Goal: Task Accomplishment & Management: Complete application form

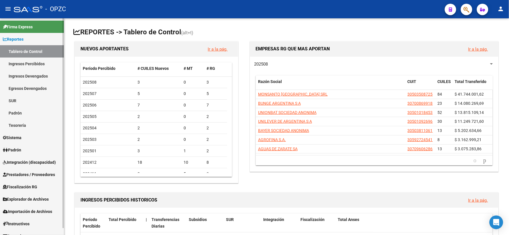
click at [39, 162] on span "Integración (discapacidad)" at bounding box center [29, 162] width 53 height 6
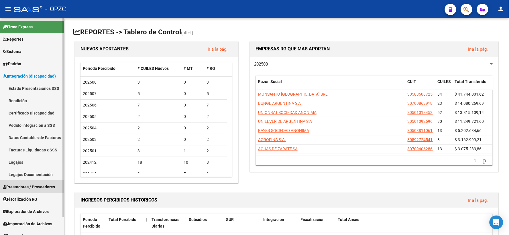
click at [38, 184] on span "Prestadores / Proveedores" at bounding box center [29, 187] width 52 height 6
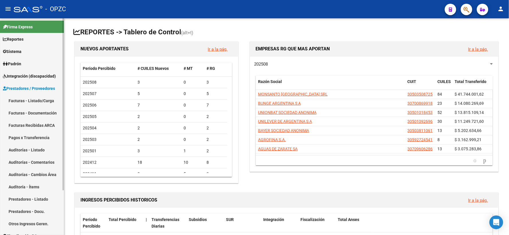
click at [33, 97] on link "Facturas - Listado/Carga" at bounding box center [32, 101] width 64 height 12
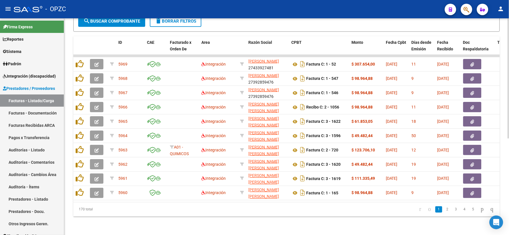
scroll to position [174, 0]
click at [470, 210] on link "5" at bounding box center [473, 209] width 7 height 6
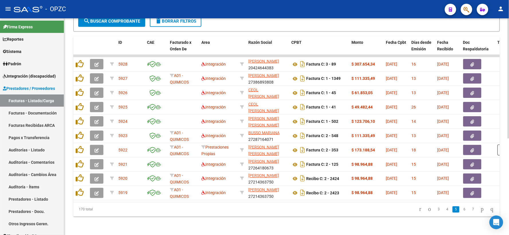
click at [470, 210] on link "7" at bounding box center [473, 209] width 7 height 6
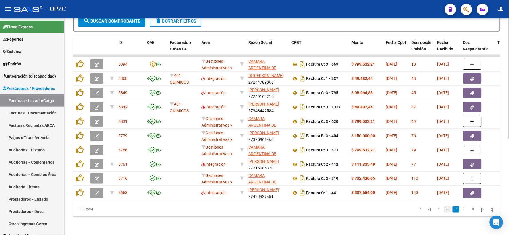
click at [444, 210] on link "6" at bounding box center [447, 209] width 7 height 6
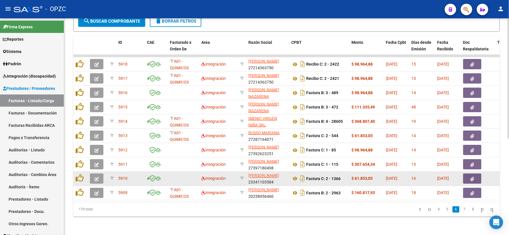
click at [97, 177] on icon "button" at bounding box center [97, 179] width 4 height 4
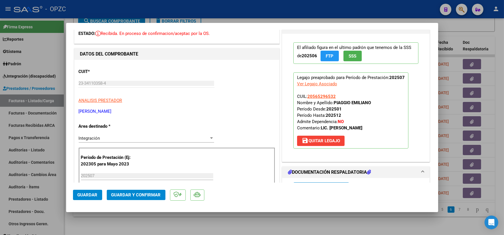
scroll to position [0, 0]
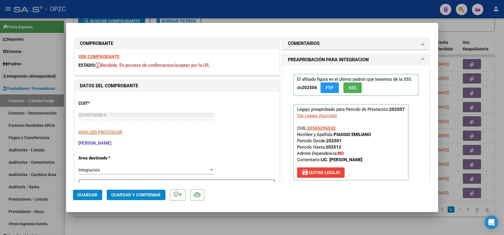
click at [105, 55] on strong "VER COMPROBANTE" at bounding box center [99, 56] width 41 height 5
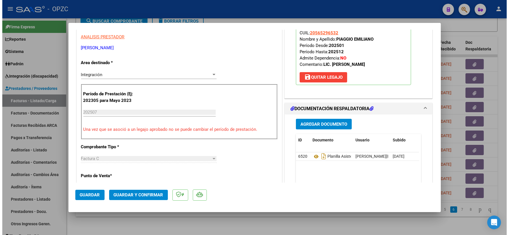
scroll to position [127, 0]
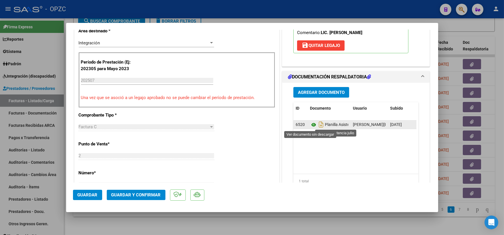
click at [310, 123] on icon at bounding box center [313, 124] width 7 height 7
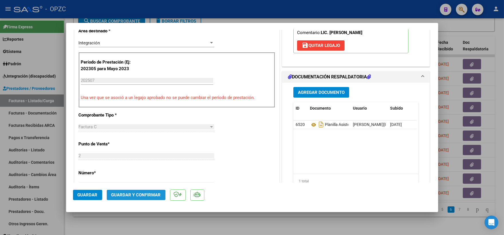
click at [131, 196] on span "Guardar y Confirmar" at bounding box center [136, 194] width 50 height 5
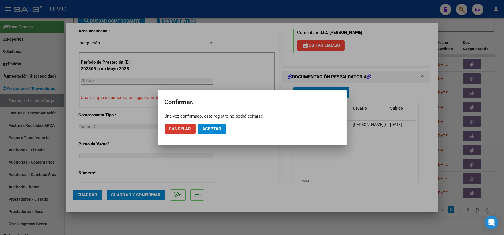
click at [212, 126] on span "Aceptar" at bounding box center [212, 128] width 19 height 5
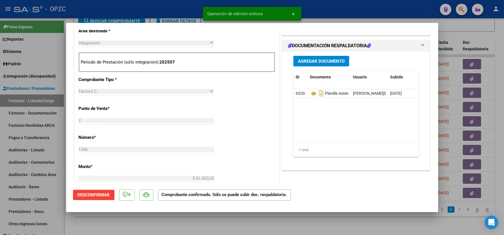
click at [477, 27] on div at bounding box center [252, 117] width 504 height 235
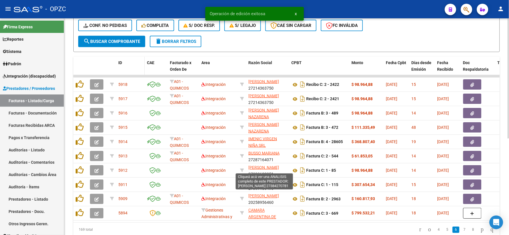
scroll to position [111, 0]
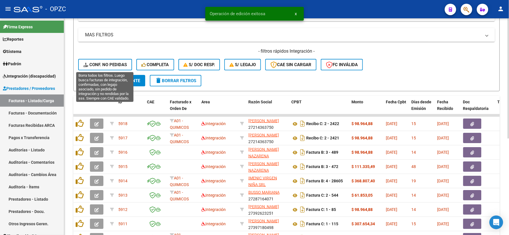
click at [109, 63] on span "Conf. no pedidas" at bounding box center [105, 64] width 44 height 5
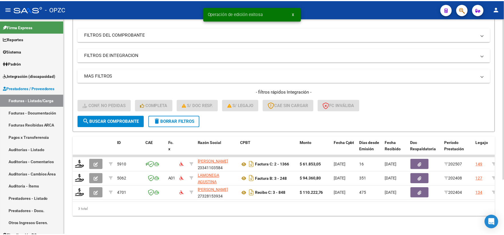
scroll to position [74, 0]
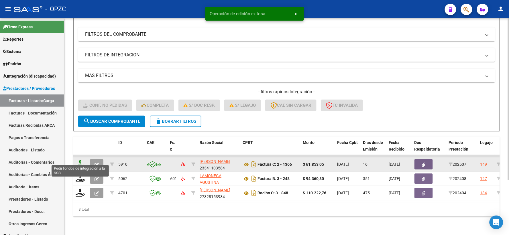
click at [81, 160] on icon at bounding box center [80, 164] width 9 height 8
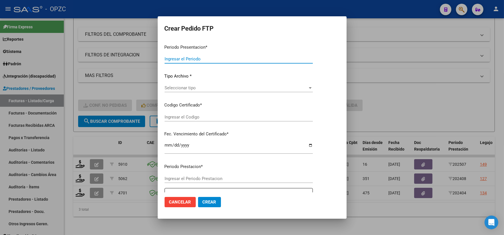
type input "202507"
type input "$ 61.853,05"
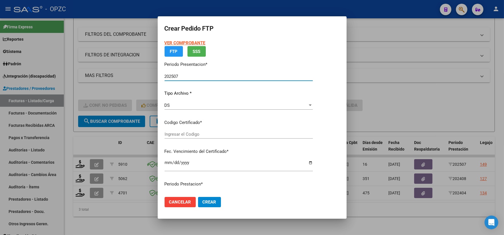
type input "arg02000565296532022112320271123"
type input "[DATE]"
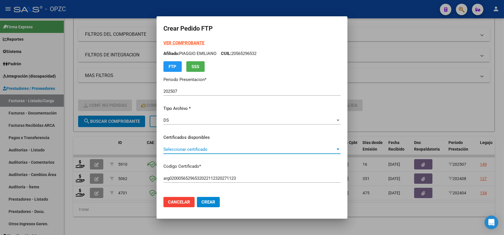
click at [334, 147] on span "Seleccionar certificado" at bounding box center [250, 149] width 172 height 5
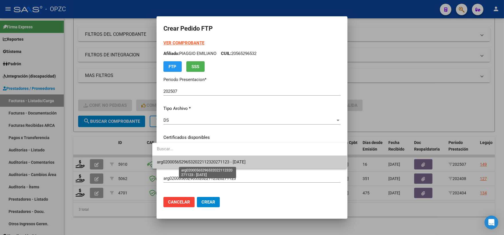
click at [235, 162] on span "arg02000565296532022112320271123 - [DATE]" at bounding box center [201, 162] width 89 height 5
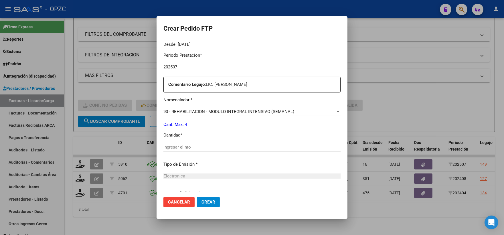
scroll to position [191, 0]
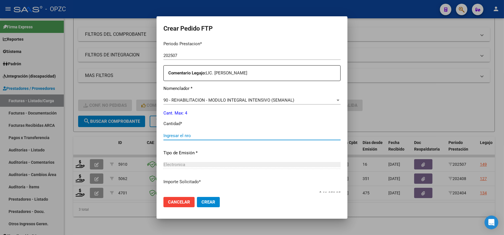
click at [176, 135] on input "Ingresar el nro" at bounding box center [252, 135] width 177 height 5
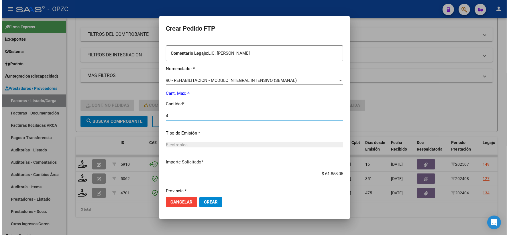
scroll to position [231, 0]
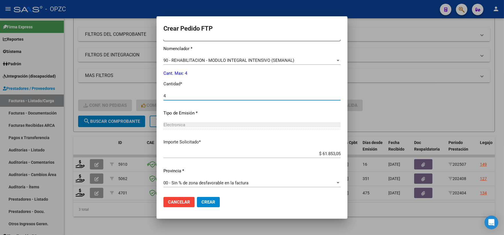
type input "4"
click at [202, 200] on span "Crear" at bounding box center [209, 202] width 14 height 5
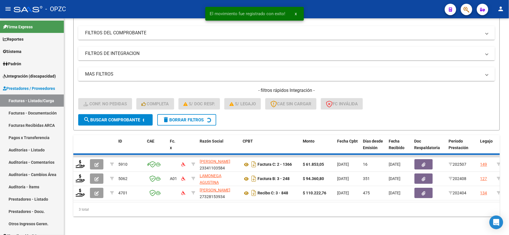
scroll to position [60, 0]
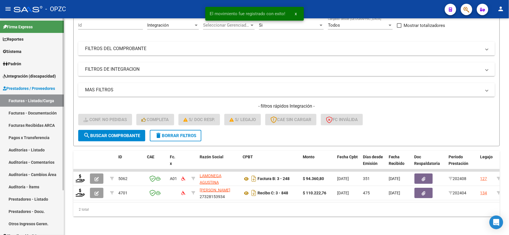
click at [29, 77] on span "Integración (discapacidad)" at bounding box center [29, 76] width 53 height 6
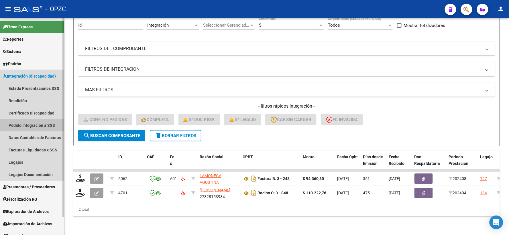
click at [31, 123] on link "Pedido Integración a SSS" at bounding box center [32, 125] width 64 height 12
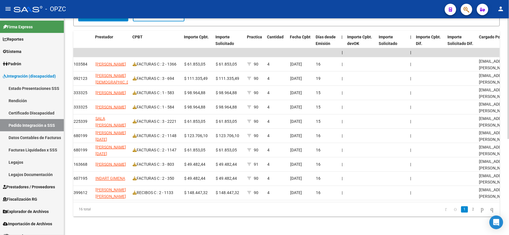
scroll to position [0, 271]
click at [470, 210] on link "2" at bounding box center [473, 209] width 7 height 6
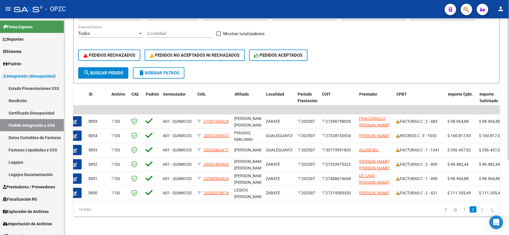
scroll to position [0, 3]
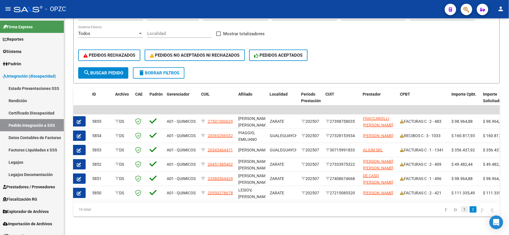
click at [461, 209] on link "1" at bounding box center [464, 209] width 7 height 6
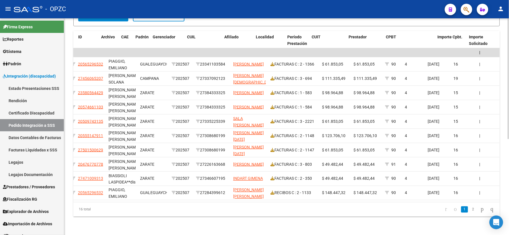
scroll to position [0, 16]
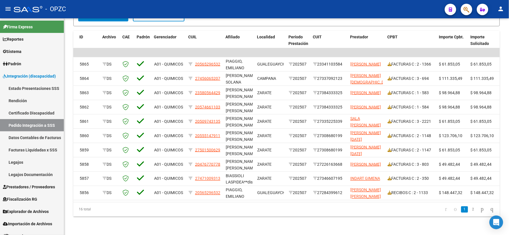
drag, startPoint x: 198, startPoint y: 202, endPoint x: 214, endPoint y: 202, distance: 15.5
click at [214, 202] on div "16 total 1 2" at bounding box center [286, 209] width 426 height 14
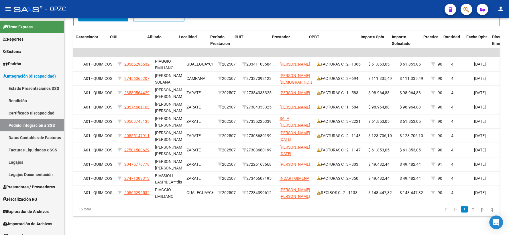
scroll to position [0, 95]
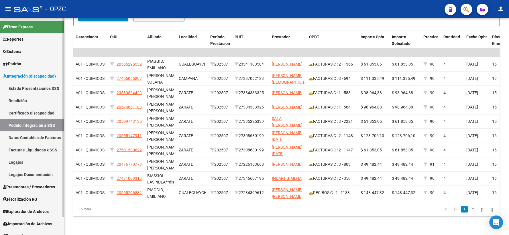
click at [25, 187] on span "Prestadores / Proveedores" at bounding box center [29, 187] width 52 height 6
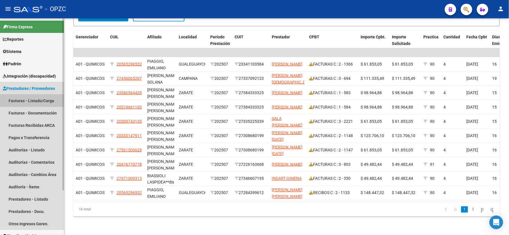
click at [39, 98] on link "Facturas - Listado/Carga" at bounding box center [32, 101] width 64 height 12
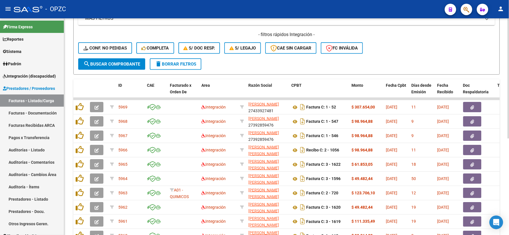
scroll to position [174, 0]
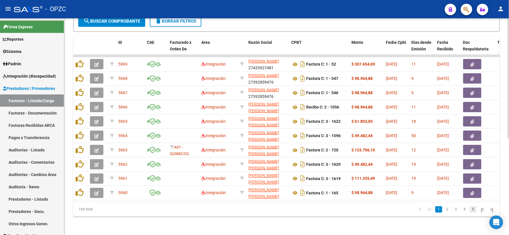
click at [470, 210] on link "5" at bounding box center [473, 209] width 7 height 6
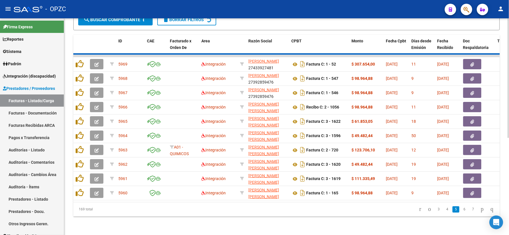
scroll to position [174, 0]
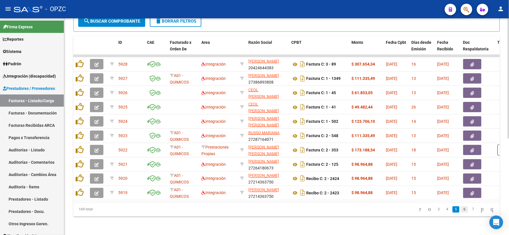
click at [461, 210] on link "6" at bounding box center [464, 209] width 7 height 6
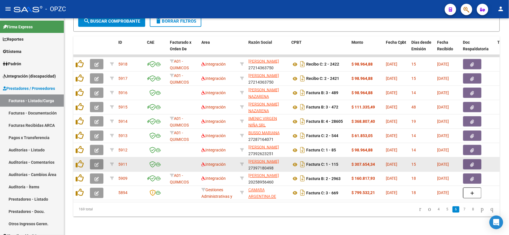
click at [96, 163] on icon "button" at bounding box center [97, 165] width 4 height 4
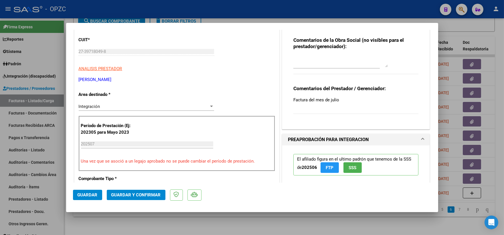
scroll to position [0, 0]
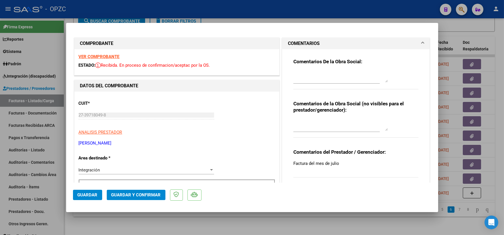
click at [111, 58] on strong "VER COMPROBANTE" at bounding box center [99, 56] width 41 height 5
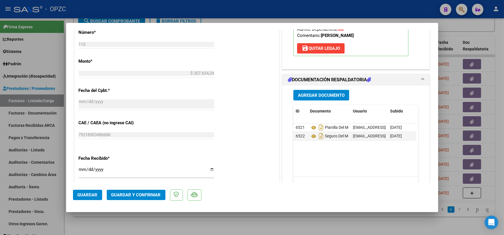
scroll to position [286, 0]
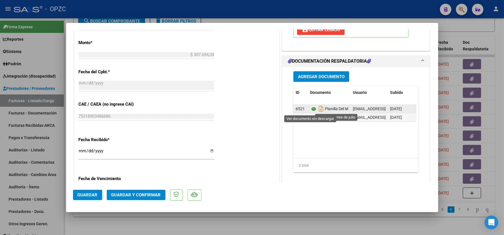
click at [310, 108] on icon at bounding box center [313, 109] width 7 height 7
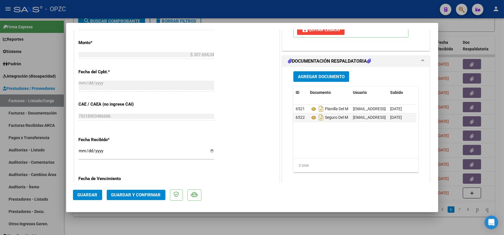
click at [130, 196] on span "Guardar y Confirmar" at bounding box center [136, 194] width 50 height 5
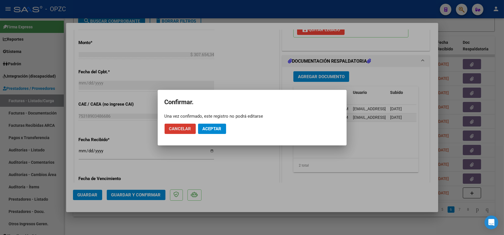
click at [217, 123] on mat-dialog-actions "Cancelar Aceptar" at bounding box center [252, 128] width 175 height 19
click at [217, 127] on span "Aceptar" at bounding box center [212, 128] width 19 height 5
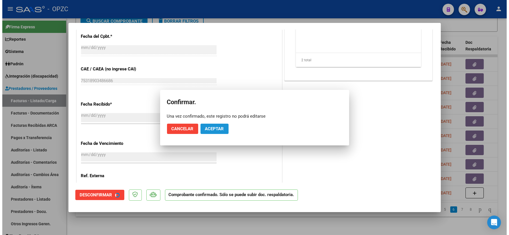
scroll to position [251, 0]
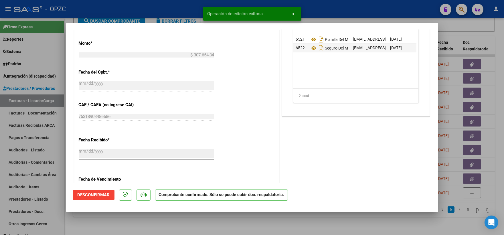
click at [486, 26] on div at bounding box center [252, 117] width 504 height 235
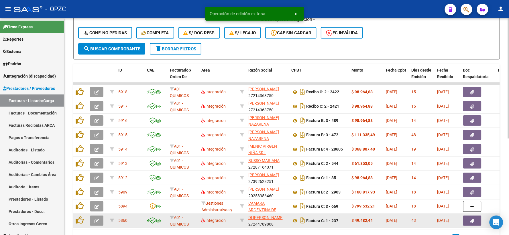
scroll to position [79, 0]
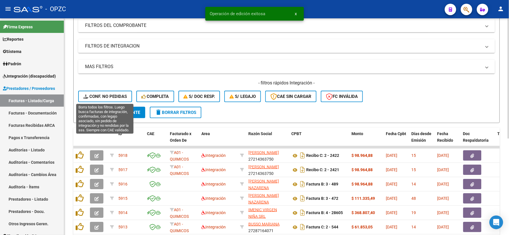
click at [99, 94] on span "Conf. no pedidas" at bounding box center [105, 96] width 44 height 5
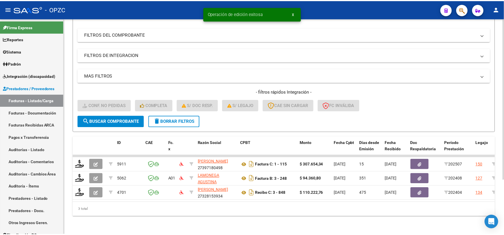
scroll to position [74, 0]
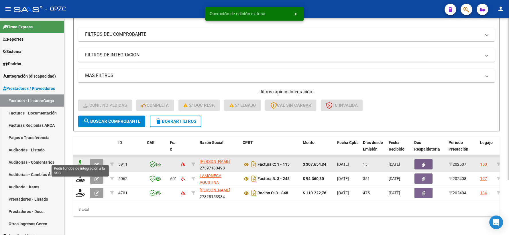
click at [78, 160] on icon at bounding box center [80, 164] width 9 height 8
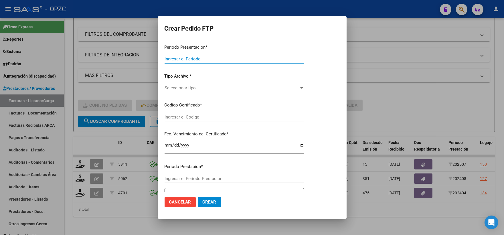
type input "202507"
type input "$ 307.654,34"
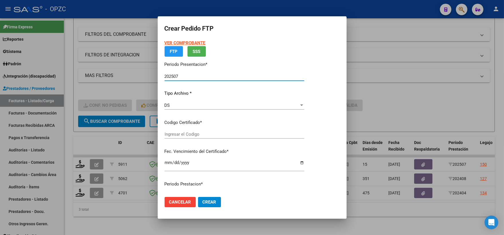
type input "ARG02-00050284509-20230802-20330802-ERI"
type input "2033-08-02"
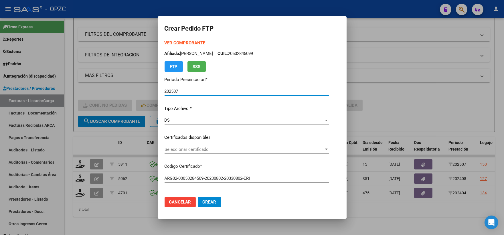
click at [304, 135] on p "Certificados disponibles" at bounding box center [247, 137] width 164 height 7
click at [324, 147] on span "Seleccionar certificado" at bounding box center [244, 149] width 159 height 5
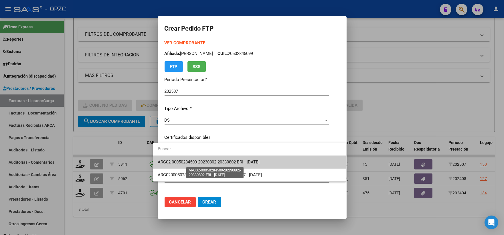
click at [254, 161] on span "ARG02-00050284509-20230802-20330802-ERI - 2033-08-02" at bounding box center [209, 162] width 102 height 5
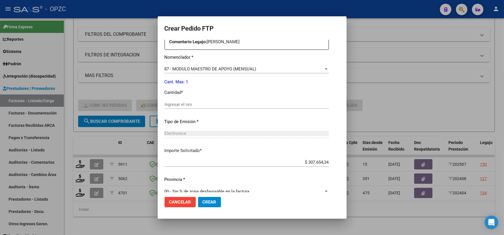
scroll to position [223, 0]
click at [184, 103] on input "Ingresar el nro" at bounding box center [247, 103] width 164 height 5
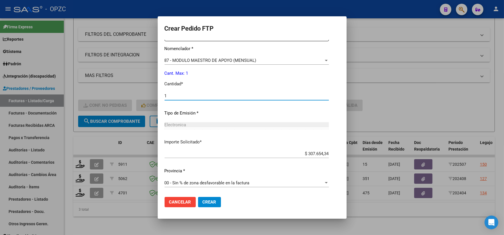
type input "1"
click at [204, 205] on button "Crear" at bounding box center [209, 202] width 23 height 10
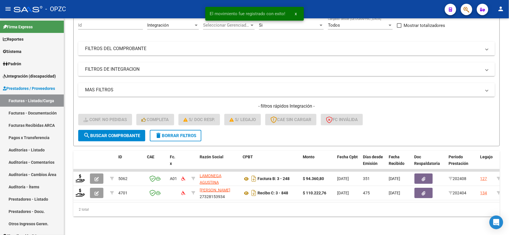
scroll to position [60, 0]
click at [33, 76] on span "Integración (discapacidad)" at bounding box center [29, 76] width 53 height 6
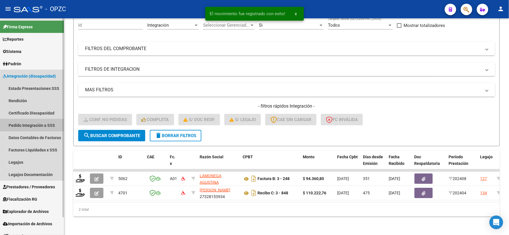
click at [38, 123] on link "Pedido Integración a SSS" at bounding box center [32, 125] width 64 height 12
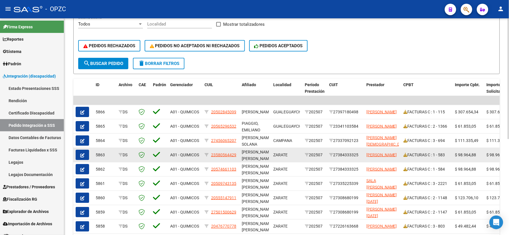
scroll to position [159, 0]
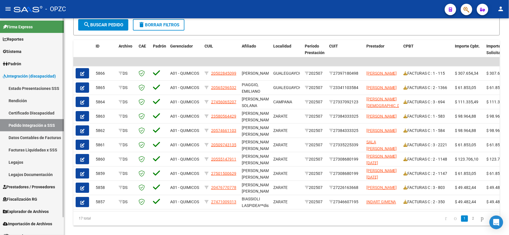
click at [38, 184] on span "Prestadores / Proveedores" at bounding box center [29, 187] width 52 height 6
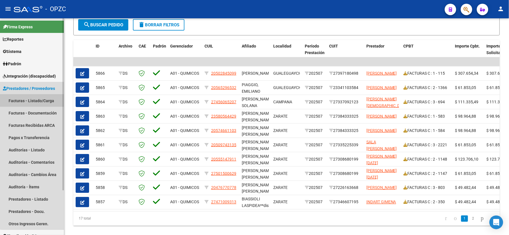
click at [34, 98] on link "Facturas - Listado/Carga" at bounding box center [32, 101] width 64 height 12
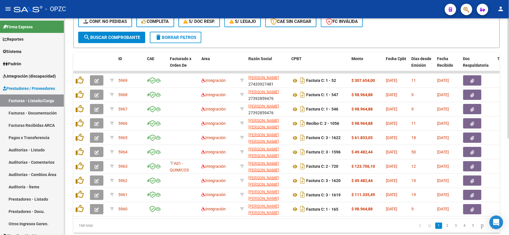
scroll to position [174, 0]
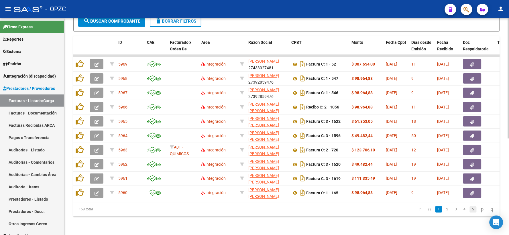
click at [470, 210] on link "5" at bounding box center [473, 209] width 7 height 6
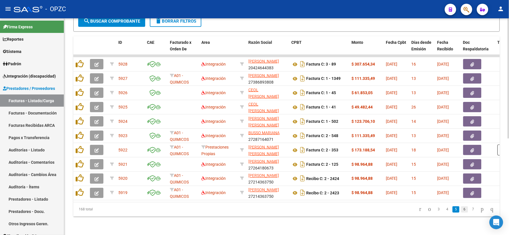
click at [461, 210] on link "6" at bounding box center [464, 209] width 7 height 6
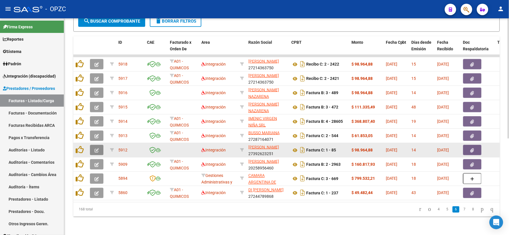
click at [96, 147] on span "button" at bounding box center [97, 149] width 4 height 5
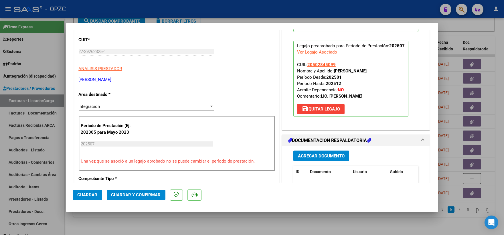
scroll to position [0, 0]
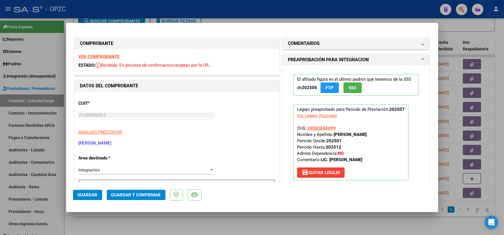
click at [105, 57] on strong "VER COMPROBANTE" at bounding box center [99, 56] width 41 height 5
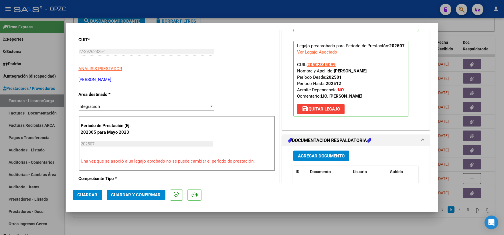
scroll to position [95, 0]
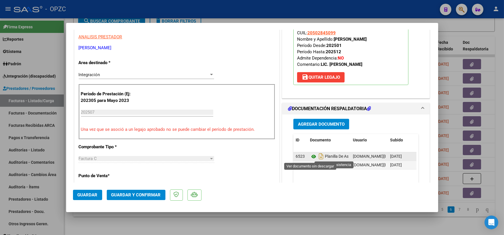
click at [311, 158] on icon at bounding box center [313, 156] width 7 height 7
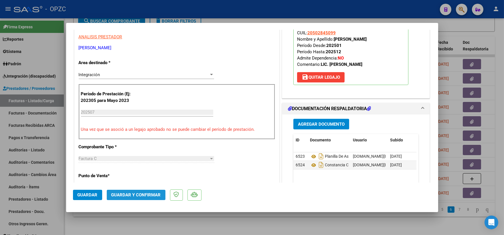
click at [138, 194] on span "Guardar y Confirmar" at bounding box center [136, 194] width 50 height 5
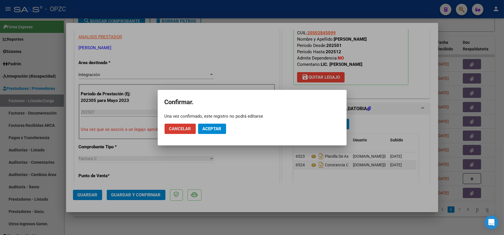
click at [215, 128] on span "Aceptar" at bounding box center [212, 128] width 19 height 5
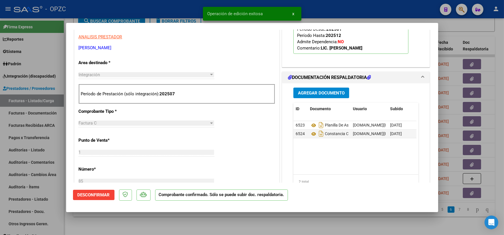
click at [489, 32] on div at bounding box center [252, 117] width 504 height 235
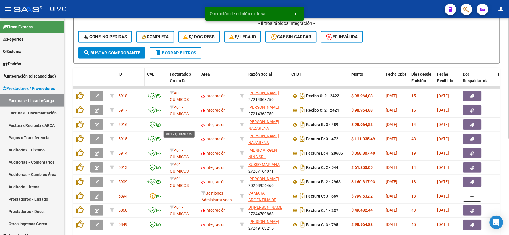
scroll to position [111, 0]
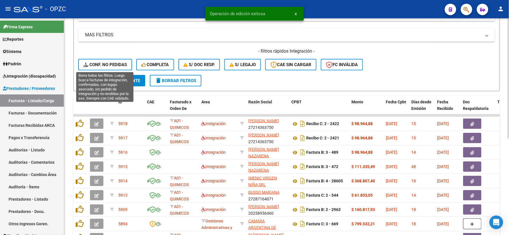
click at [115, 64] on span "Conf. no pedidas" at bounding box center [105, 64] width 44 height 5
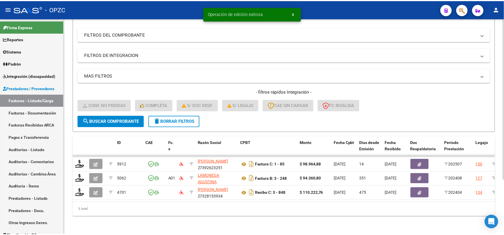
scroll to position [74, 0]
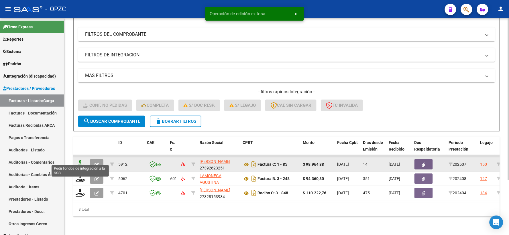
click at [82, 160] on icon at bounding box center [80, 164] width 9 height 8
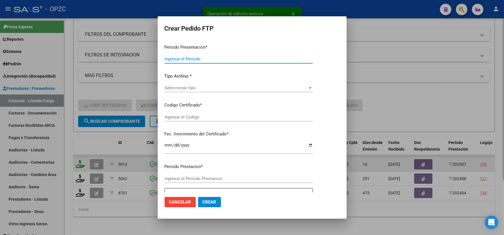
type input "202507"
type input "$ 98.964,88"
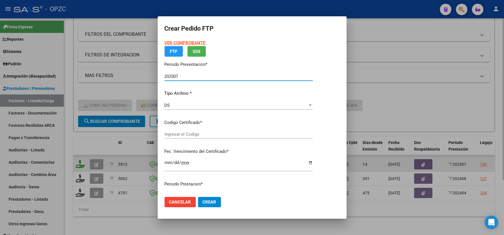
type input "ARG02-00050284509-20230802-20330802-ERI"
type input "2033-08-02"
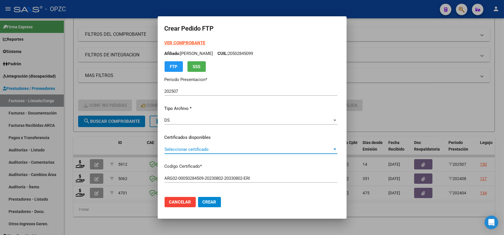
click at [332, 149] on span "Seleccionar certificado" at bounding box center [249, 149] width 168 height 5
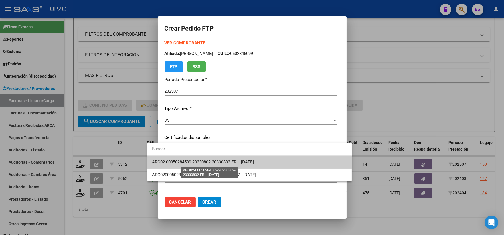
click at [254, 163] on span "ARG02-00050284509-20230802-20330802-ERI - 2033-08-02" at bounding box center [203, 162] width 102 height 5
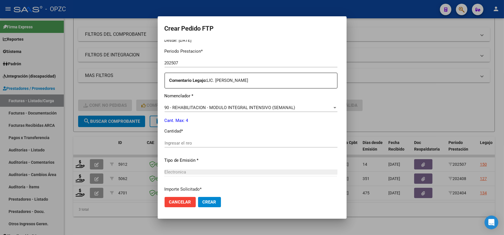
scroll to position [191, 0]
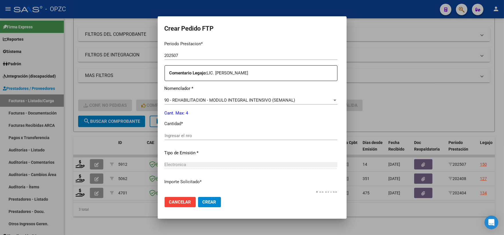
click at [165, 135] on input "Ingresar el nro" at bounding box center [251, 135] width 173 height 5
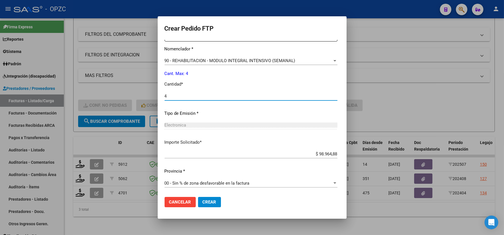
scroll to position [231, 0]
type input "4"
click at [203, 202] on span "Crear" at bounding box center [210, 202] width 14 height 5
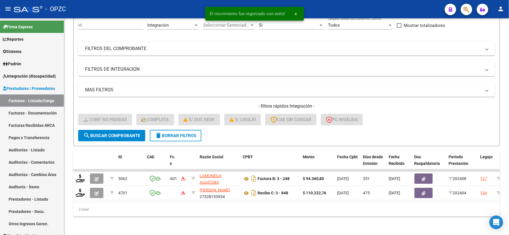
scroll to position [60, 0]
click at [42, 77] on span "Integración (discapacidad)" at bounding box center [29, 76] width 53 height 6
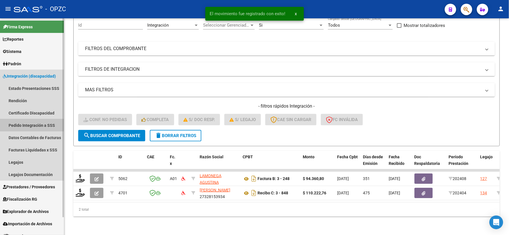
click at [29, 125] on link "Pedido Integración a SSS" at bounding box center [32, 125] width 64 height 12
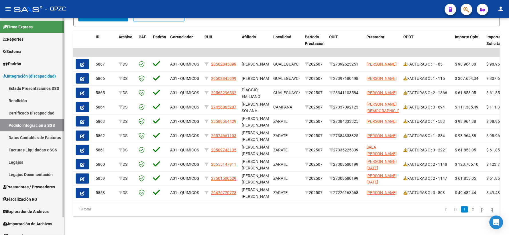
click at [26, 186] on span "Prestadores / Proveedores" at bounding box center [29, 187] width 52 height 6
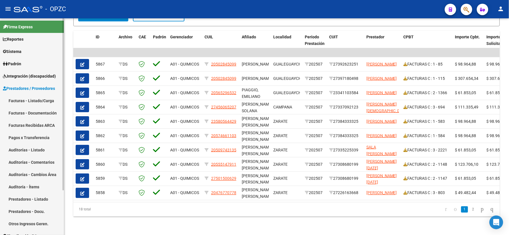
click at [37, 98] on link "Facturas - Listado/Carga" at bounding box center [32, 101] width 64 height 12
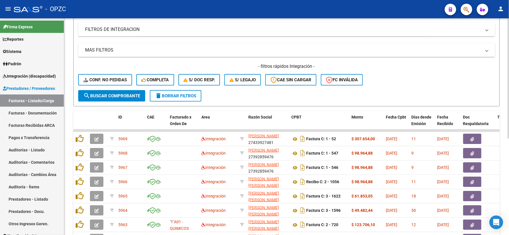
scroll to position [174, 0]
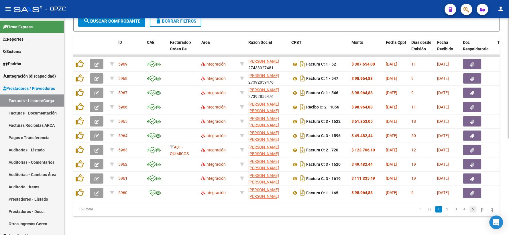
click at [470, 211] on link "5" at bounding box center [473, 209] width 7 height 6
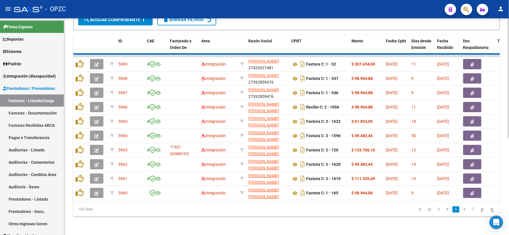
scroll to position [174, 0]
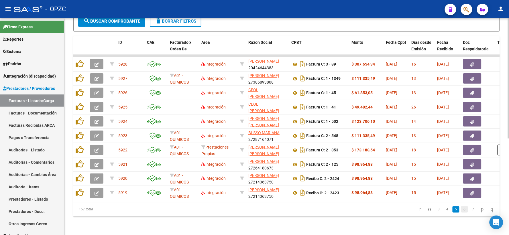
click at [461, 210] on link "6" at bounding box center [464, 209] width 7 height 6
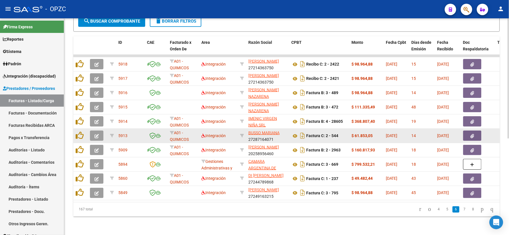
click at [97, 134] on icon "button" at bounding box center [97, 136] width 4 height 4
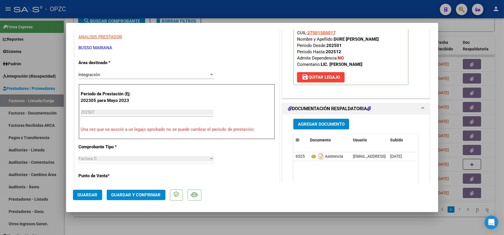
scroll to position [0, 0]
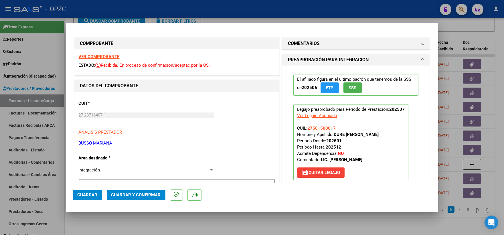
click at [113, 56] on strong "VER COMPROBANTE" at bounding box center [99, 56] width 41 height 5
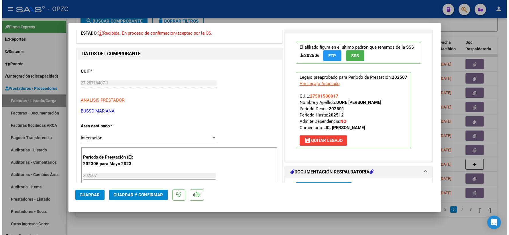
scroll to position [95, 0]
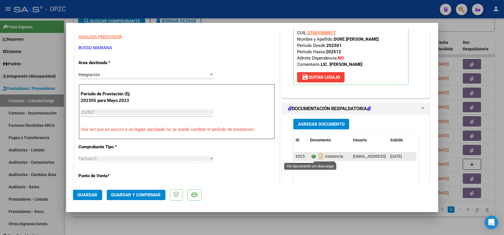
click at [310, 158] on icon at bounding box center [313, 156] width 7 height 7
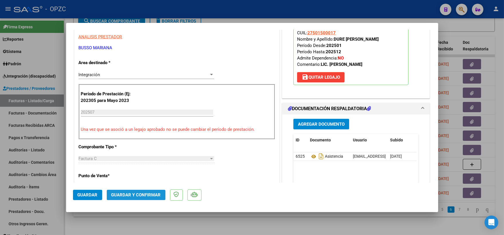
click at [137, 197] on span "Guardar y Confirmar" at bounding box center [136, 194] width 50 height 5
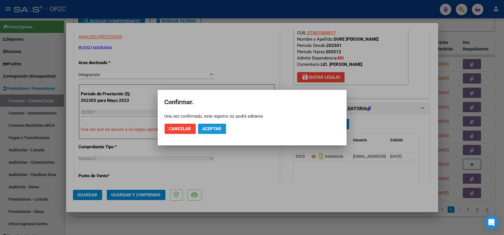
click at [216, 129] on span "Aceptar" at bounding box center [212, 128] width 19 height 5
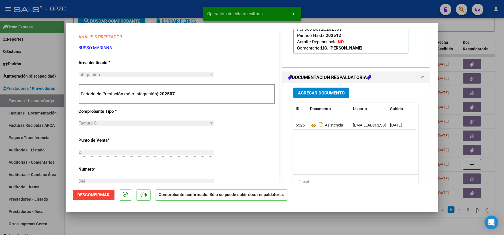
click at [488, 23] on div at bounding box center [252, 117] width 504 height 235
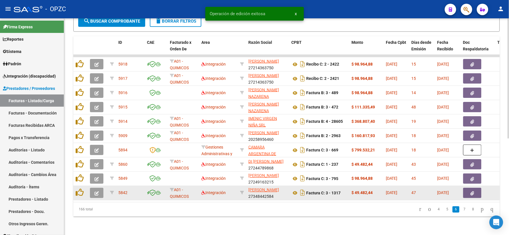
scroll to position [111, 0]
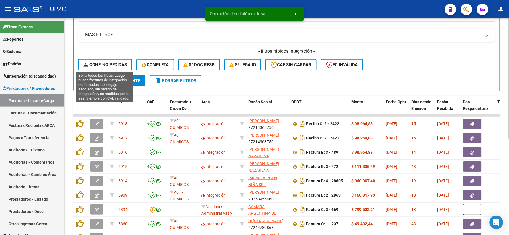
click at [109, 65] on span "Conf. no pedidas" at bounding box center [105, 64] width 44 height 5
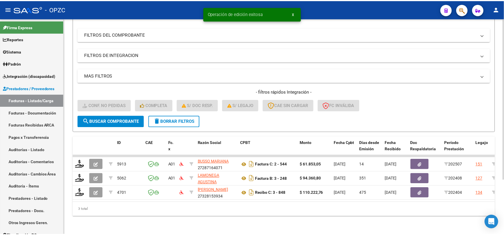
scroll to position [74, 0]
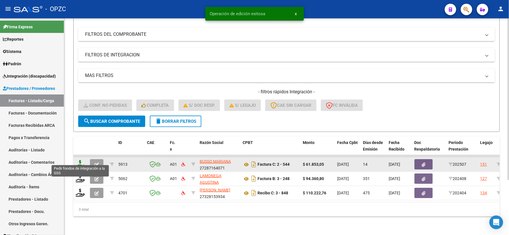
click at [81, 162] on icon at bounding box center [80, 164] width 9 height 8
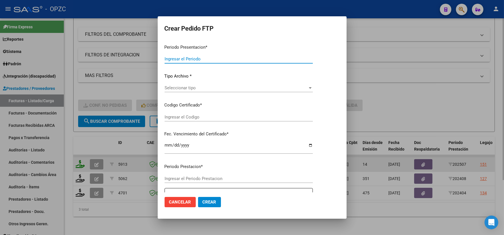
type input "202507"
type input "$ 61.853,05"
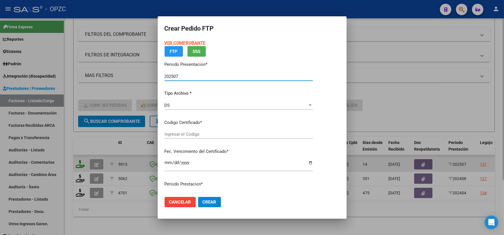
type input "ARG01000501500012024020120290201"
type input "2029-02-28"
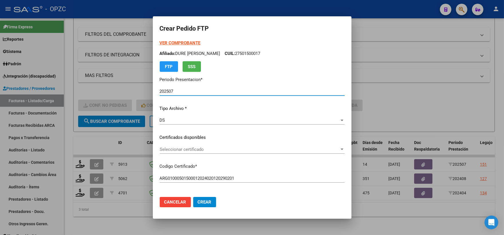
click at [344, 149] on app-drop-down-list "Certificados disponibles Seleccionar certificado Seleccionar certificado" at bounding box center [255, 143] width 190 height 18
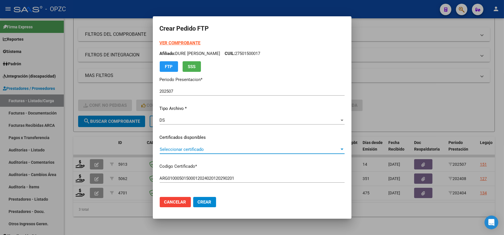
click at [336, 149] on span "Seleccionar certificado" at bounding box center [250, 149] width 180 height 5
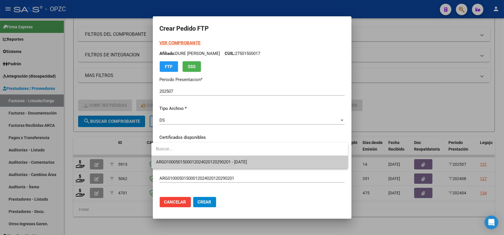
click at [268, 164] on span "ARG01000501500012024020120290201 - 2029-02-28" at bounding box center [250, 162] width 188 height 13
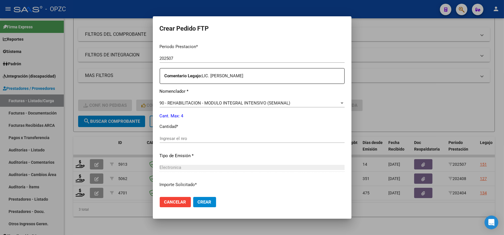
scroll to position [191, 0]
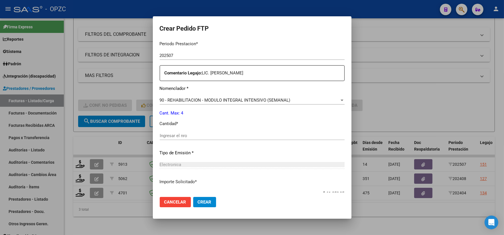
click at [195, 136] on input "Ingresar el nro" at bounding box center [252, 135] width 185 height 5
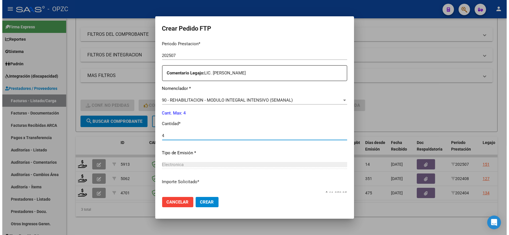
scroll to position [231, 0]
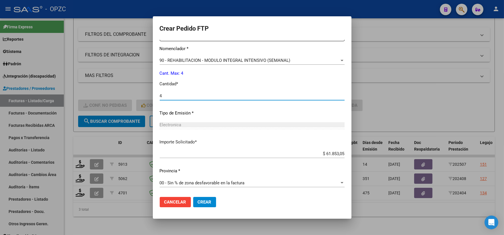
type input "4"
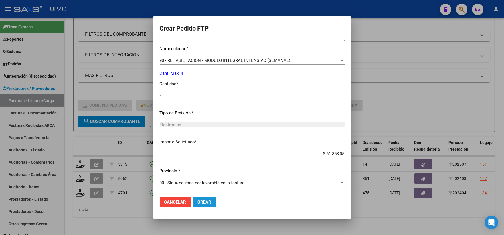
click at [199, 202] on span "Crear" at bounding box center [205, 202] width 14 height 5
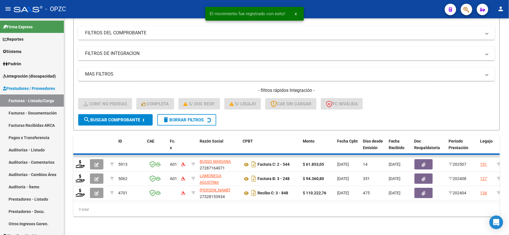
scroll to position [60, 0]
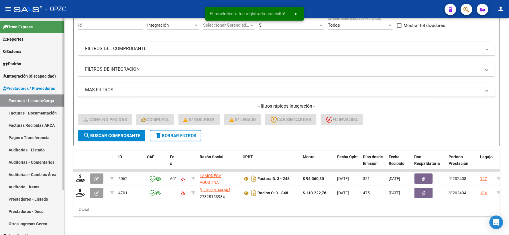
click at [44, 76] on span "Integración (discapacidad)" at bounding box center [29, 76] width 53 height 6
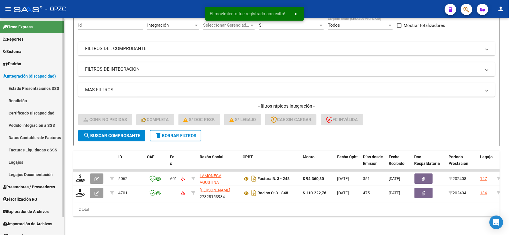
click at [21, 127] on link "Pedido Integración a SSS" at bounding box center [32, 125] width 64 height 12
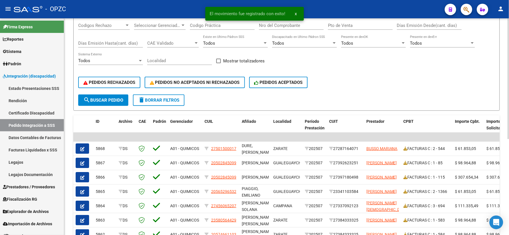
scroll to position [95, 0]
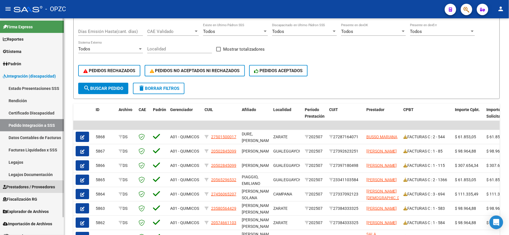
click at [30, 190] on link "Prestadores / Proveedores" at bounding box center [32, 187] width 64 height 12
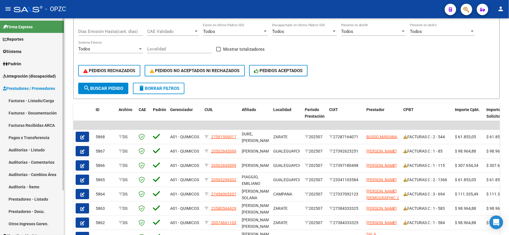
click at [34, 101] on link "Facturas - Listado/Carga" at bounding box center [32, 101] width 64 height 12
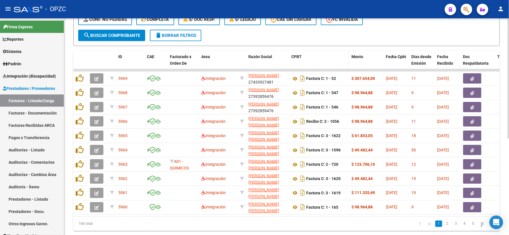
scroll to position [159, 0]
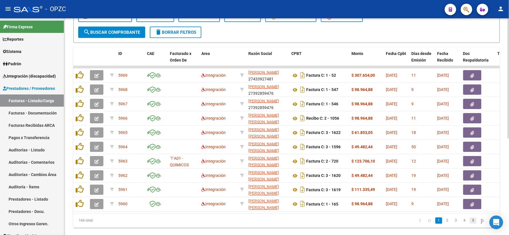
click at [470, 224] on link "5" at bounding box center [473, 221] width 7 height 6
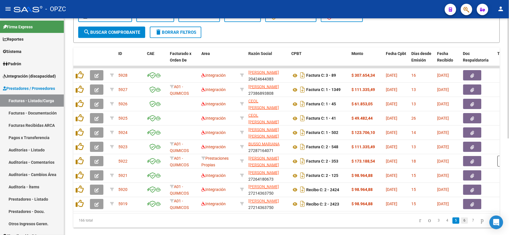
click at [461, 224] on link "6" at bounding box center [464, 221] width 7 height 6
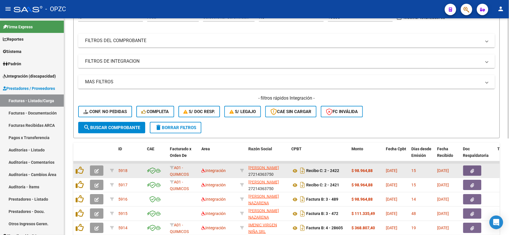
scroll to position [174, 0]
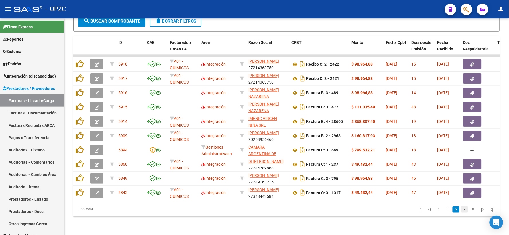
click at [461, 208] on link "7" at bounding box center [464, 209] width 7 height 6
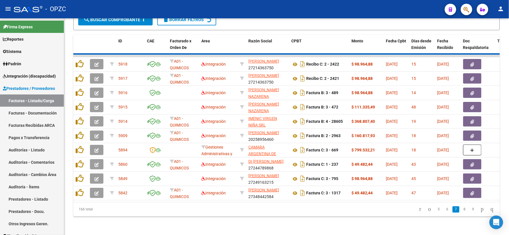
scroll to position [174, 0]
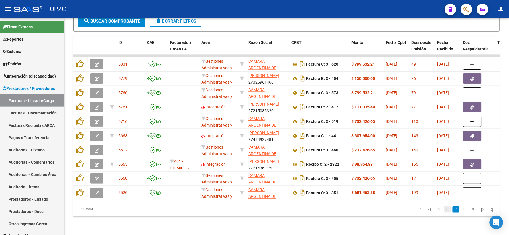
click at [444, 210] on link "6" at bounding box center [447, 209] width 7 height 6
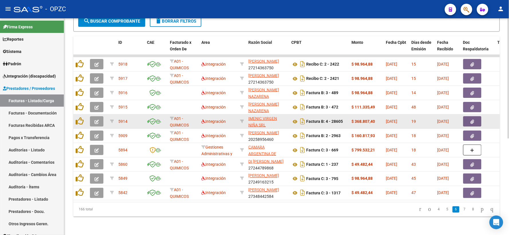
click at [98, 120] on icon "button" at bounding box center [97, 122] width 4 height 4
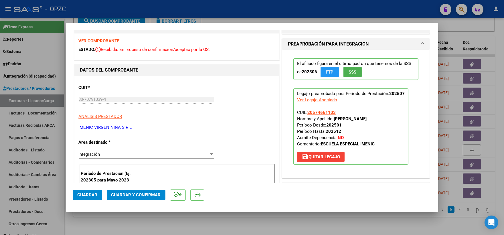
scroll to position [0, 0]
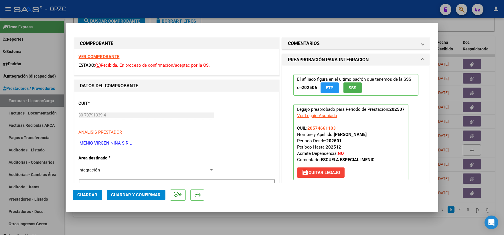
click at [108, 55] on strong "VER COMPROBANTE" at bounding box center [99, 56] width 41 height 5
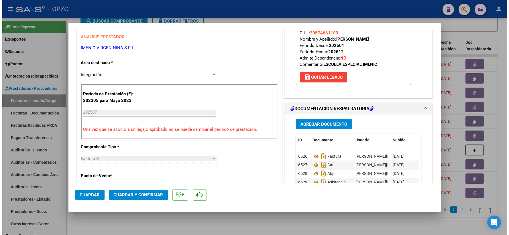
scroll to position [127, 0]
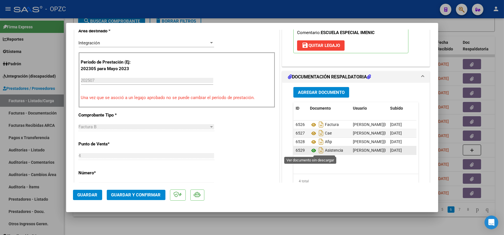
click at [311, 150] on icon at bounding box center [313, 150] width 7 height 7
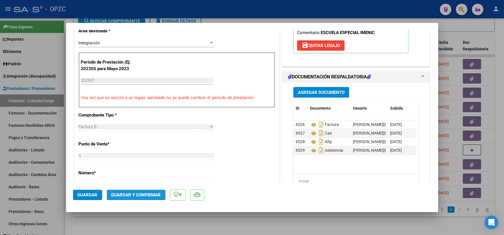
click at [132, 195] on span "Guardar y Confirmar" at bounding box center [136, 194] width 50 height 5
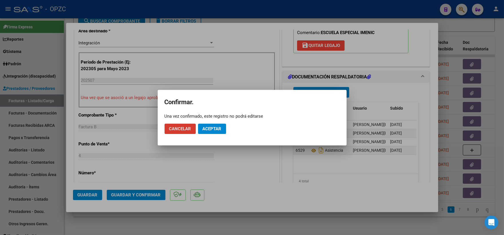
click at [212, 127] on span "Aceptar" at bounding box center [212, 128] width 19 height 5
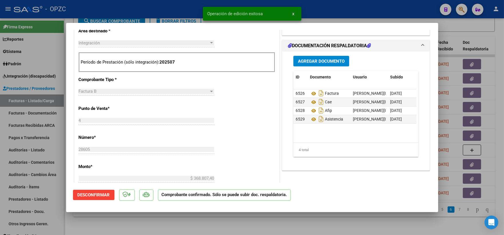
click at [499, 29] on div at bounding box center [252, 117] width 504 height 235
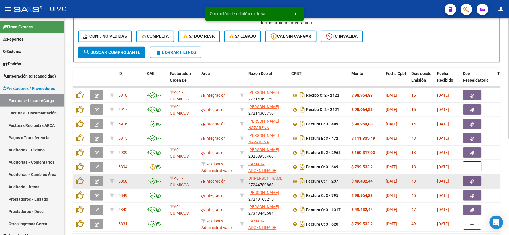
scroll to position [111, 0]
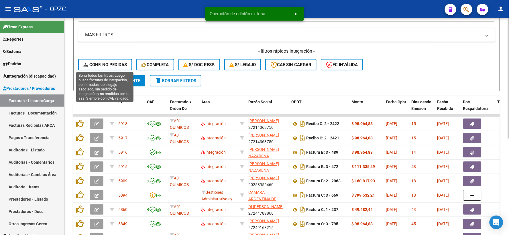
click at [108, 62] on span "Conf. no pedidas" at bounding box center [105, 64] width 44 height 5
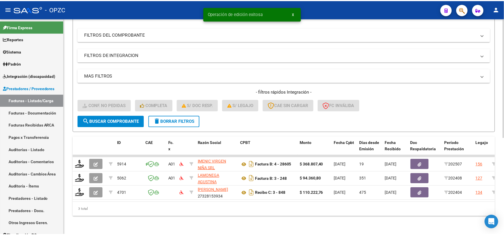
scroll to position [74, 0]
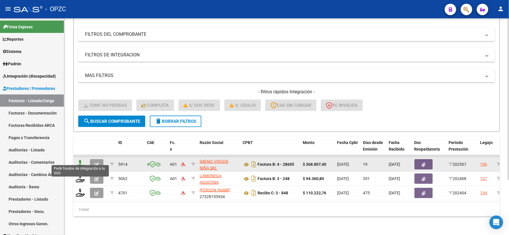
click at [76, 160] on icon at bounding box center [80, 164] width 9 height 8
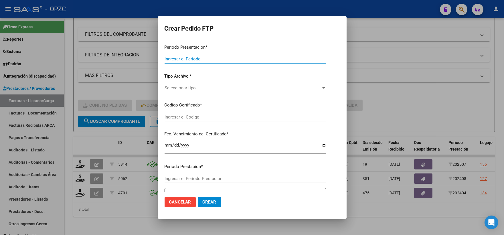
type input "202507"
type input "$ 368.807,40"
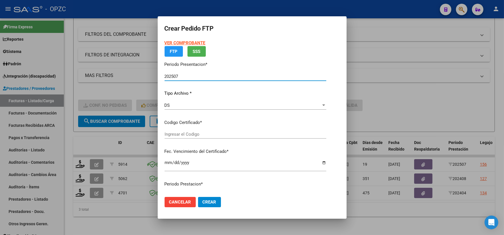
type input "ARG02000574661102022041820260418BS455"
type input "[DATE]"
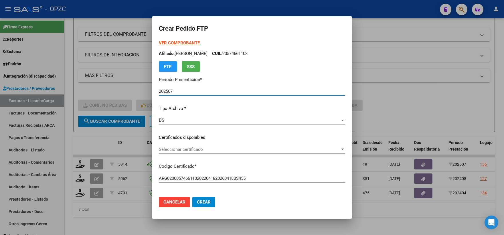
click at [340, 148] on span "Seleccionar certificado" at bounding box center [249, 149] width 181 height 5
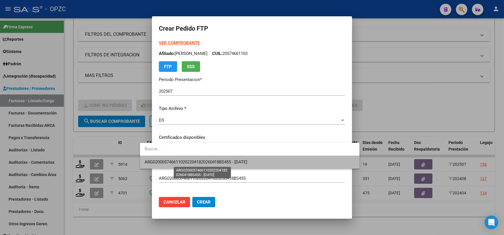
click at [243, 161] on span "ARG02000574661102022041820260418BS455 - [DATE]" at bounding box center [196, 162] width 103 height 5
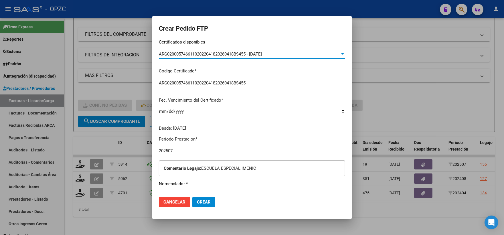
scroll to position [159, 0]
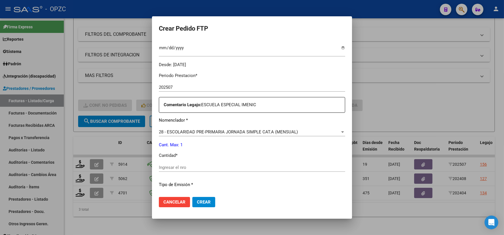
click at [163, 171] on div "Ingresar el nro" at bounding box center [252, 167] width 186 height 9
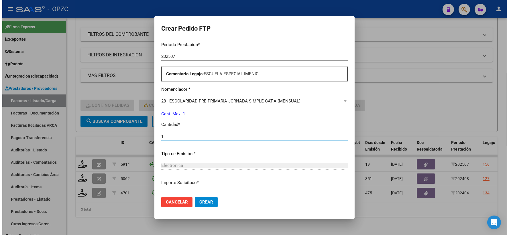
scroll to position [231, 0]
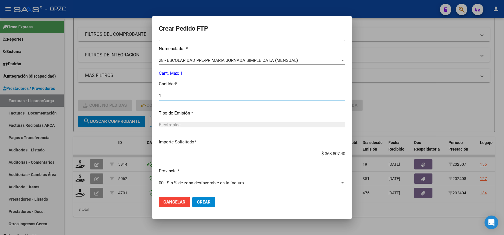
type input "1"
click at [197, 200] on span "Crear" at bounding box center [204, 202] width 14 height 5
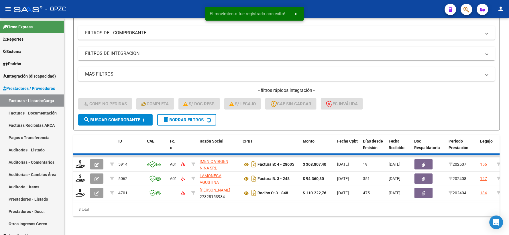
scroll to position [60, 0]
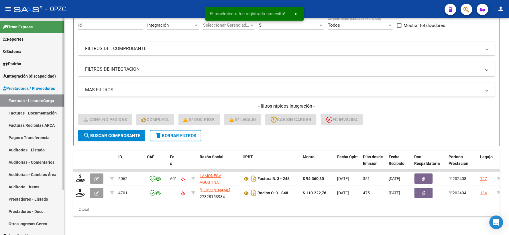
click at [29, 76] on span "Integración (discapacidad)" at bounding box center [29, 76] width 53 height 6
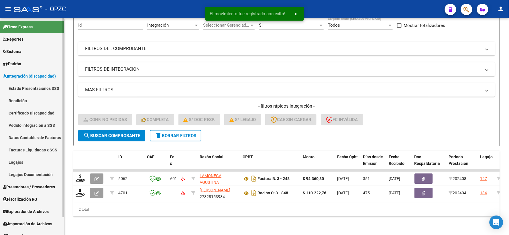
click at [37, 123] on link "Pedido Integración a SSS" at bounding box center [32, 125] width 64 height 12
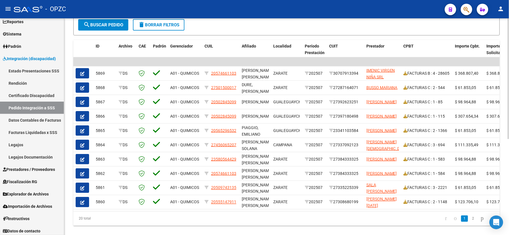
scroll to position [19, 0]
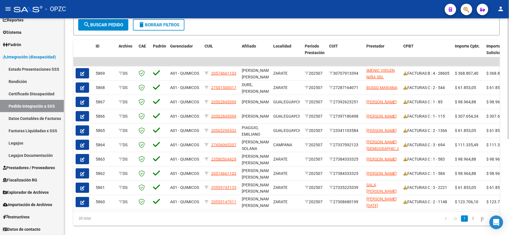
click at [0, 100] on link "Pedido Integración a SSS" at bounding box center [32, 106] width 64 height 12
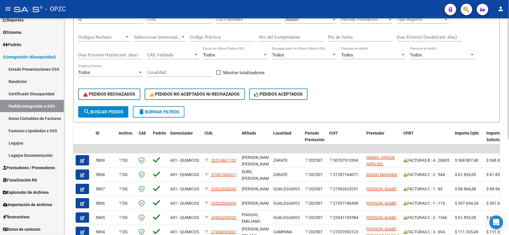
scroll to position [64, 0]
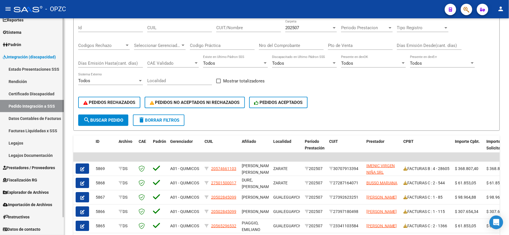
click at [24, 170] on span "Prestadores / Proveedores" at bounding box center [29, 168] width 52 height 6
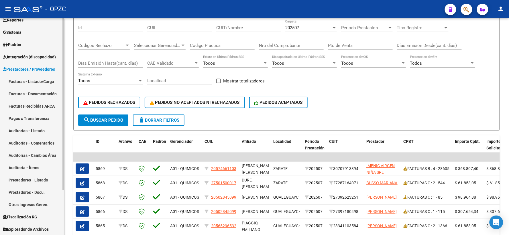
click at [39, 79] on link "Facturas - Listado/Carga" at bounding box center [32, 81] width 64 height 12
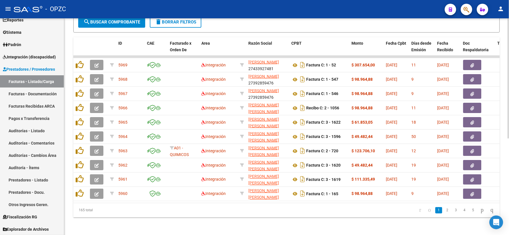
scroll to position [174, 0]
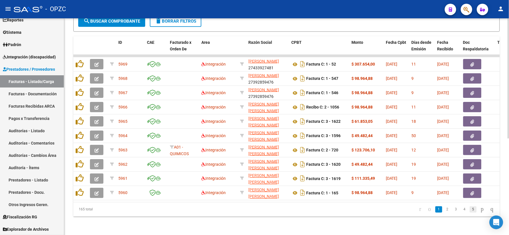
click at [470, 210] on link "5" at bounding box center [473, 209] width 7 height 6
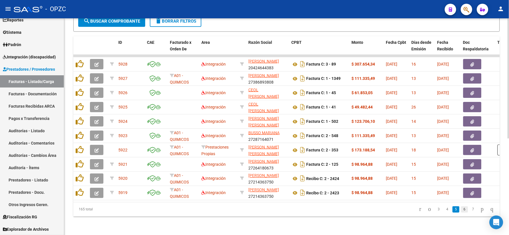
click at [461, 209] on link "6" at bounding box center [464, 209] width 7 height 6
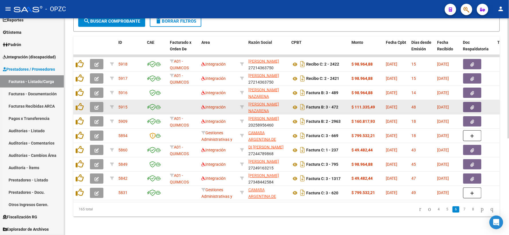
click at [95, 105] on icon "button" at bounding box center [97, 107] width 4 height 4
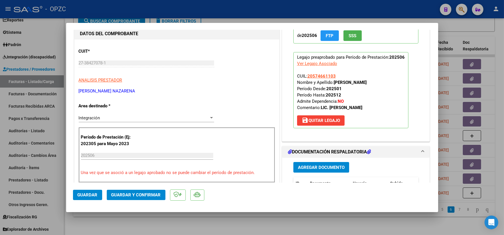
scroll to position [0, 0]
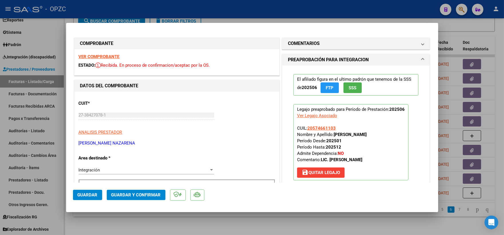
click at [109, 56] on strong "VER COMPROBANTE" at bounding box center [99, 56] width 41 height 5
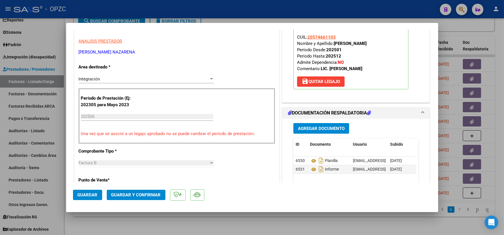
scroll to position [95, 0]
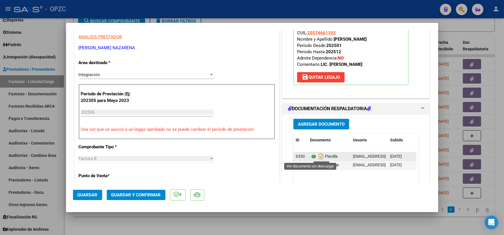
click at [311, 156] on icon at bounding box center [313, 156] width 7 height 7
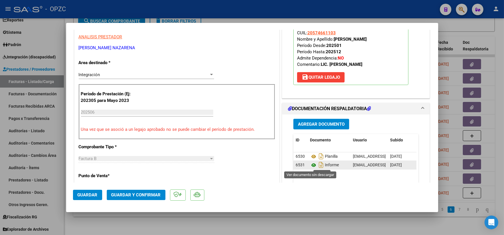
click at [310, 166] on icon at bounding box center [313, 165] width 7 height 7
click at [143, 195] on span "Guardar y Confirmar" at bounding box center [136, 194] width 50 height 5
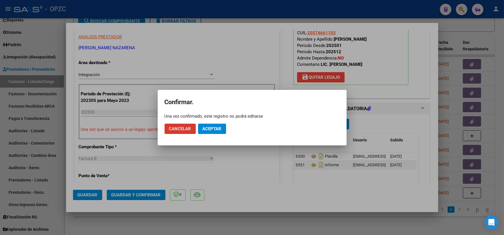
click at [216, 126] on span "Aceptar" at bounding box center [212, 128] width 19 height 5
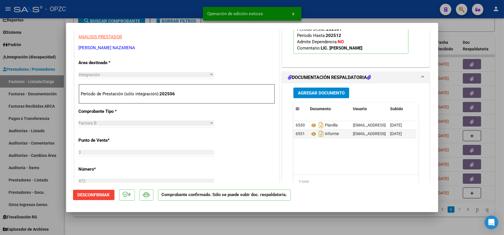
click at [490, 30] on div at bounding box center [252, 117] width 504 height 235
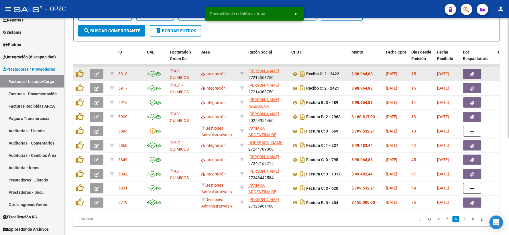
scroll to position [111, 0]
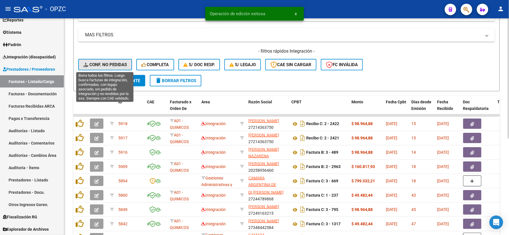
click at [98, 63] on span "Conf. no pedidas" at bounding box center [105, 64] width 44 height 5
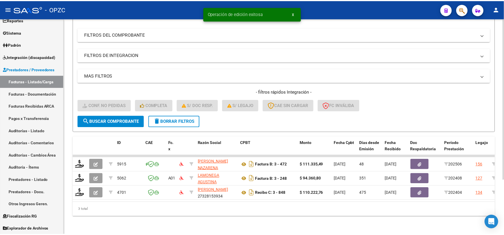
scroll to position [74, 0]
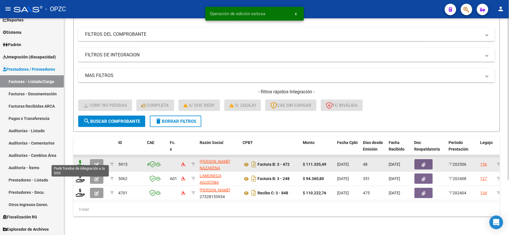
click at [80, 161] on icon at bounding box center [80, 164] width 9 height 8
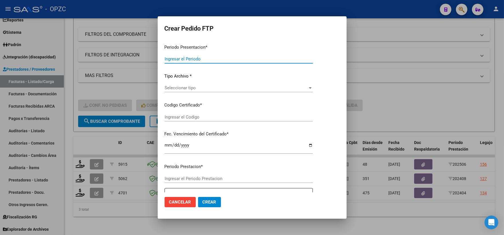
type input "202507"
type input "202506"
type input "$ 111.335,49"
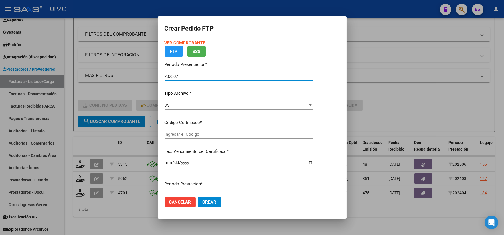
type input "ARG02000574661102022041820260418BS455"
type input "[DATE]"
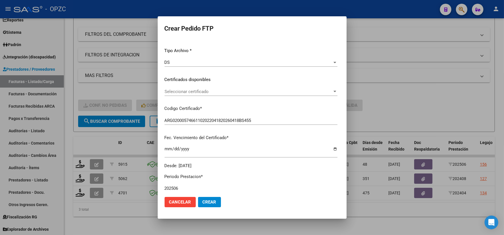
scroll to position [64, 0]
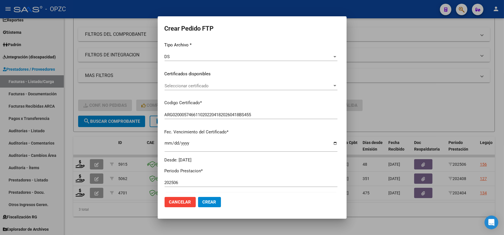
click at [338, 86] on div at bounding box center [334, 86] width 5 height 5
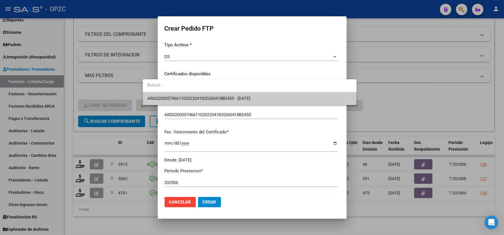
click at [280, 97] on span "ARG02000574661102022041820260418BS455 - [DATE]" at bounding box center [249, 98] width 205 height 13
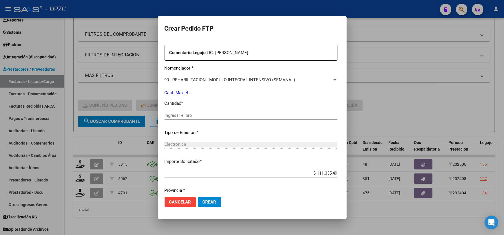
scroll to position [223, 0]
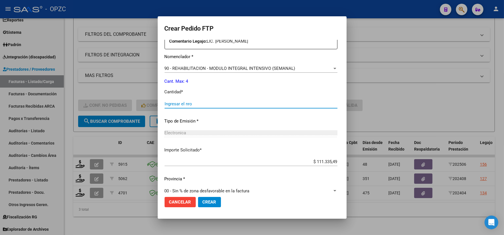
click at [165, 105] on input "Ingresar el nro" at bounding box center [251, 103] width 173 height 5
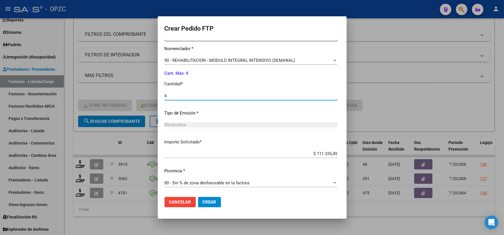
type input "4"
click at [203, 200] on span "Crear" at bounding box center [210, 202] width 14 height 5
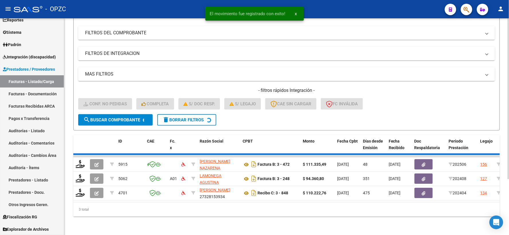
scroll to position [60, 0]
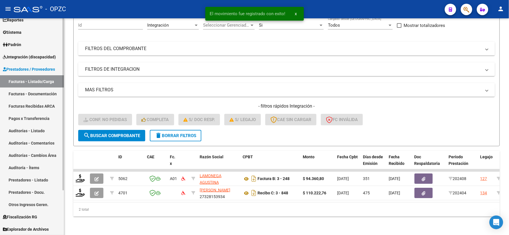
click at [49, 54] on span "Integración (discapacidad)" at bounding box center [29, 57] width 53 height 6
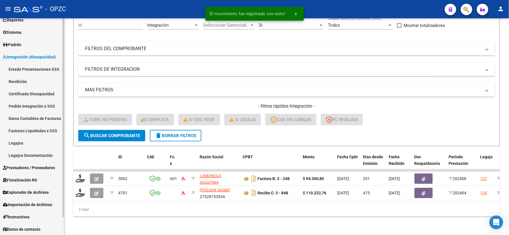
click at [45, 103] on link "Pedido Integración a SSS" at bounding box center [32, 106] width 64 height 12
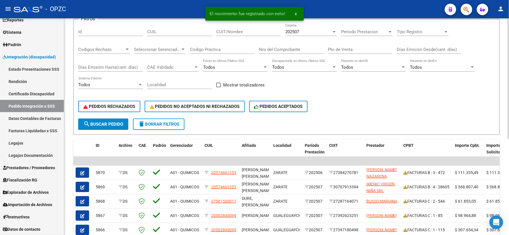
scroll to position [64, 0]
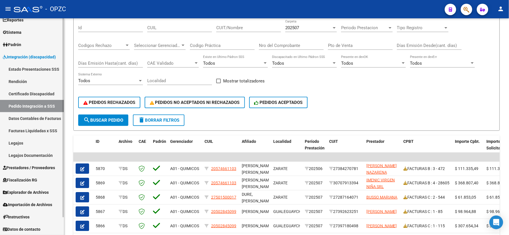
click at [45, 167] on span "Prestadores / Proveedores" at bounding box center [29, 168] width 52 height 6
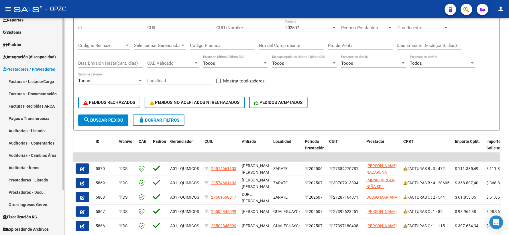
click at [40, 81] on link "Facturas - Listado/Carga" at bounding box center [32, 81] width 64 height 12
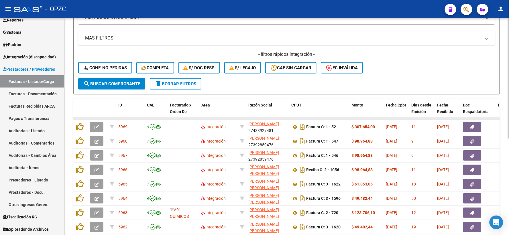
scroll to position [174, 0]
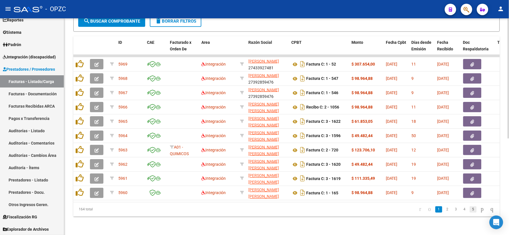
click at [470, 210] on link "5" at bounding box center [473, 209] width 7 height 6
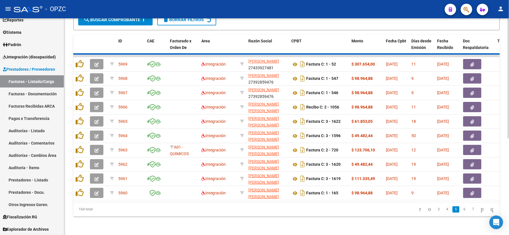
scroll to position [174, 0]
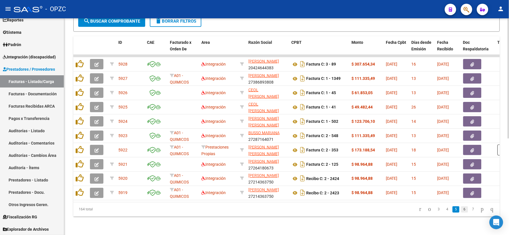
click at [461, 209] on link "6" at bounding box center [464, 209] width 7 height 6
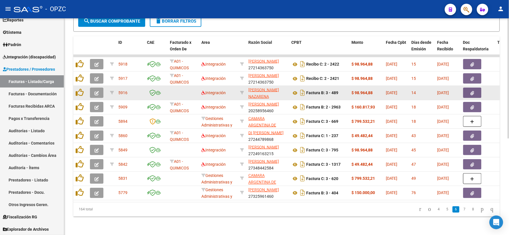
click at [97, 91] on icon "button" at bounding box center [97, 93] width 4 height 4
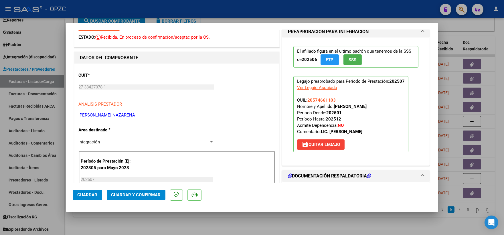
scroll to position [0, 0]
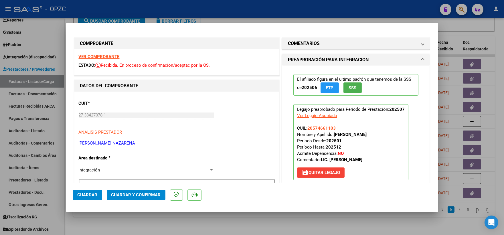
click at [94, 54] on strong "VER COMPROBANTE" at bounding box center [99, 56] width 41 height 5
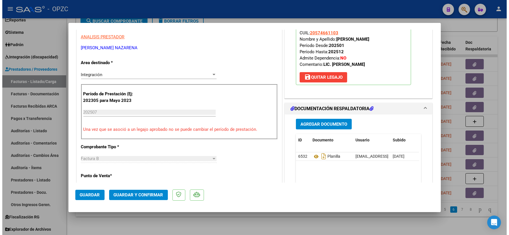
scroll to position [159, 0]
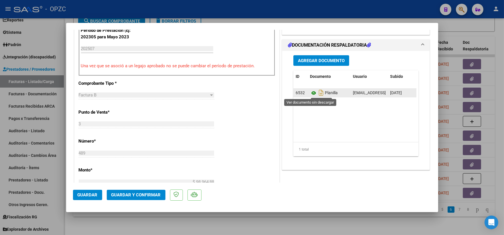
click at [310, 93] on icon at bounding box center [313, 93] width 7 height 7
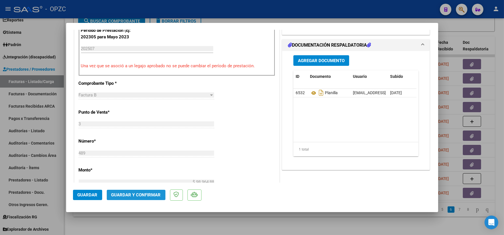
click at [149, 195] on span "Guardar y Confirmar" at bounding box center [136, 194] width 50 height 5
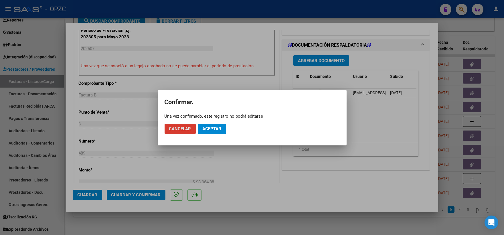
click at [217, 129] on span "Aceptar" at bounding box center [212, 128] width 19 height 5
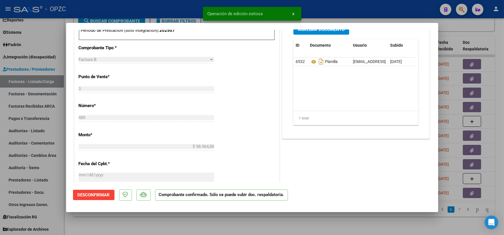
click at [471, 24] on div at bounding box center [252, 117] width 504 height 235
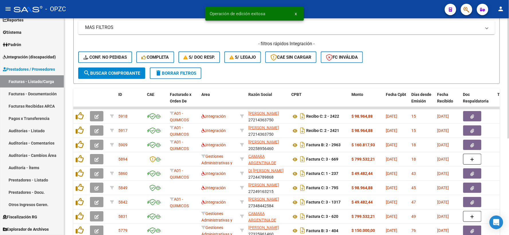
scroll to position [79, 0]
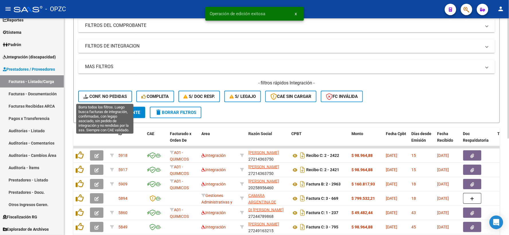
click at [113, 98] on span "Conf. no pedidas" at bounding box center [105, 96] width 44 height 5
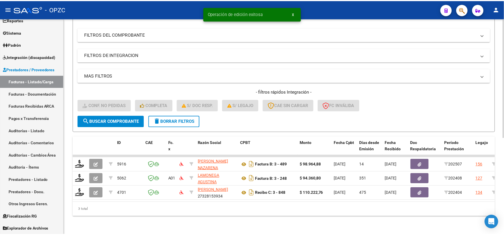
scroll to position [74, 0]
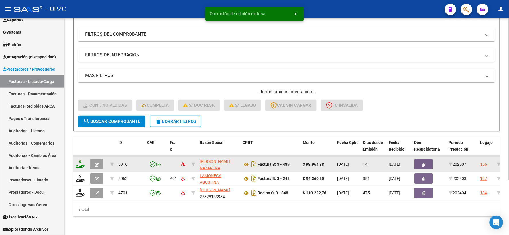
click at [77, 160] on icon at bounding box center [80, 164] width 9 height 8
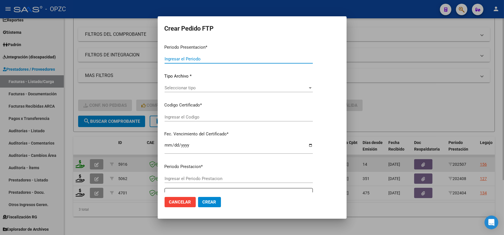
type input "202507"
type input "$ 98.964,88"
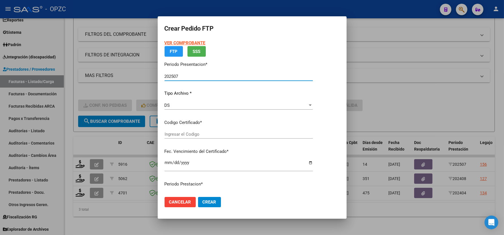
type input "ARG02000574661102022041820260418BS455"
type input "[DATE]"
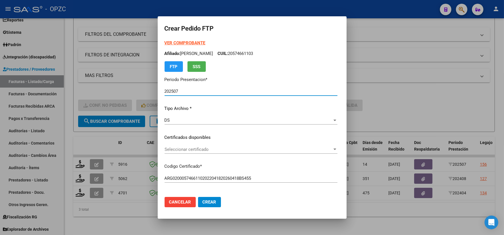
click at [332, 149] on span "Seleccionar certificado" at bounding box center [249, 149] width 168 height 5
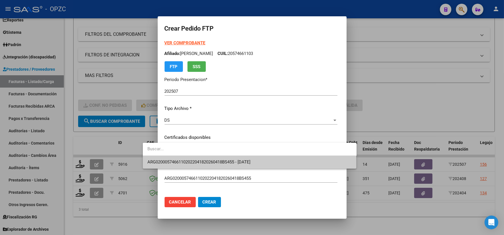
click at [285, 159] on span "ARG02000574661102022041820260418BS455 - [DATE]" at bounding box center [249, 162] width 205 height 13
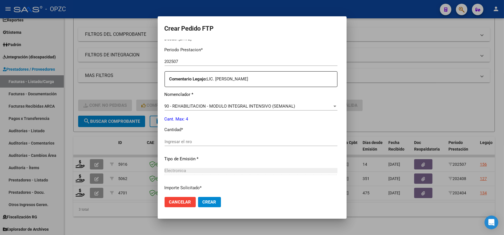
scroll to position [191, 0]
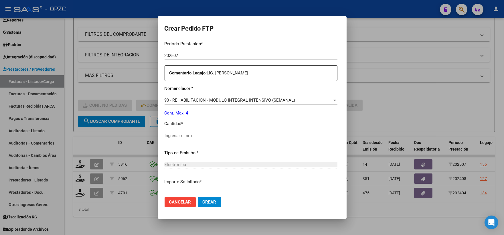
click at [165, 131] on div "Ingresar el nro" at bounding box center [251, 135] width 173 height 9
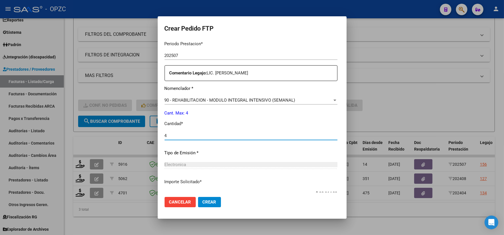
type input "4"
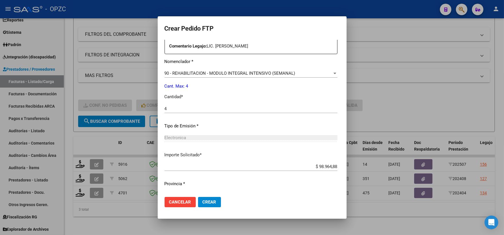
scroll to position [231, 0]
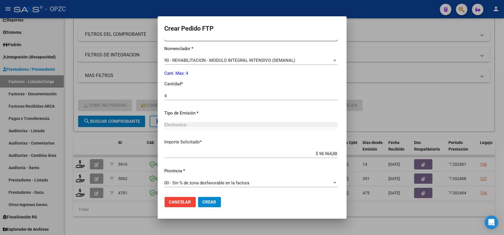
click at [203, 201] on span "Crear" at bounding box center [210, 202] width 14 height 5
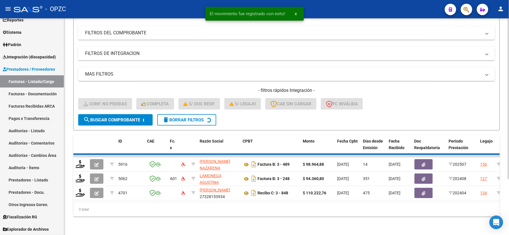
scroll to position [60, 0]
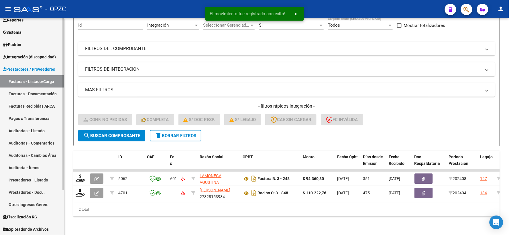
click at [35, 55] on span "Integración (discapacidad)" at bounding box center [29, 57] width 53 height 6
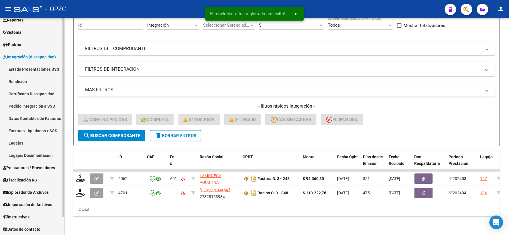
click at [33, 103] on link "Pedido Integración a SSS" at bounding box center [32, 106] width 64 height 12
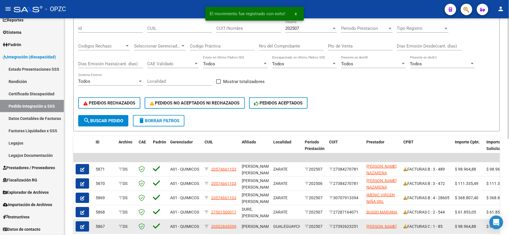
scroll to position [64, 0]
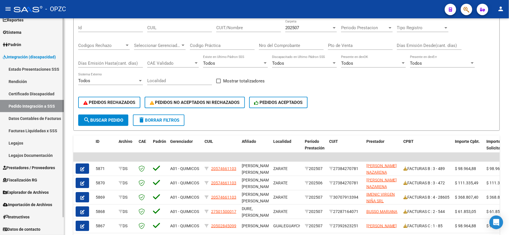
click at [35, 168] on span "Prestadores / Proveedores" at bounding box center [29, 168] width 52 height 6
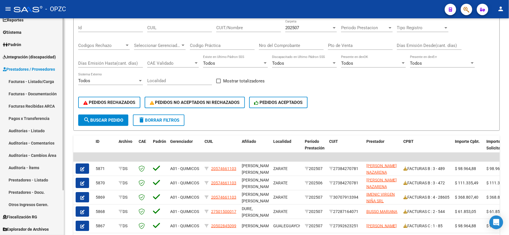
click at [44, 81] on link "Facturas - Listado/Carga" at bounding box center [32, 81] width 64 height 12
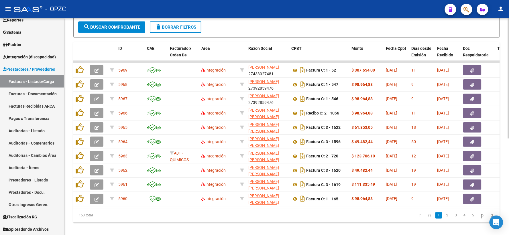
scroll to position [174, 0]
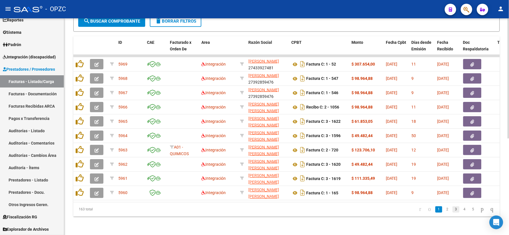
click at [453, 210] on link "3" at bounding box center [455, 209] width 7 height 6
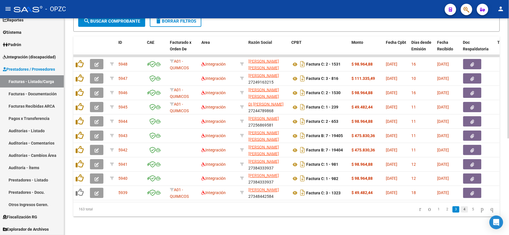
click at [461, 211] on link "4" at bounding box center [464, 209] width 7 height 6
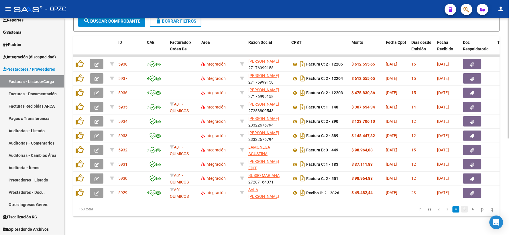
click at [461, 208] on link "5" at bounding box center [464, 209] width 7 height 6
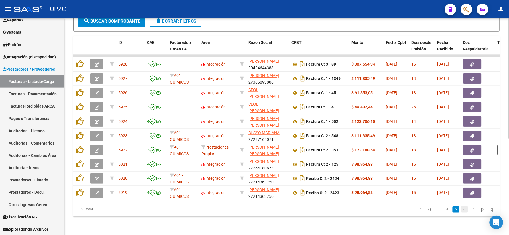
click at [461, 209] on link "6" at bounding box center [464, 209] width 7 height 6
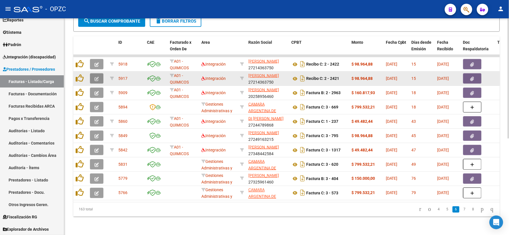
click at [95, 77] on icon "button" at bounding box center [97, 79] width 4 height 4
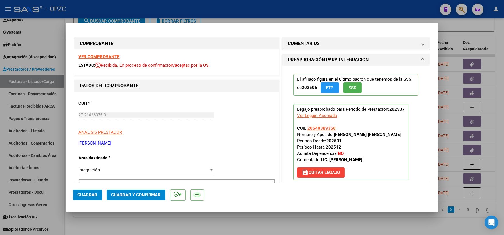
click at [103, 56] on strong "VER COMPROBANTE" at bounding box center [99, 56] width 41 height 5
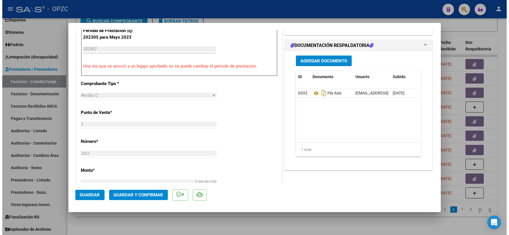
scroll to position [159, 0]
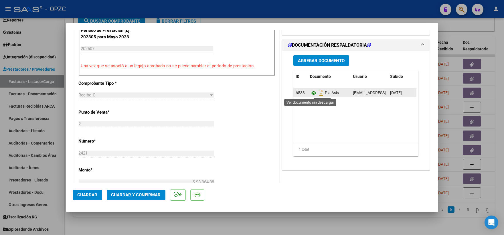
click at [310, 94] on icon at bounding box center [313, 93] width 7 height 7
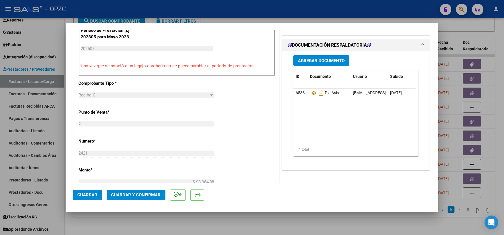
click at [139, 194] on span "Guardar y Confirmar" at bounding box center [136, 194] width 50 height 5
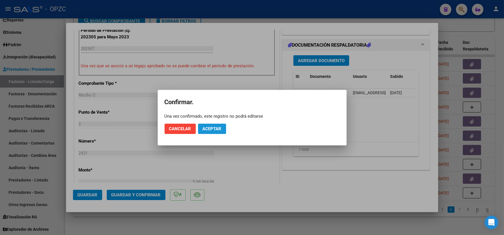
click at [218, 128] on span "Aceptar" at bounding box center [212, 128] width 19 height 5
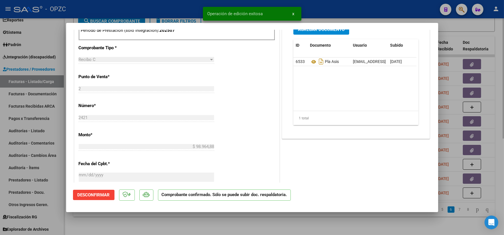
click at [494, 34] on div at bounding box center [252, 117] width 504 height 235
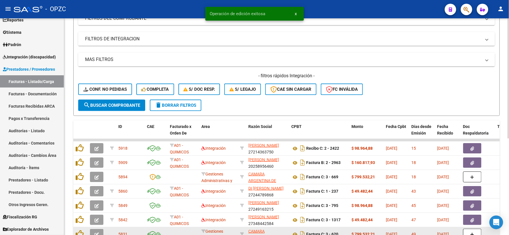
scroll to position [79, 0]
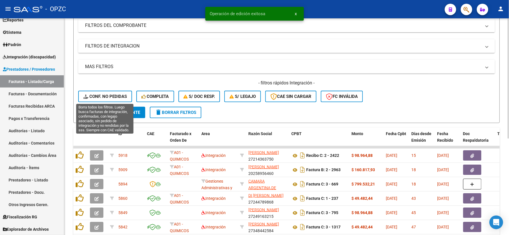
click at [101, 96] on span "Conf. no pedidas" at bounding box center [105, 96] width 44 height 5
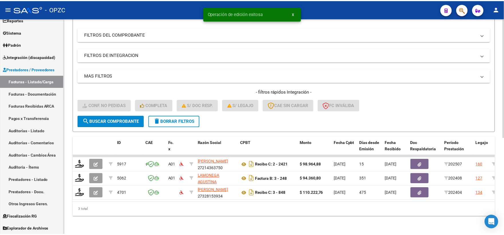
scroll to position [74, 0]
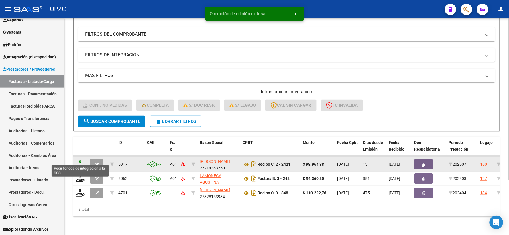
click at [79, 160] on icon at bounding box center [80, 164] width 9 height 8
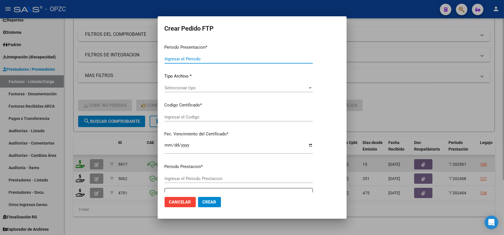
type input "202507"
type input "$ 98.964,88"
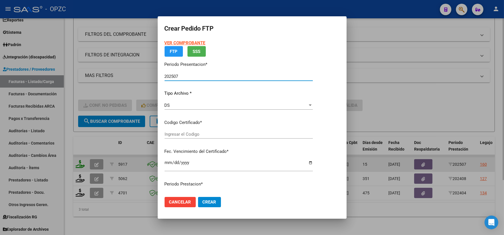
type input "ARG02000540389352019100920251009BS455"
type input "[DATE]"
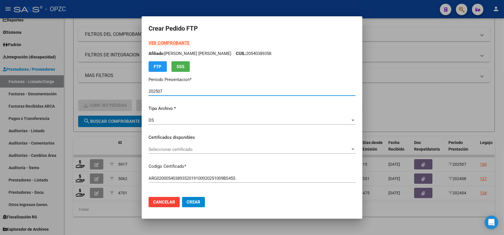
click at [349, 146] on div "Seleccionar certificado Seleccionar certificado" at bounding box center [252, 149] width 207 height 9
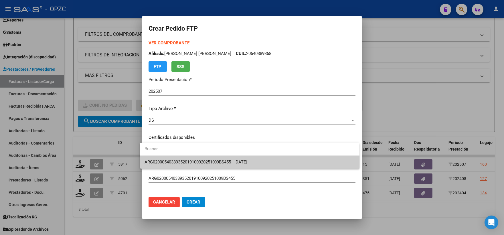
click at [262, 160] on span "ARG02000540389352019100920251009BS455 - [DATE]" at bounding box center [250, 162] width 210 height 13
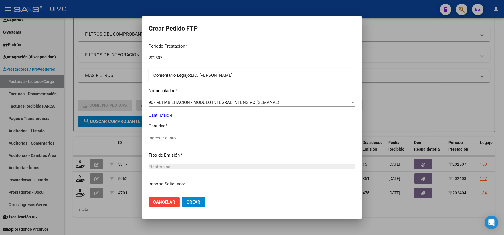
scroll to position [191, 0]
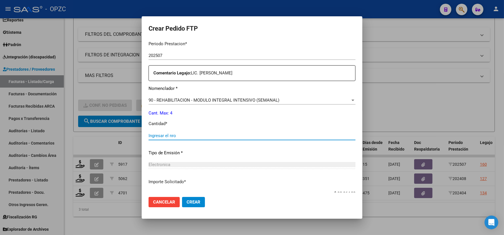
click at [164, 137] on input "Ingresar el nro" at bounding box center [252, 135] width 207 height 5
type input "4"
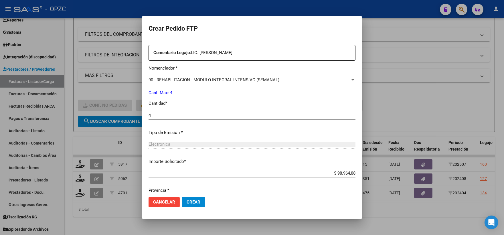
scroll to position [231, 0]
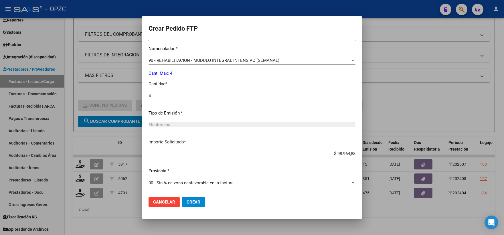
click at [192, 201] on span "Crear" at bounding box center [194, 202] width 14 height 5
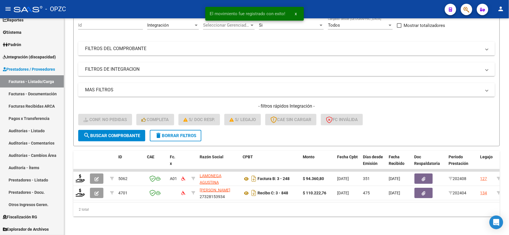
scroll to position [60, 0]
click at [25, 56] on span "Integración (discapacidad)" at bounding box center [29, 57] width 53 height 6
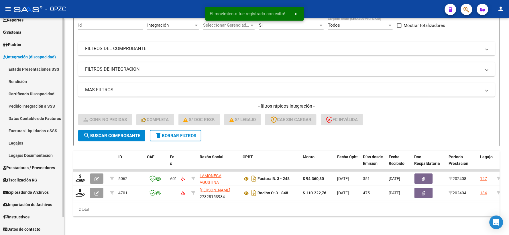
click at [29, 104] on link "Pedido Integración a SSS" at bounding box center [32, 106] width 64 height 12
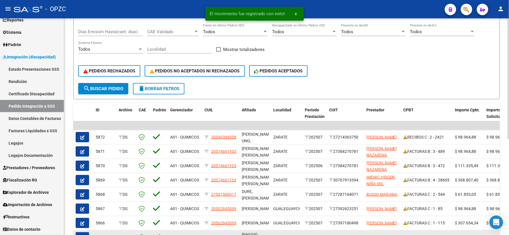
scroll to position [95, 0]
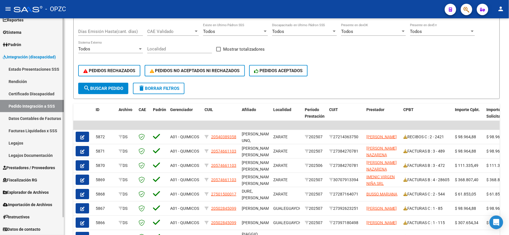
click at [36, 166] on span "Prestadores / Proveedores" at bounding box center [29, 168] width 52 height 6
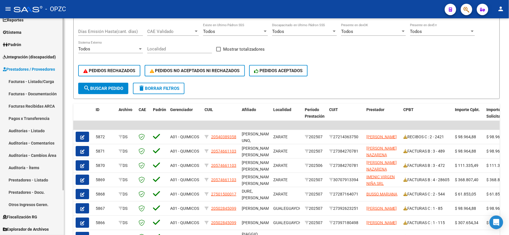
click at [42, 82] on link "Facturas - Listado/Carga" at bounding box center [32, 81] width 64 height 12
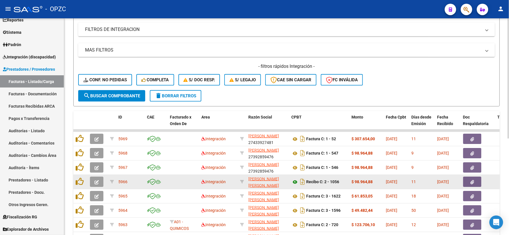
scroll to position [174, 0]
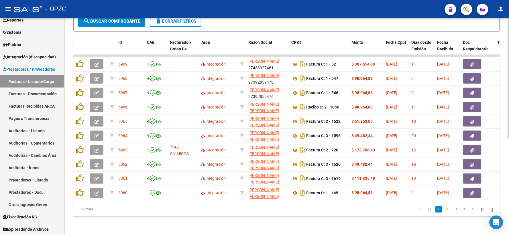
click at [470, 211] on link "5" at bounding box center [473, 209] width 7 height 6
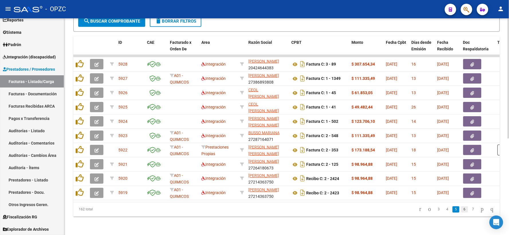
click at [461, 211] on link "6" at bounding box center [464, 209] width 7 height 6
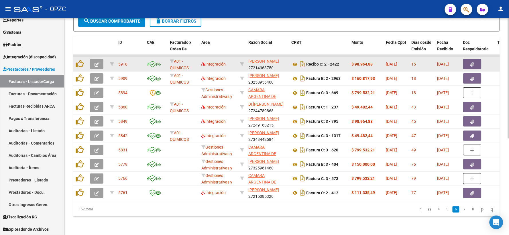
click at [96, 62] on icon "button" at bounding box center [97, 64] width 4 height 4
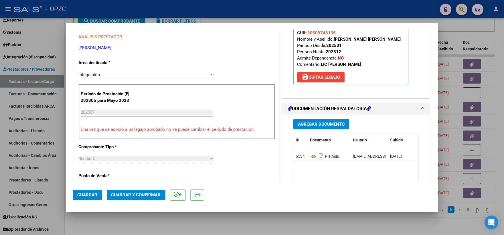
scroll to position [0, 0]
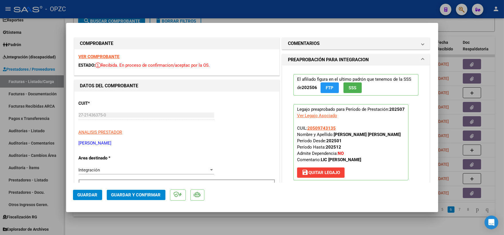
click at [104, 54] on strong "VER COMPROBANTE" at bounding box center [99, 56] width 41 height 5
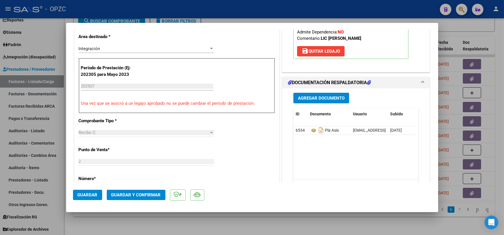
scroll to position [127, 0]
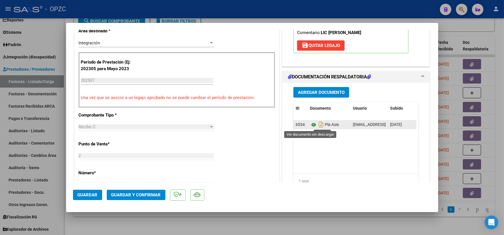
click at [310, 125] on icon at bounding box center [313, 124] width 7 height 7
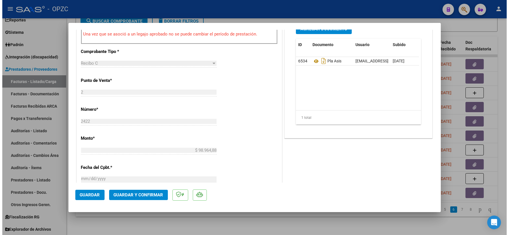
scroll to position [95, 0]
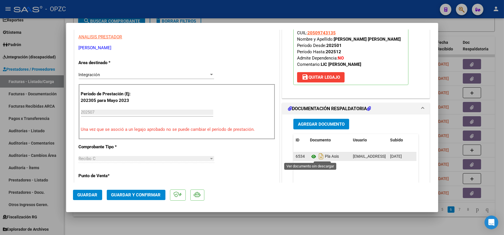
click at [310, 156] on icon at bounding box center [313, 156] width 7 height 7
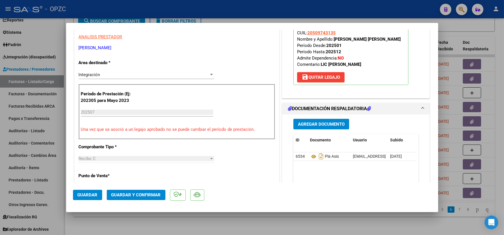
click at [136, 193] on span "Guardar y Confirmar" at bounding box center [136, 194] width 50 height 5
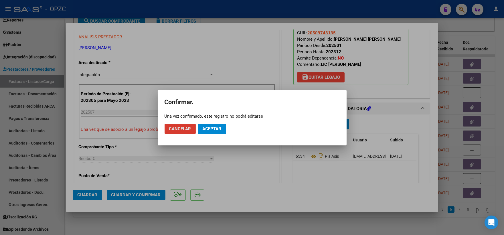
click at [216, 127] on span "Aceptar" at bounding box center [212, 128] width 19 height 5
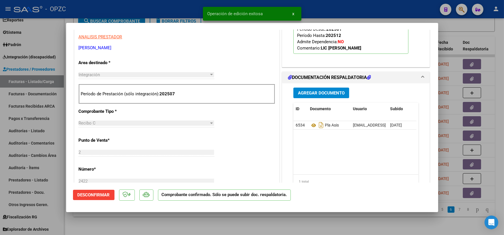
click at [485, 27] on div at bounding box center [252, 117] width 504 height 235
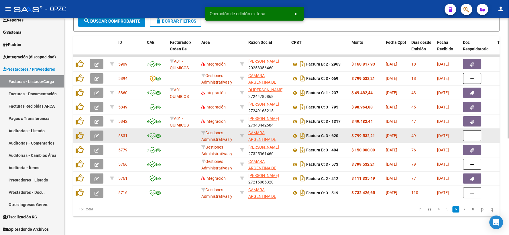
scroll to position [111, 0]
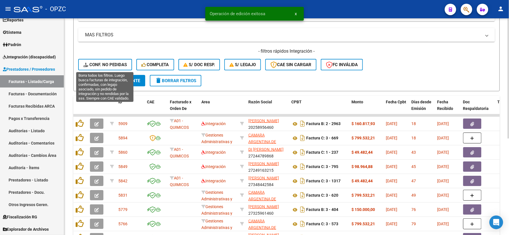
click at [115, 63] on span "Conf. no pedidas" at bounding box center [105, 64] width 44 height 5
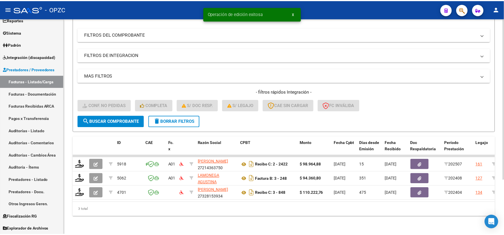
scroll to position [74, 0]
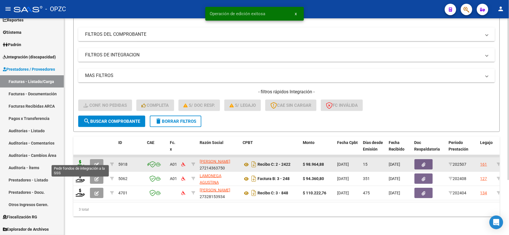
click at [76, 160] on icon at bounding box center [80, 164] width 9 height 8
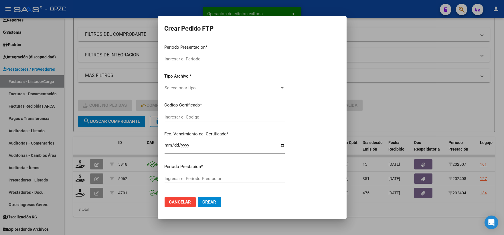
type input "202507"
type input "$ 98.964,88"
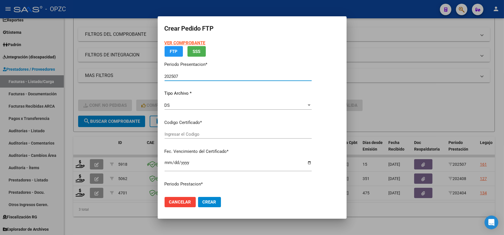
type input "ARG02000509743132023122220281222BUE455"
type input "2028-12-30"
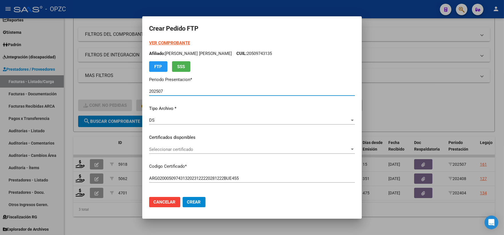
click at [352, 147] on div at bounding box center [352, 149] width 5 height 5
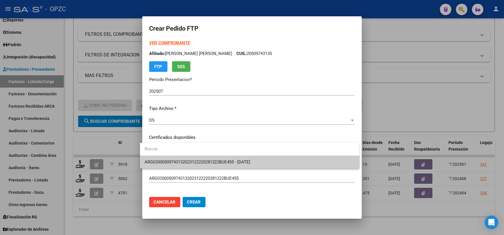
click at [263, 161] on span "ARG02000509743132023122220281222BUE455 - 2028-12-30" at bounding box center [250, 162] width 210 height 13
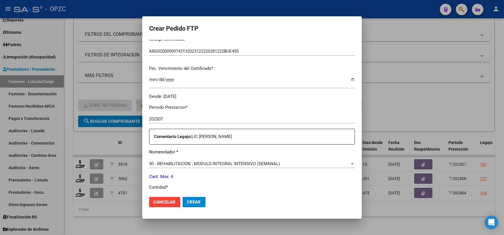
scroll to position [191, 0]
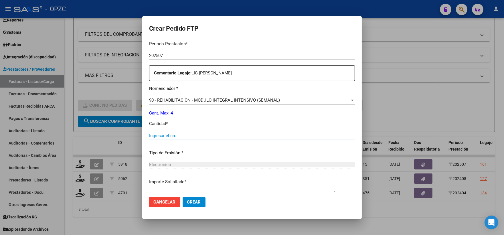
click at [165, 137] on input "Ingresar el nro" at bounding box center [252, 135] width 206 height 5
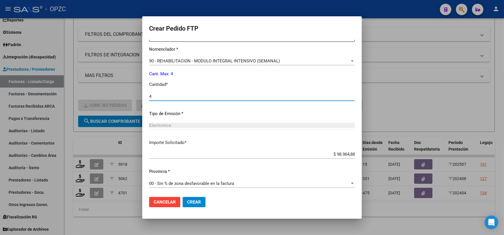
scroll to position [231, 0]
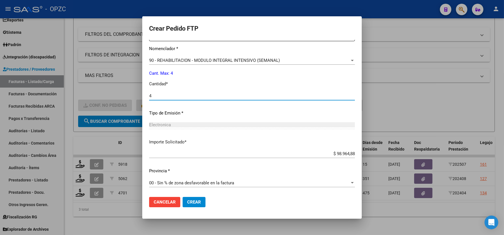
type input "4"
click at [190, 202] on span "Crear" at bounding box center [194, 202] width 14 height 5
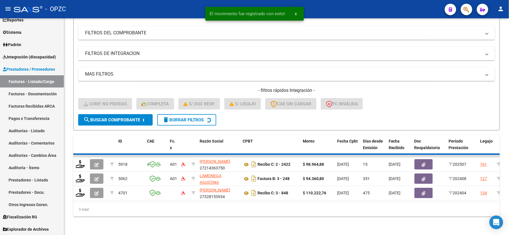
scroll to position [60, 0]
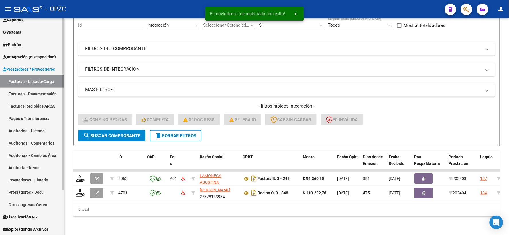
click at [40, 56] on span "Integración (discapacidad)" at bounding box center [29, 57] width 53 height 6
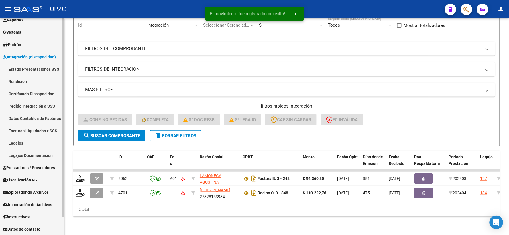
click at [36, 105] on link "Pedido Integración a SSS" at bounding box center [32, 106] width 64 height 12
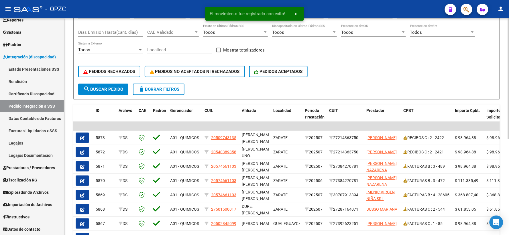
scroll to position [95, 0]
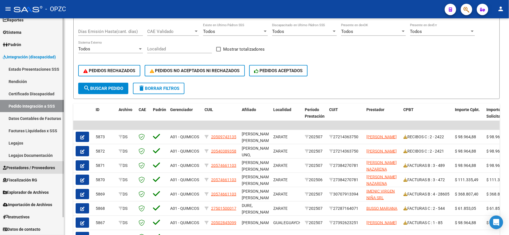
click at [29, 168] on span "Prestadores / Proveedores" at bounding box center [29, 168] width 52 height 6
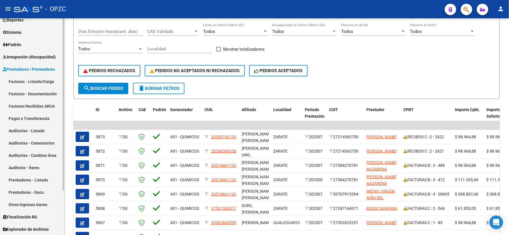
click at [45, 81] on link "Facturas - Listado/Carga" at bounding box center [32, 81] width 64 height 12
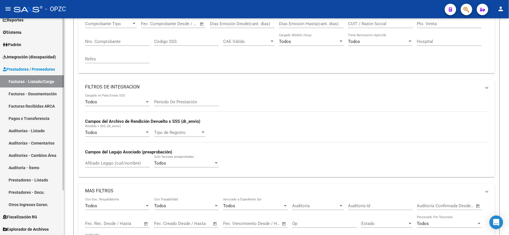
scroll to position [23, 0]
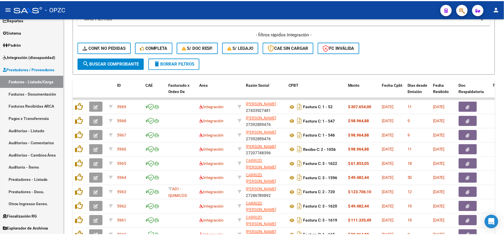
scroll to position [159, 0]
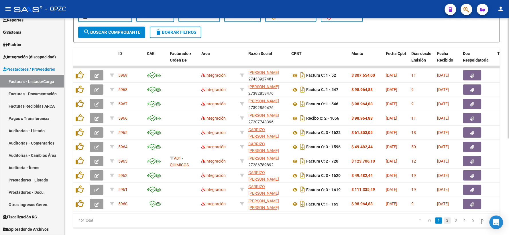
click at [444, 224] on link "2" at bounding box center [447, 221] width 7 height 6
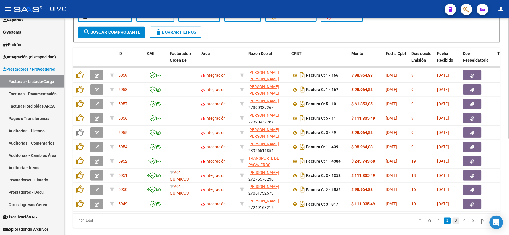
click at [452, 224] on link "3" at bounding box center [455, 221] width 7 height 6
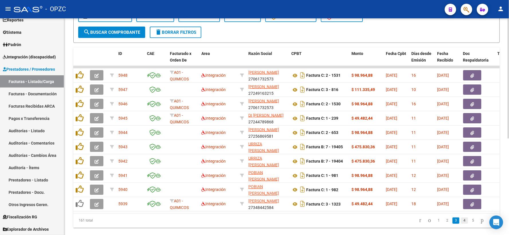
click at [461, 223] on link "4" at bounding box center [464, 221] width 7 height 6
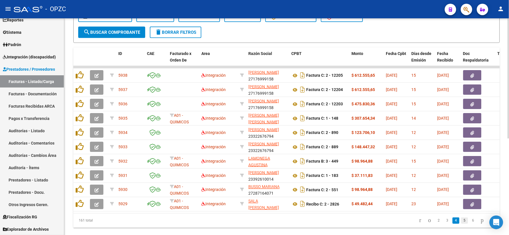
click at [461, 224] on link "5" at bounding box center [464, 221] width 7 height 6
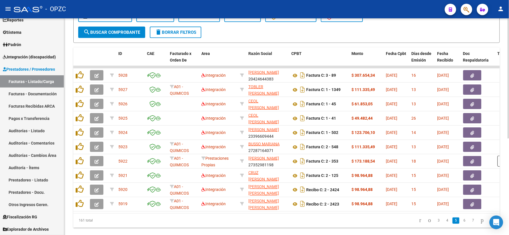
click at [461, 224] on link "6" at bounding box center [464, 221] width 7 height 6
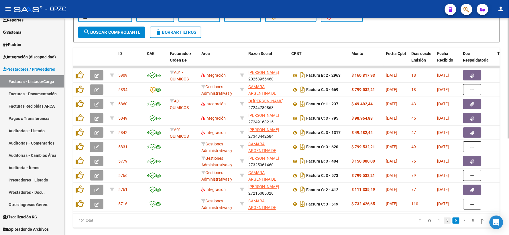
click at [444, 224] on link "5" at bounding box center [447, 221] width 7 height 6
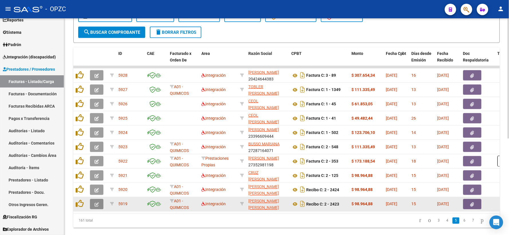
click at [96, 203] on icon "button" at bounding box center [97, 204] width 4 height 4
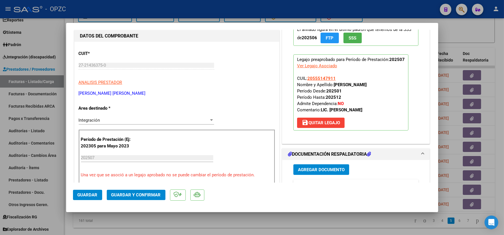
scroll to position [0, 0]
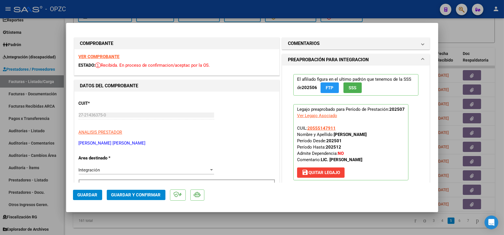
click at [111, 54] on strong "VER COMPROBANTE" at bounding box center [99, 56] width 41 height 5
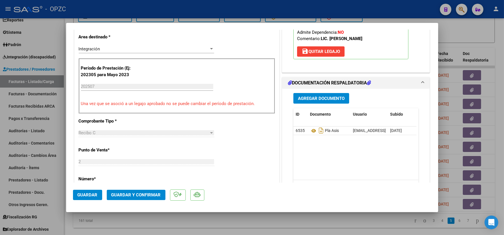
scroll to position [127, 0]
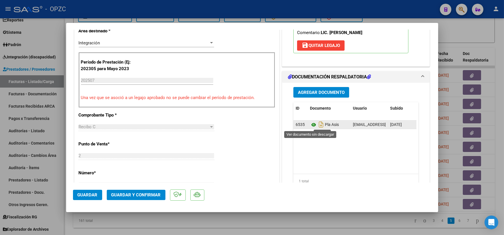
click at [311, 123] on icon at bounding box center [313, 124] width 7 height 7
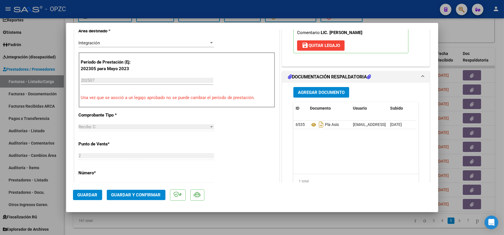
click at [131, 195] on span "Guardar y Confirmar" at bounding box center [136, 194] width 50 height 5
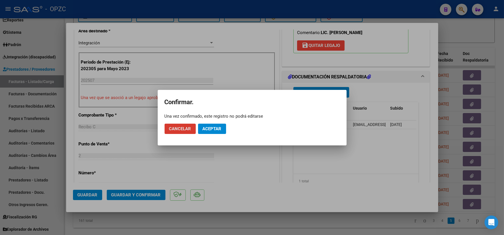
click at [211, 128] on span "Aceptar" at bounding box center [212, 128] width 19 height 5
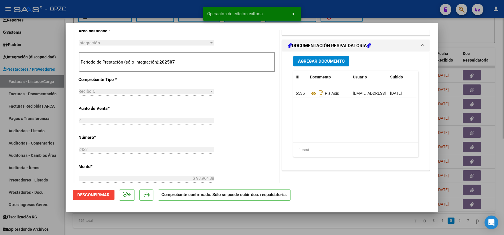
click at [485, 34] on div at bounding box center [252, 117] width 504 height 235
type input "$ 0,00"
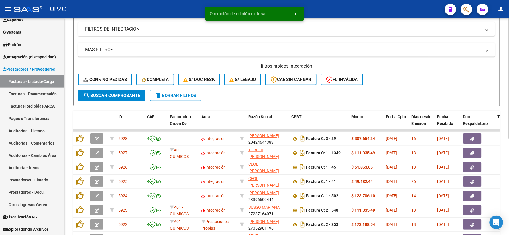
scroll to position [95, 0]
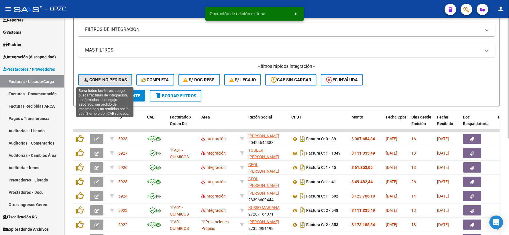
click at [99, 78] on span "Conf. no pedidas" at bounding box center [105, 79] width 44 height 5
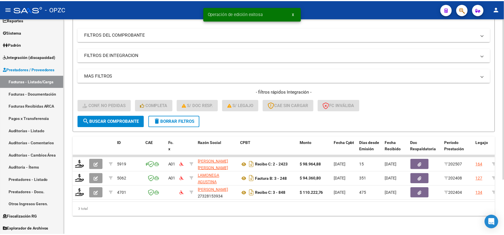
scroll to position [74, 0]
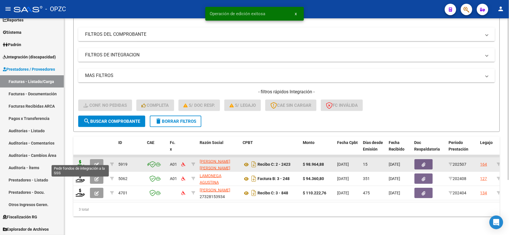
click at [83, 160] on icon at bounding box center [80, 164] width 9 height 8
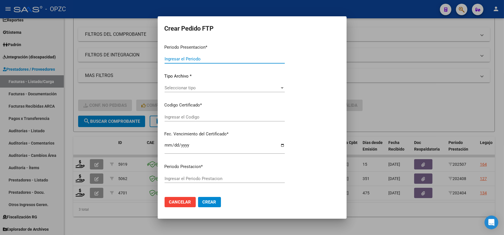
type input "202507"
type input "$ 98.964,88"
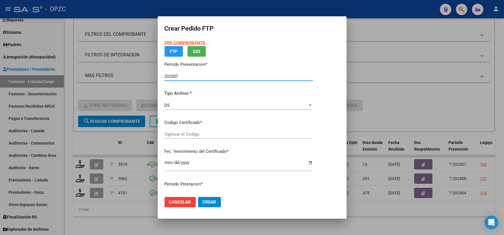
type input "ARG02-00055514791-20230915-20280915-BUE"
type input "[DATE]"
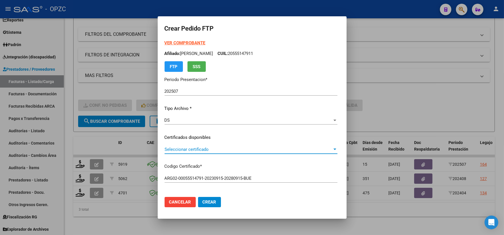
click at [332, 148] on span "Seleccionar certificado" at bounding box center [249, 149] width 168 height 5
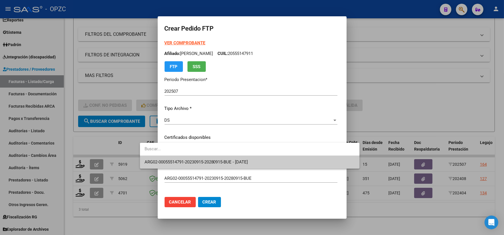
click at [248, 160] on span "ARG02-00055514791-20230915-20280915-BUE - [DATE]" at bounding box center [197, 162] width 104 height 5
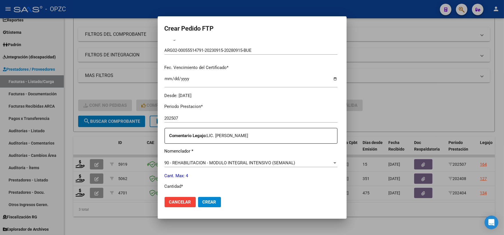
scroll to position [159, 0]
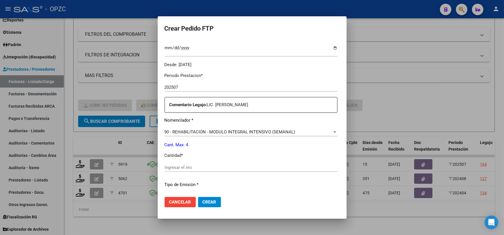
click at [165, 168] on input "Ingresar el nro" at bounding box center [251, 167] width 173 height 5
type input "4"
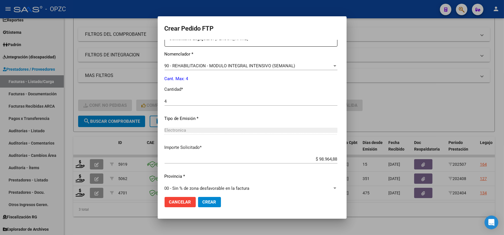
scroll to position [231, 0]
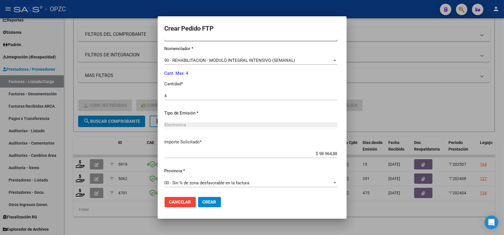
click at [203, 204] on span "Crear" at bounding box center [210, 202] width 14 height 5
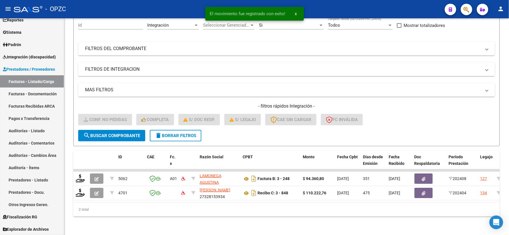
scroll to position [60, 0]
click at [38, 54] on span "Integración (discapacidad)" at bounding box center [29, 57] width 53 height 6
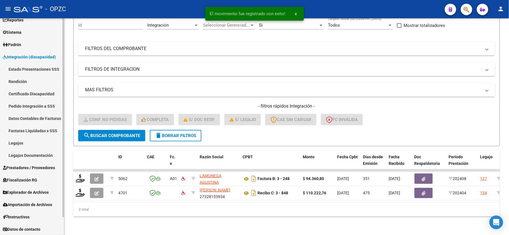
click at [25, 107] on link "Pedido Integración a SSS" at bounding box center [32, 106] width 64 height 12
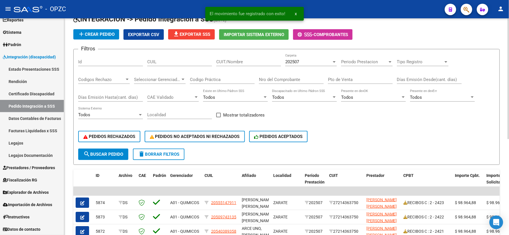
scroll to position [64, 0]
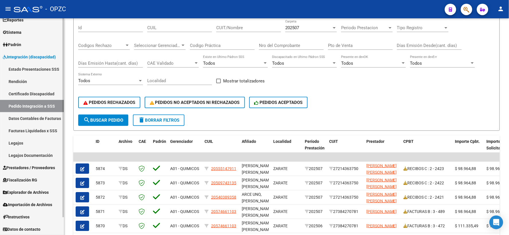
click at [34, 167] on span "Prestadores / Proveedores" at bounding box center [29, 168] width 52 height 6
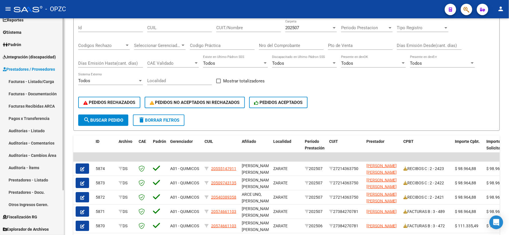
click at [38, 80] on link "Facturas - Listado/Carga" at bounding box center [32, 81] width 64 height 12
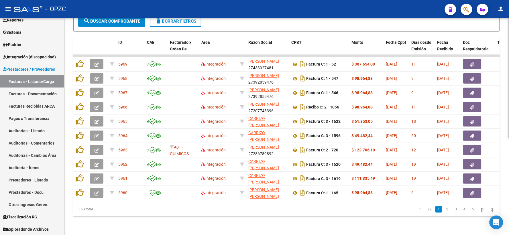
scroll to position [174, 0]
click at [470, 209] on link "5" at bounding box center [473, 209] width 7 height 6
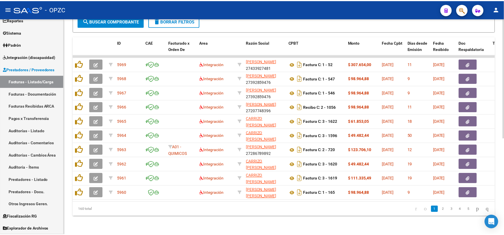
scroll to position [174, 0]
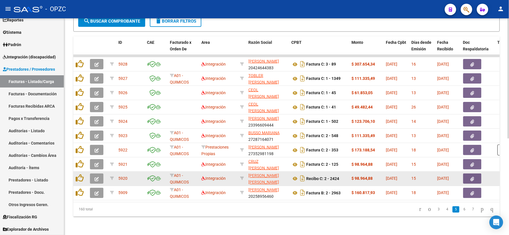
click at [99, 176] on button "button" at bounding box center [96, 179] width 13 height 10
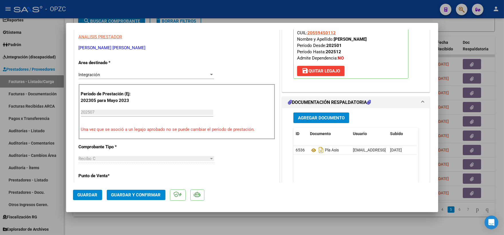
scroll to position [0, 0]
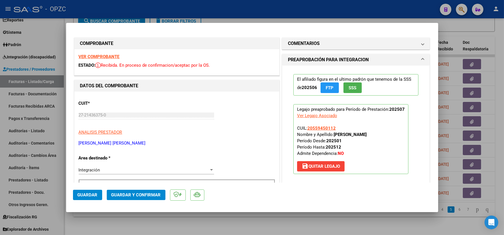
click at [111, 56] on strong "VER COMPROBANTE" at bounding box center [99, 56] width 41 height 5
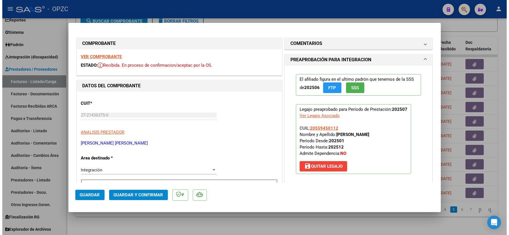
scroll to position [95, 0]
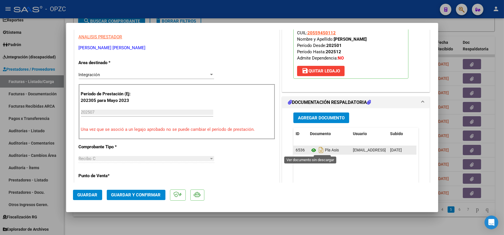
click at [313, 150] on icon at bounding box center [313, 150] width 7 height 7
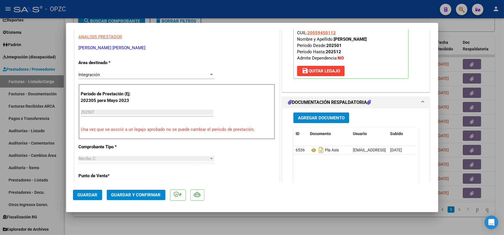
click at [133, 198] on span "Guardar y Confirmar" at bounding box center [136, 194] width 50 height 5
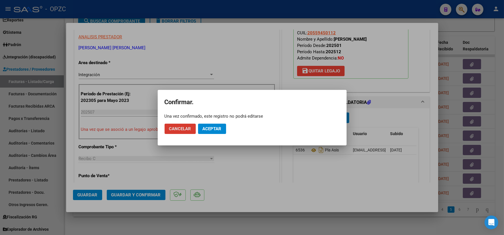
click at [206, 125] on button "Aceptar" at bounding box center [212, 129] width 28 height 10
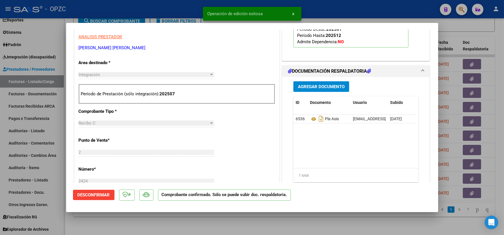
click at [482, 30] on div at bounding box center [252, 117] width 504 height 235
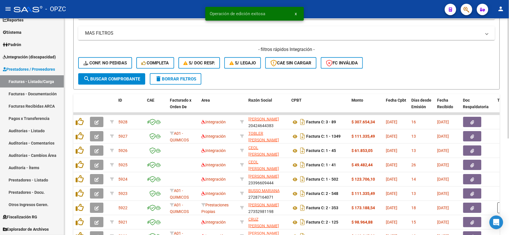
scroll to position [111, 0]
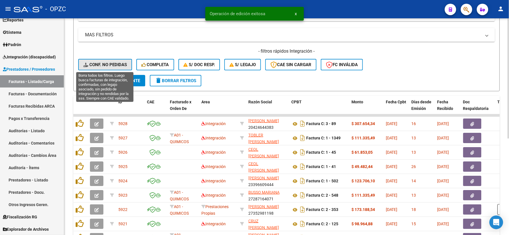
click at [103, 61] on button "Conf. no pedidas" at bounding box center [105, 64] width 54 height 11
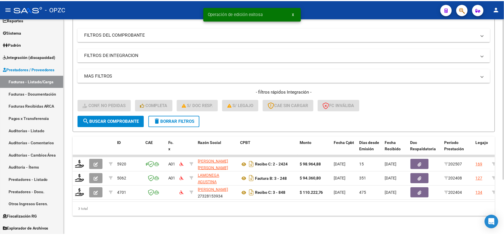
scroll to position [74, 0]
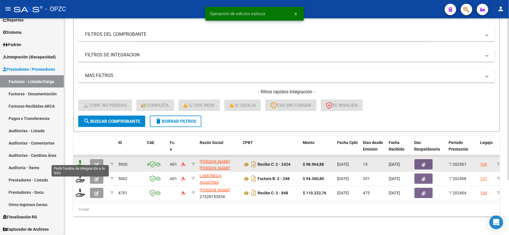
click at [79, 160] on icon at bounding box center [80, 164] width 9 height 8
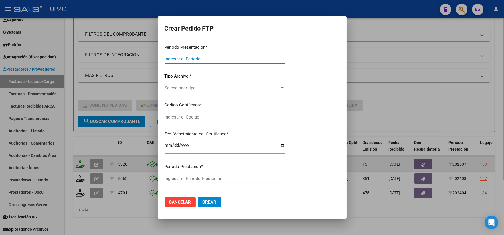
type input "202507"
type input "$ 98.964,88"
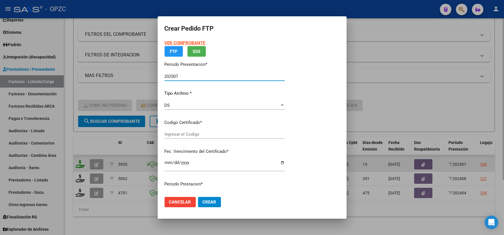
type input "ARG02000559450112025041620300416"
type input "[DATE]"
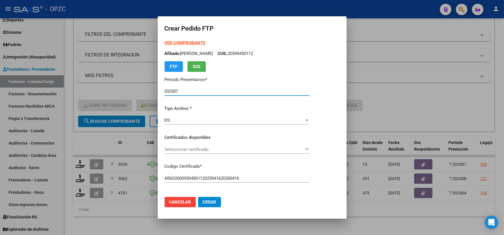
click at [310, 148] on div at bounding box center [306, 149] width 5 height 5
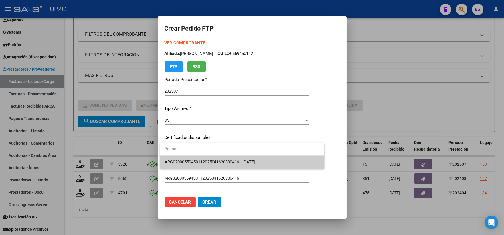
click at [275, 158] on span "ARG02000559450112025041620300416 - [DATE]" at bounding box center [242, 162] width 155 height 13
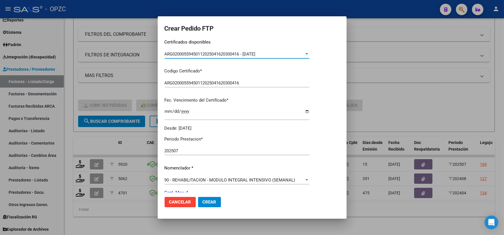
scroll to position [191, 0]
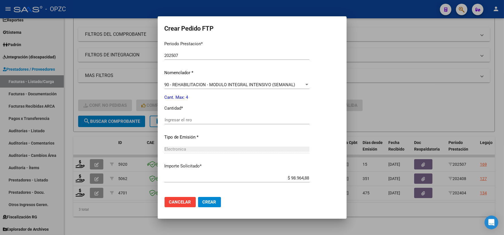
click at [190, 119] on input "Ingresar el nro" at bounding box center [237, 119] width 145 height 5
type input "4"
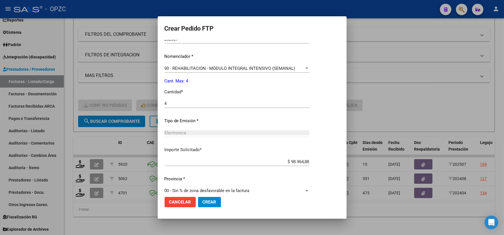
scroll to position [215, 0]
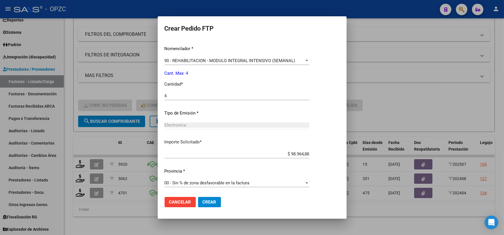
click at [215, 203] on span "Crear" at bounding box center [210, 202] width 14 height 5
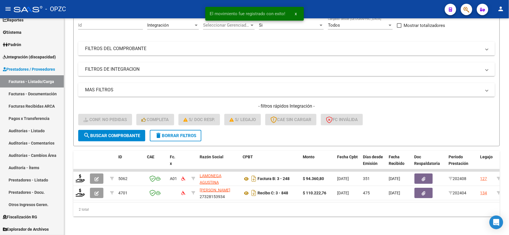
scroll to position [60, 0]
click at [38, 56] on span "Integración (discapacidad)" at bounding box center [29, 57] width 53 height 6
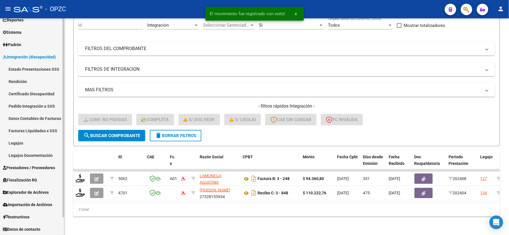
click at [34, 105] on link "Pedido Integración a SSS" at bounding box center [32, 106] width 64 height 12
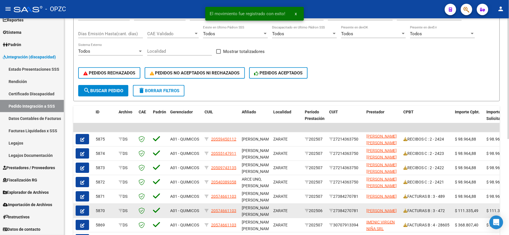
scroll to position [95, 0]
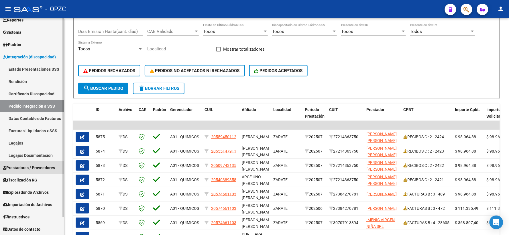
click at [32, 168] on span "Prestadores / Proveedores" at bounding box center [29, 168] width 52 height 6
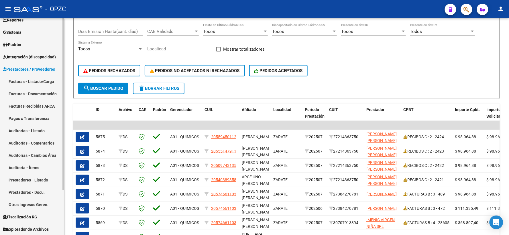
click at [42, 77] on link "Facturas - Listado/Carga" at bounding box center [32, 81] width 64 height 12
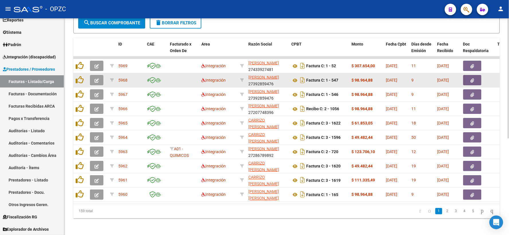
scroll to position [174, 0]
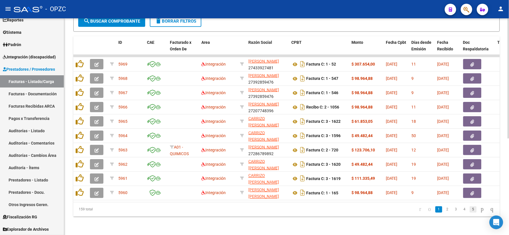
click at [470, 212] on link "5" at bounding box center [473, 209] width 7 height 6
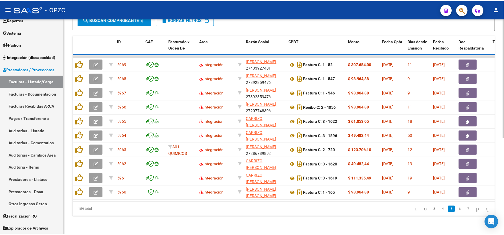
scroll to position [174, 0]
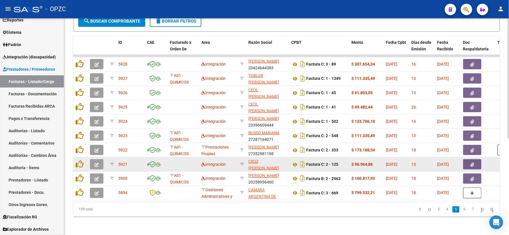
click at [99, 163] on icon "button" at bounding box center [97, 165] width 4 height 4
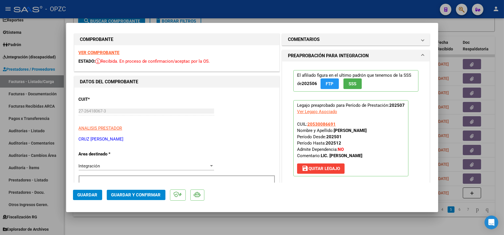
scroll to position [0, 0]
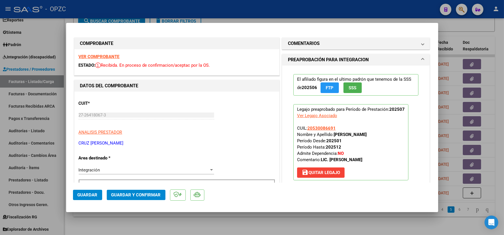
click at [107, 56] on strong "VER COMPROBANTE" at bounding box center [99, 56] width 41 height 5
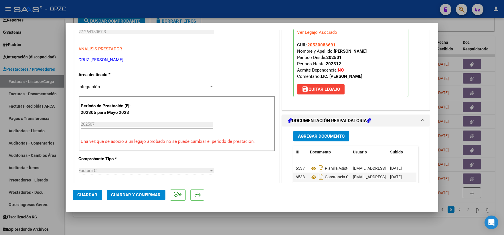
scroll to position [95, 0]
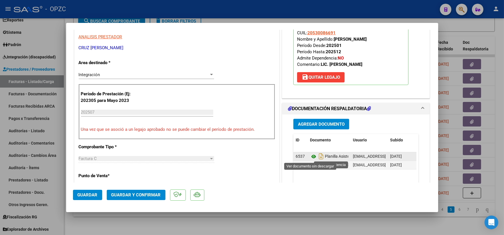
click at [311, 155] on icon at bounding box center [313, 156] width 7 height 7
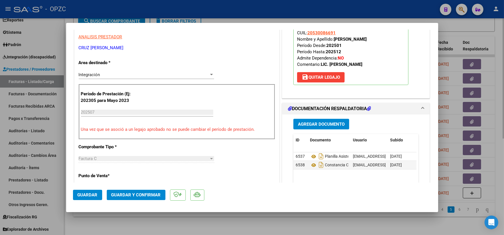
click at [486, 32] on div at bounding box center [252, 117] width 504 height 235
type input "$ 0,00"
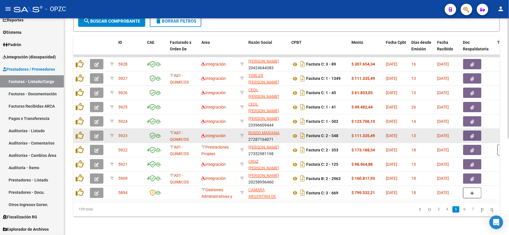
click at [96, 134] on icon "button" at bounding box center [97, 136] width 4 height 4
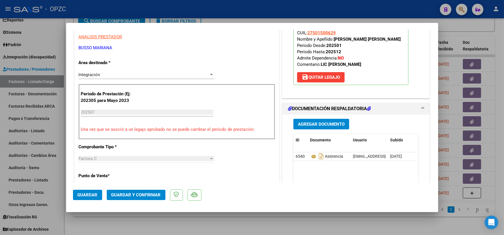
scroll to position [0, 0]
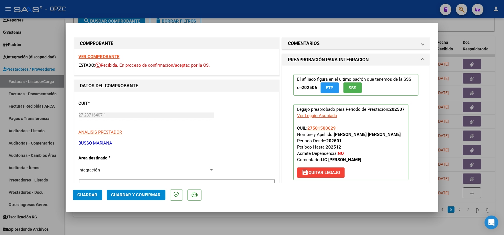
click at [113, 58] on strong "VER COMPROBANTE" at bounding box center [99, 56] width 41 height 5
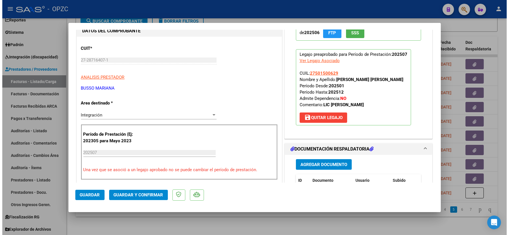
scroll to position [127, 0]
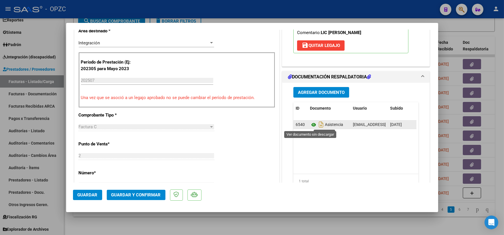
click at [312, 124] on icon at bounding box center [313, 124] width 7 height 7
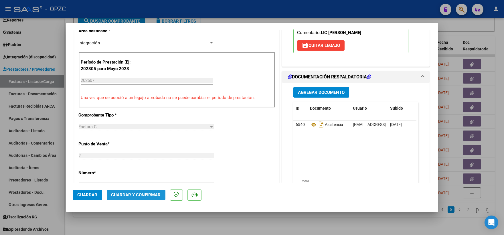
click at [145, 194] on span "Guardar y Confirmar" at bounding box center [136, 194] width 50 height 5
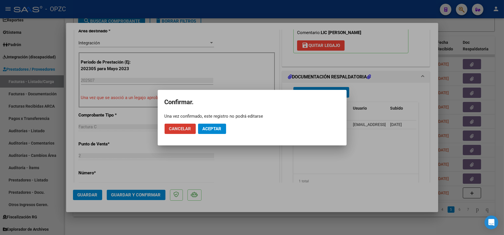
click at [210, 126] on span "Aceptar" at bounding box center [212, 128] width 19 height 5
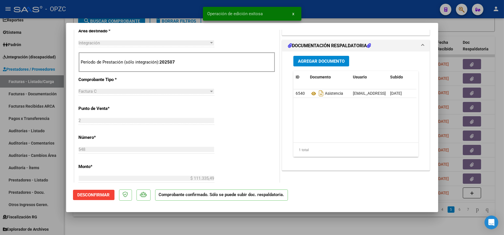
click at [496, 34] on div at bounding box center [252, 117] width 504 height 235
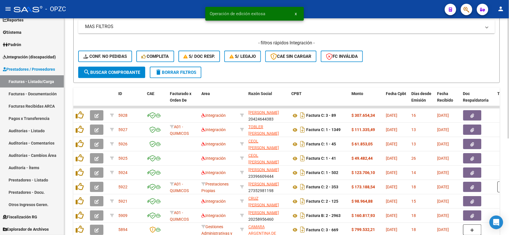
scroll to position [111, 0]
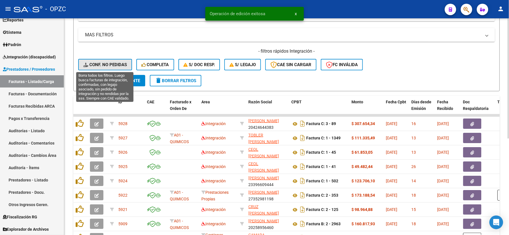
click at [111, 64] on span "Conf. no pedidas" at bounding box center [105, 64] width 44 height 5
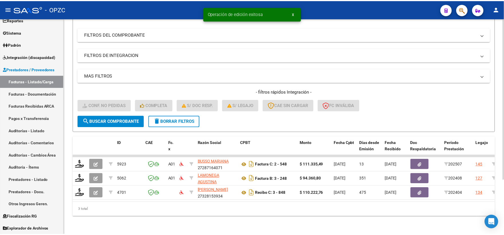
scroll to position [74, 0]
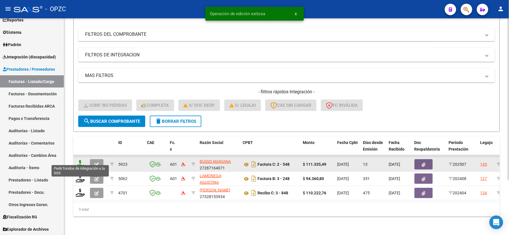
click at [79, 160] on icon at bounding box center [80, 164] width 9 height 8
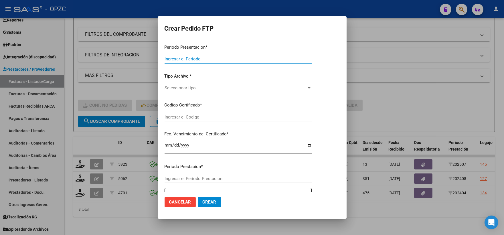
type input "202507"
type input "$ 111.335,49"
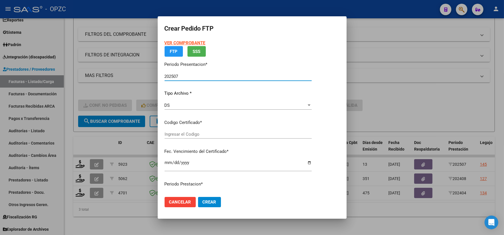
type input "arg01000501500622024092620290926BUE455"
type input "[DATE]"
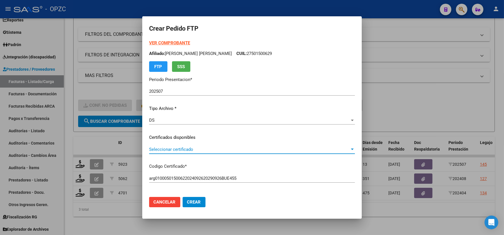
click at [353, 148] on div at bounding box center [352, 149] width 5 height 5
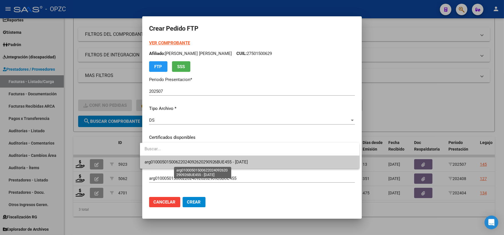
click at [248, 161] on span "arg01000501500622024092620290926BUE455 - [DATE]" at bounding box center [197, 162] width 104 height 5
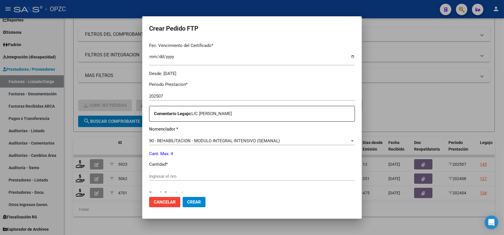
scroll to position [191, 0]
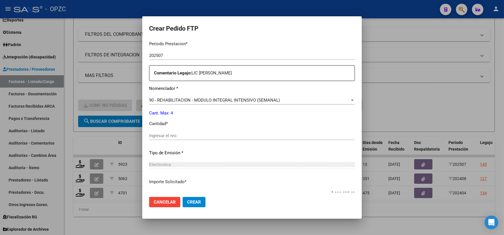
click at [187, 135] on input "Ingresar el nro" at bounding box center [252, 135] width 206 height 5
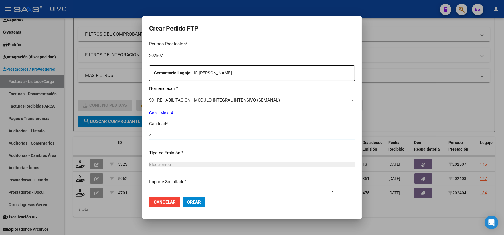
type input "4"
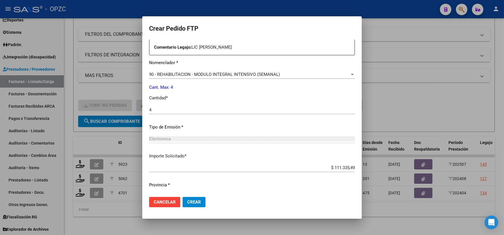
scroll to position [231, 0]
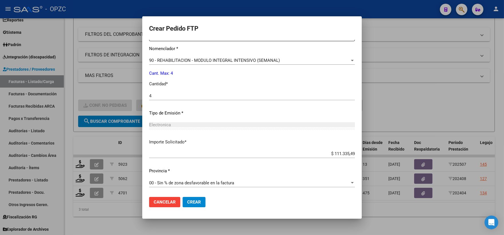
click at [195, 202] on span "Crear" at bounding box center [194, 202] width 14 height 5
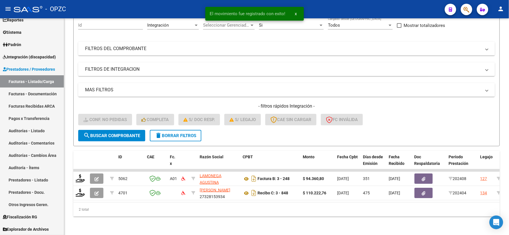
scroll to position [60, 0]
click at [38, 56] on span "Integración (discapacidad)" at bounding box center [29, 57] width 53 height 6
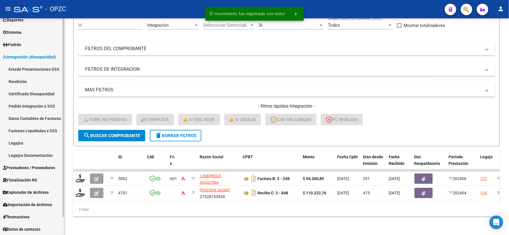
click at [35, 106] on link "Pedido Integración a SSS" at bounding box center [32, 106] width 64 height 12
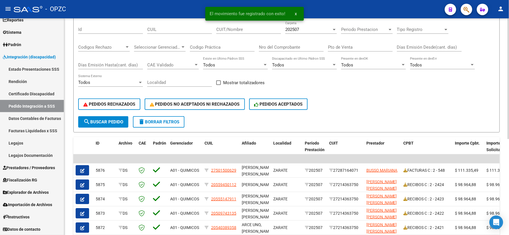
scroll to position [64, 0]
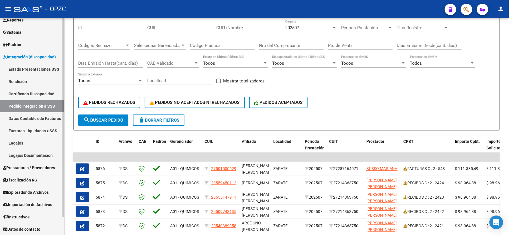
click at [36, 168] on span "Prestadores / Proveedores" at bounding box center [29, 168] width 52 height 6
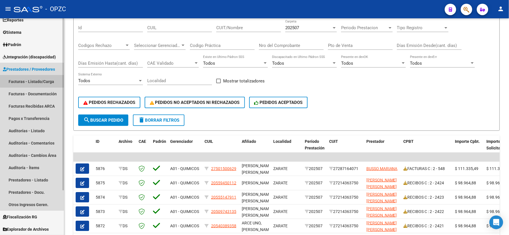
click at [43, 78] on link "Facturas - Listado/Carga" at bounding box center [32, 81] width 64 height 12
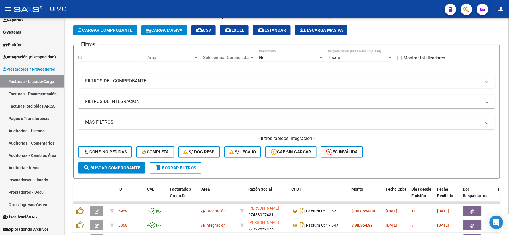
scroll to position [64, 0]
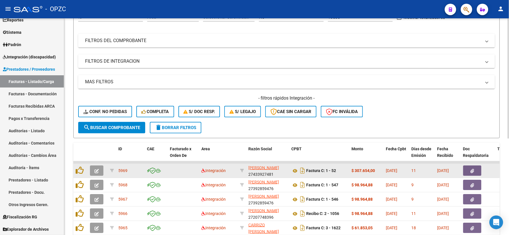
click at [96, 169] on icon "button" at bounding box center [97, 171] width 4 height 4
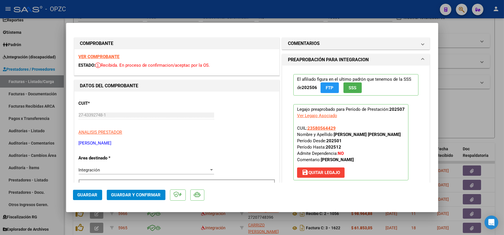
click at [99, 57] on strong "VER COMPROBANTE" at bounding box center [99, 56] width 41 height 5
click at [503, 108] on div at bounding box center [252, 117] width 504 height 235
type input "$ 0,00"
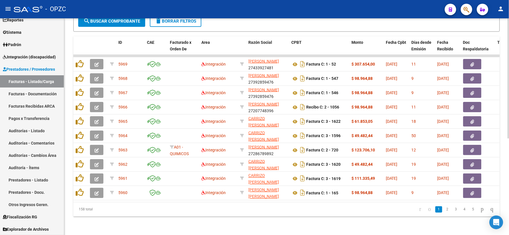
scroll to position [174, 0]
click at [470, 210] on link "5" at bounding box center [473, 209] width 7 height 6
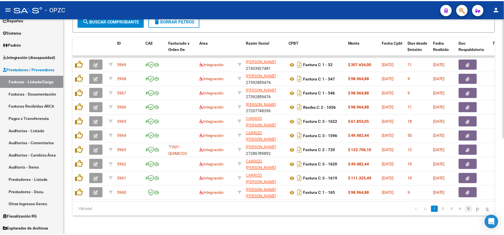
scroll to position [174, 0]
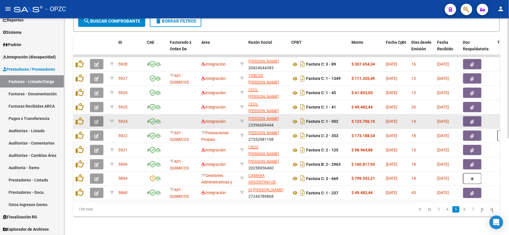
click at [96, 120] on icon "button" at bounding box center [97, 122] width 4 height 4
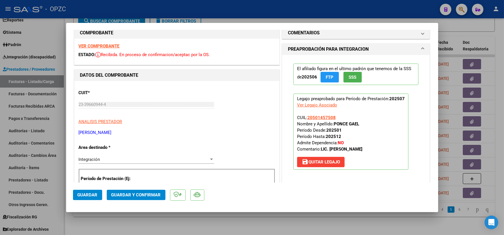
scroll to position [0, 0]
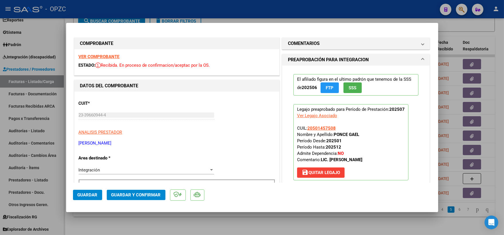
click at [103, 58] on strong "VER COMPROBANTE" at bounding box center [99, 56] width 41 height 5
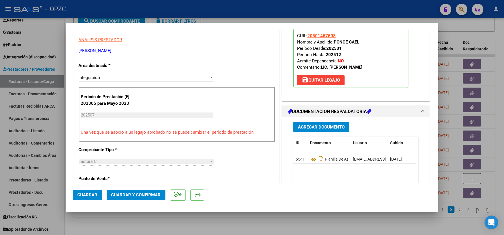
scroll to position [95, 0]
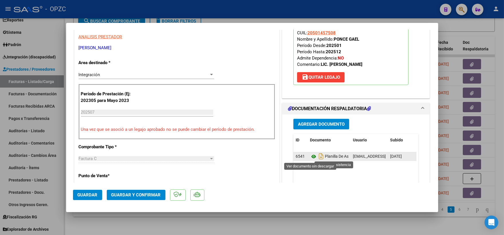
click at [310, 156] on icon at bounding box center [313, 156] width 7 height 7
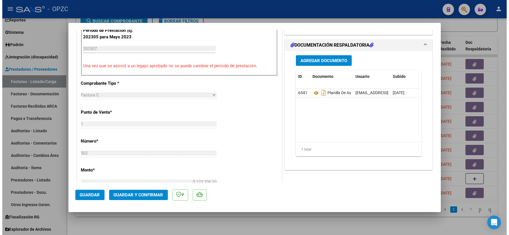
scroll to position [191, 0]
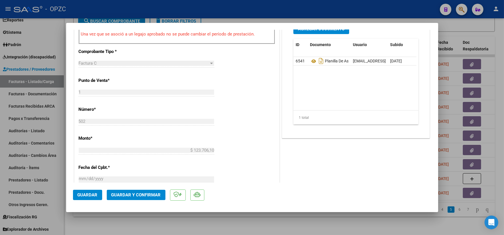
click at [133, 194] on span "Guardar y Confirmar" at bounding box center [136, 194] width 50 height 5
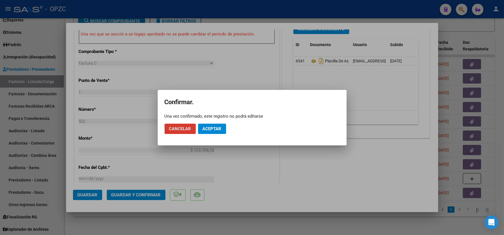
click at [215, 127] on span "Aceptar" at bounding box center [212, 128] width 19 height 5
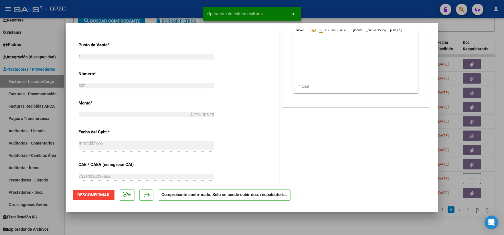
click at [480, 27] on div at bounding box center [252, 117] width 504 height 235
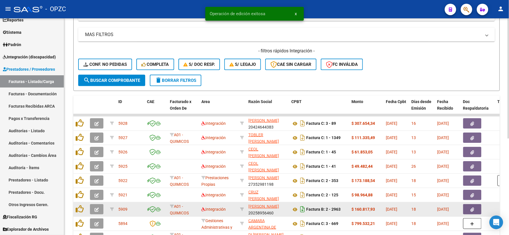
scroll to position [79, 0]
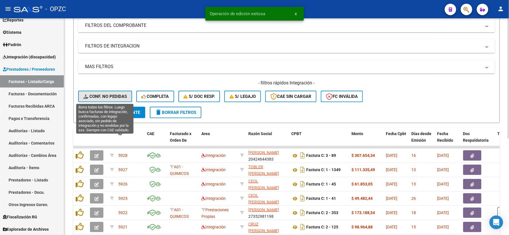
click at [104, 95] on span "Conf. no pedidas" at bounding box center [105, 96] width 44 height 5
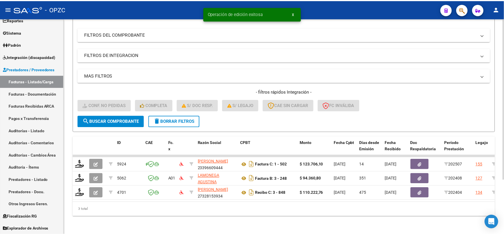
scroll to position [74, 0]
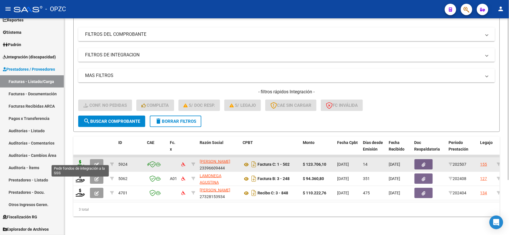
click at [78, 160] on icon at bounding box center [80, 164] width 9 height 8
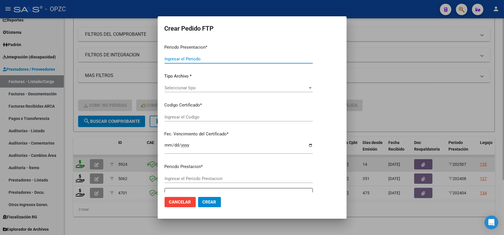
type input "202507"
type input "$ 123.706,10"
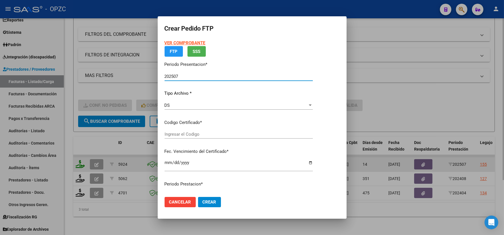
type input "ARG02000501457502025052220300522BUE455"
type input "[DATE]"
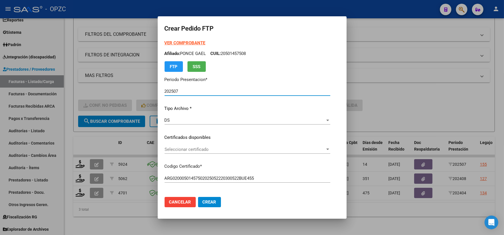
click at [330, 150] on div at bounding box center [327, 149] width 5 height 5
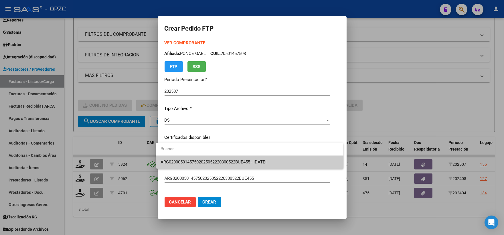
click at [273, 159] on span "ARG02000501457502025052220300522BUE455 - [DATE]" at bounding box center [250, 162] width 178 height 13
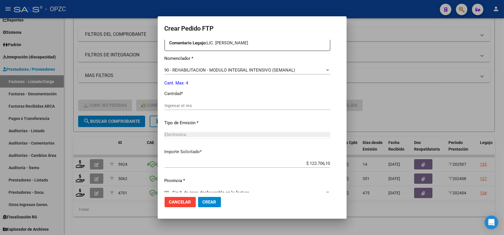
scroll to position [223, 0]
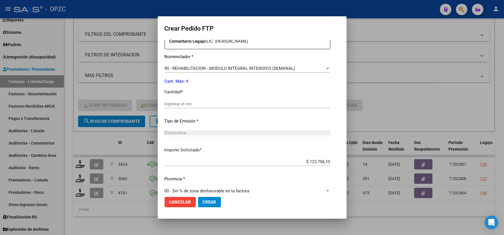
click at [180, 105] on input "Ingresar el nro" at bounding box center [248, 103] width 166 height 5
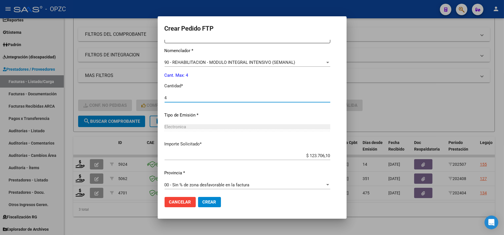
scroll to position [231, 0]
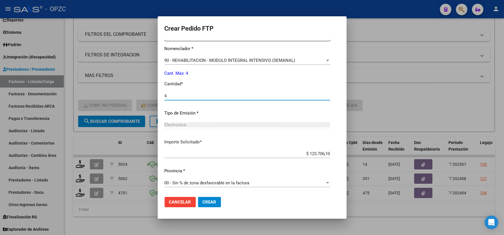
type input "4"
click at [209, 199] on button "Crear" at bounding box center [209, 202] width 23 height 10
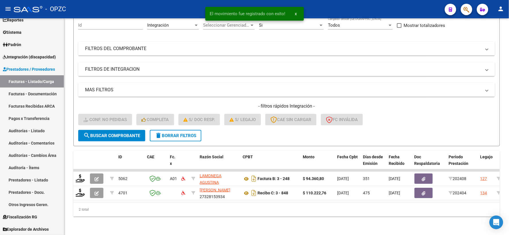
scroll to position [60, 0]
click at [30, 58] on span "Integración (discapacidad)" at bounding box center [29, 57] width 53 height 6
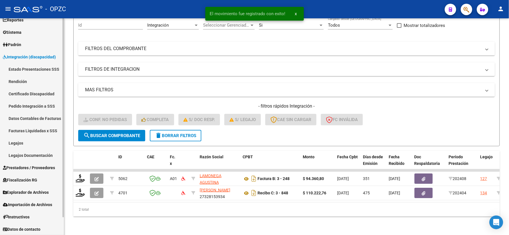
click at [35, 106] on link "Pedido Integración a SSS" at bounding box center [32, 106] width 64 height 12
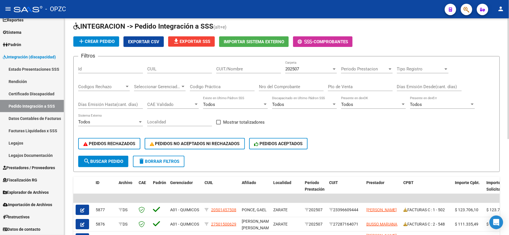
scroll to position [32, 0]
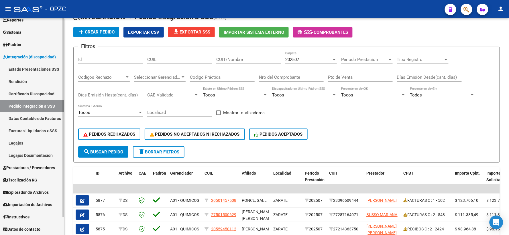
click at [25, 168] on span "Prestadores / Proveedores" at bounding box center [29, 168] width 52 height 6
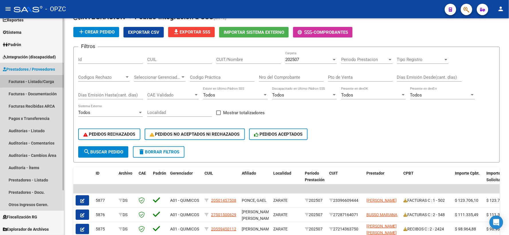
click at [32, 81] on link "Facturas - Listado/Carga" at bounding box center [32, 81] width 64 height 12
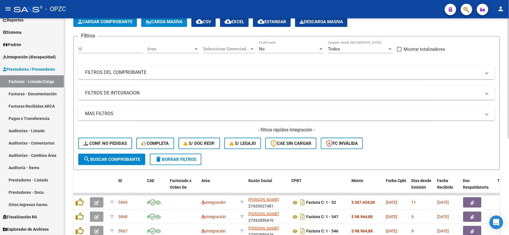
scroll to position [174, 0]
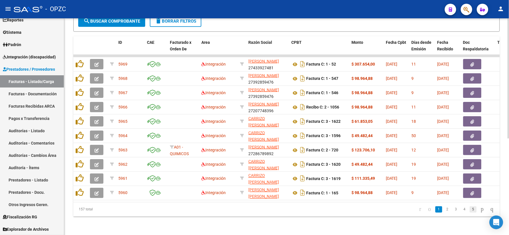
click at [470, 210] on link "5" at bounding box center [473, 209] width 7 height 6
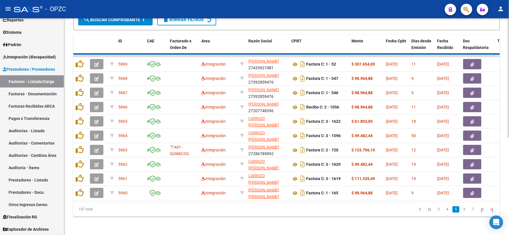
scroll to position [174, 0]
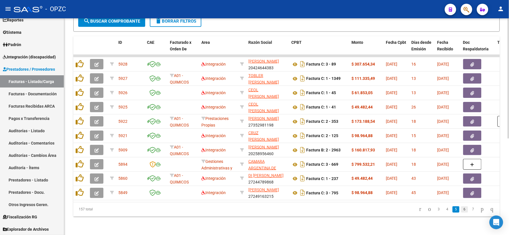
click at [461, 211] on link "6" at bounding box center [464, 209] width 7 height 6
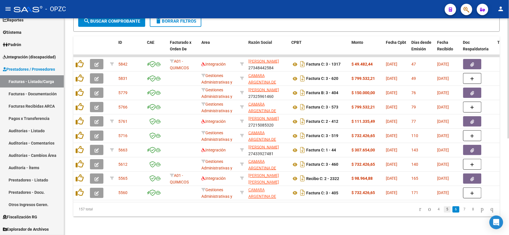
click at [444, 208] on link "5" at bounding box center [447, 209] width 7 height 6
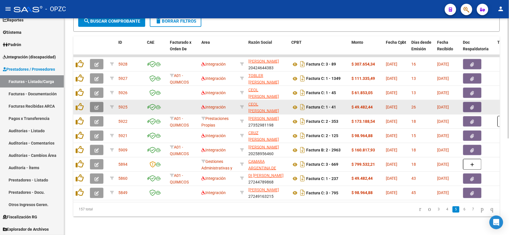
click at [95, 105] on icon "button" at bounding box center [97, 107] width 4 height 4
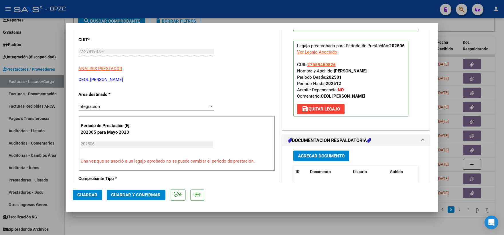
scroll to position [0, 0]
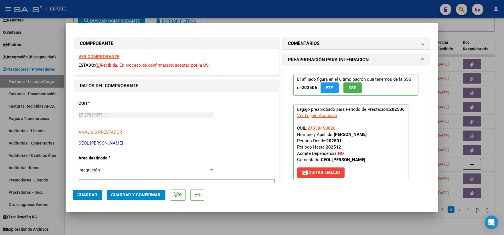
click at [109, 56] on strong "VER COMPROBANTE" at bounding box center [99, 56] width 41 height 5
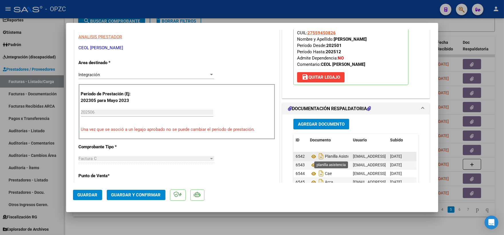
scroll to position [127, 0]
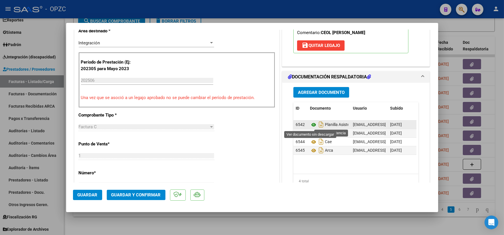
click at [312, 125] on icon at bounding box center [313, 124] width 7 height 7
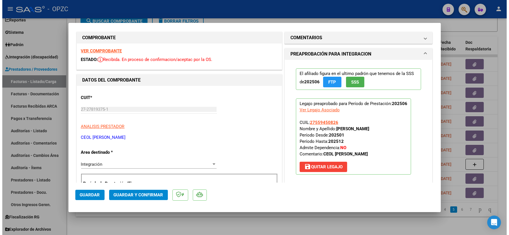
scroll to position [0, 0]
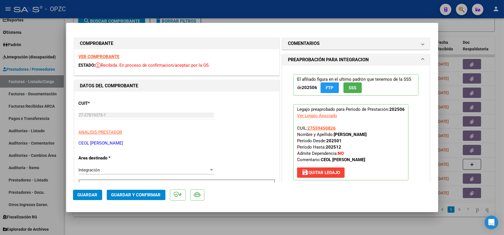
click at [109, 56] on strong "VER COMPROBANTE" at bounding box center [99, 56] width 41 height 5
click at [141, 193] on span "Guardar y Confirmar" at bounding box center [136, 194] width 50 height 5
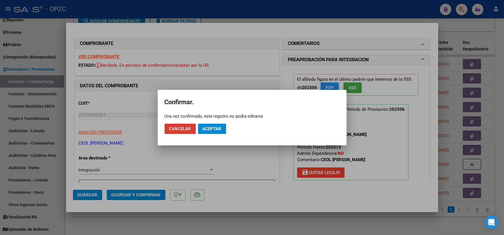
click at [211, 128] on span "Aceptar" at bounding box center [212, 128] width 19 height 5
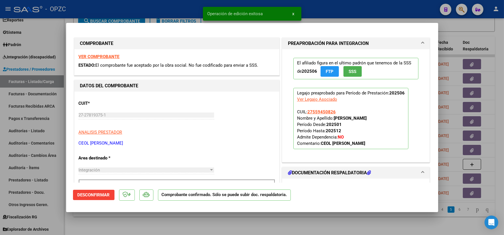
click at [481, 27] on div at bounding box center [252, 117] width 504 height 235
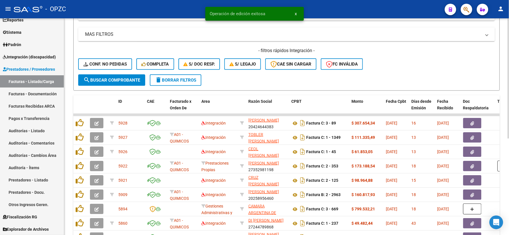
scroll to position [111, 0]
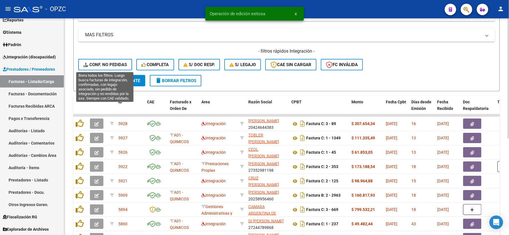
click at [104, 64] on span "Conf. no pedidas" at bounding box center [105, 64] width 44 height 5
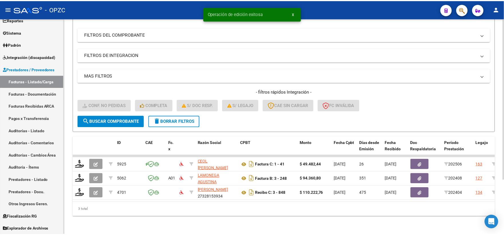
scroll to position [74, 0]
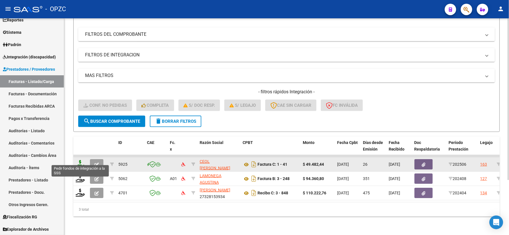
click at [79, 160] on icon at bounding box center [80, 164] width 9 height 8
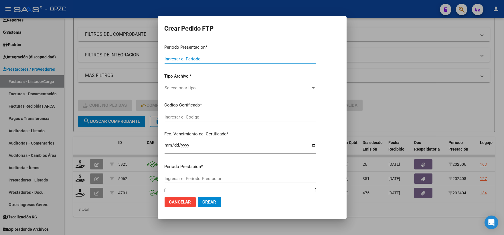
type input "202507"
type input "202506"
type input "$ 49.482,44"
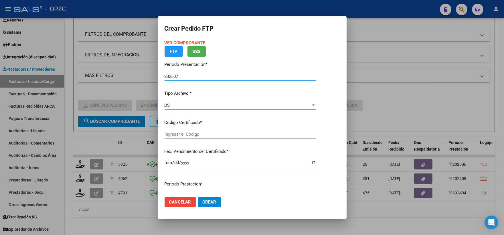
type input "ARG01000559450822018012620210126BS455"
type input "[DATE]"
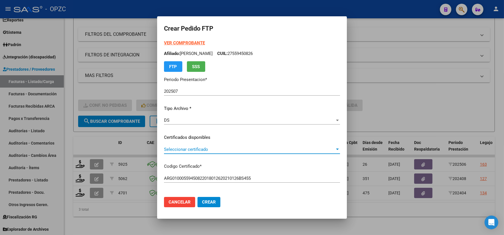
click at [340, 148] on div at bounding box center [337, 149] width 5 height 5
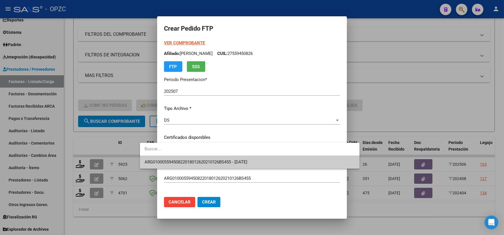
click at [272, 163] on span "ARG01000559450822018012620210126BS455 - [DATE]" at bounding box center [250, 162] width 210 height 13
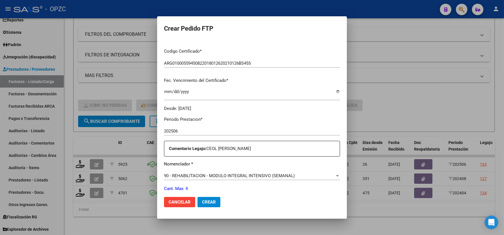
scroll to position [191, 0]
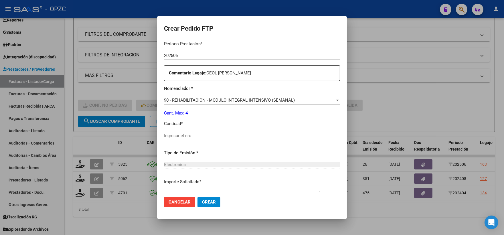
click at [193, 135] on input "Ingresar el nro" at bounding box center [252, 135] width 176 height 5
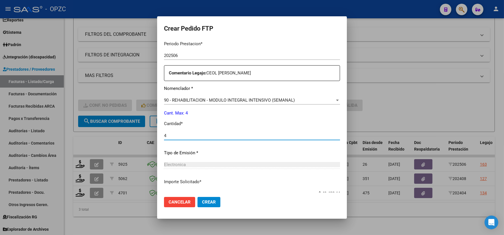
type input "4"
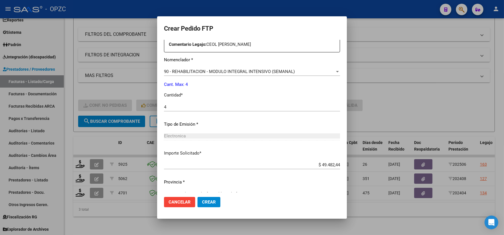
scroll to position [231, 0]
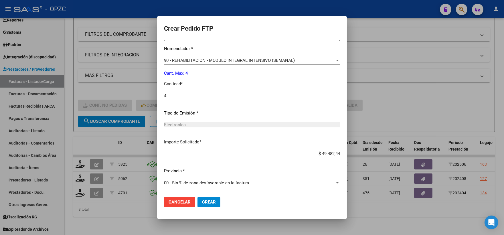
click at [202, 201] on span "Crear" at bounding box center [209, 202] width 14 height 5
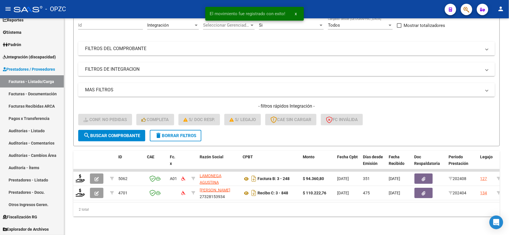
scroll to position [60, 0]
click at [34, 57] on span "Integración (discapacidad)" at bounding box center [29, 57] width 53 height 6
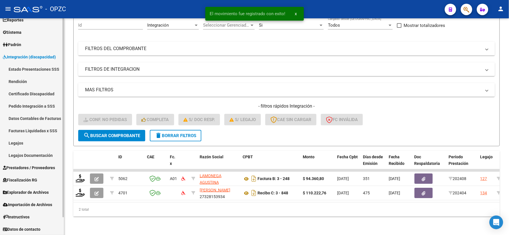
click at [36, 103] on link "Pedido Integración a SSS" at bounding box center [32, 106] width 64 height 12
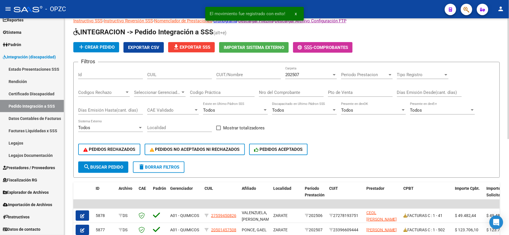
scroll to position [64, 0]
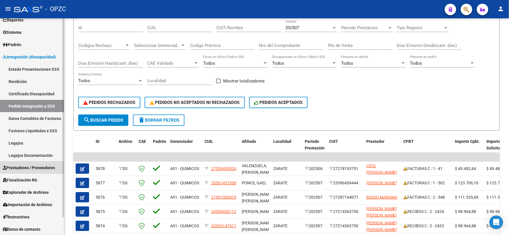
click at [18, 167] on span "Prestadores / Proveedores" at bounding box center [29, 168] width 52 height 6
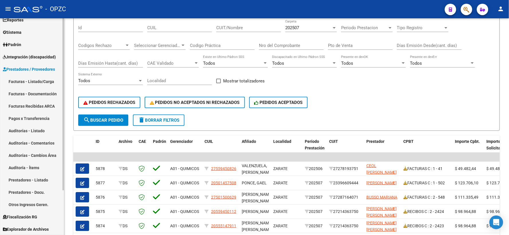
click at [33, 82] on link "Facturas - Listado/Carga" at bounding box center [32, 81] width 64 height 12
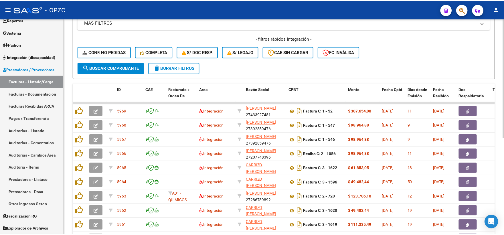
scroll to position [159, 0]
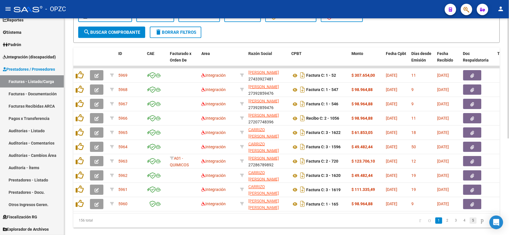
click at [470, 223] on link "5" at bounding box center [473, 221] width 7 height 6
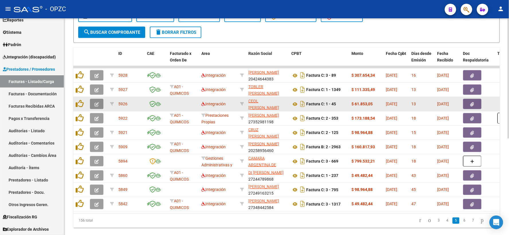
click at [98, 104] on icon "button" at bounding box center [97, 104] width 4 height 4
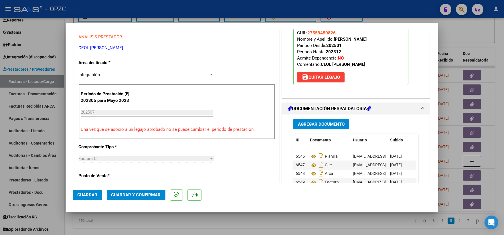
scroll to position [0, 0]
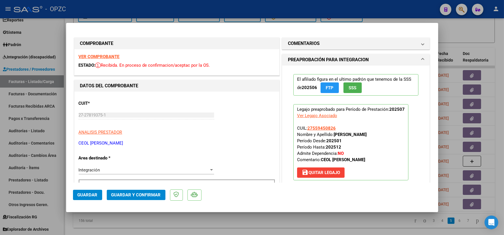
click at [109, 58] on strong "VER COMPROBANTE" at bounding box center [99, 56] width 41 height 5
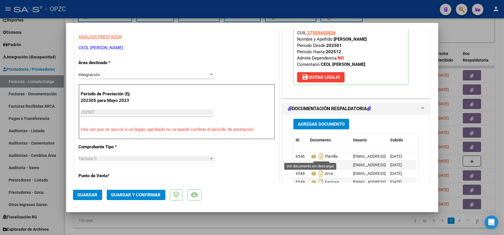
click at [310, 156] on icon at bounding box center [313, 156] width 7 height 7
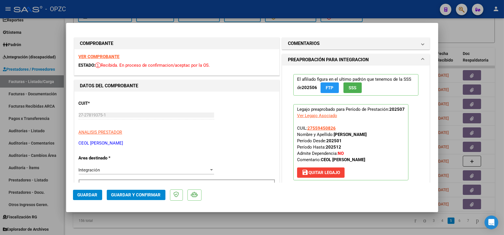
click at [105, 56] on strong "VER COMPROBANTE" at bounding box center [99, 56] width 41 height 5
click at [470, 36] on div at bounding box center [252, 117] width 504 height 235
type input "$ 0,00"
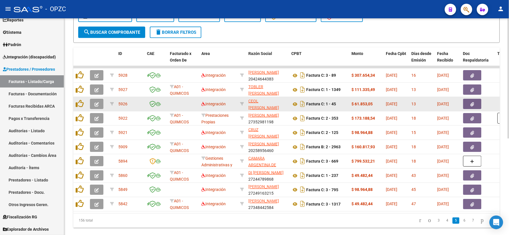
click at [99, 103] on button "button" at bounding box center [96, 104] width 13 height 10
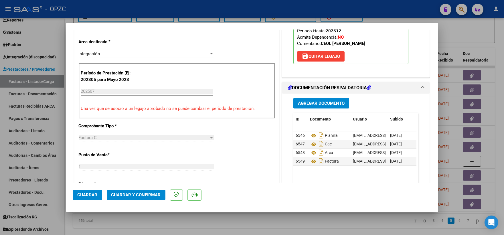
scroll to position [127, 0]
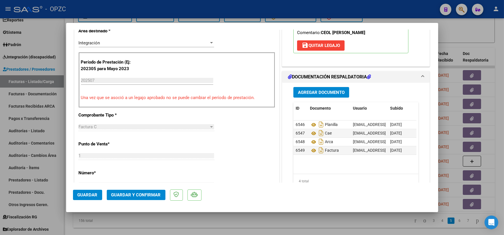
click at [485, 36] on div at bounding box center [252, 117] width 504 height 235
type input "$ 0,00"
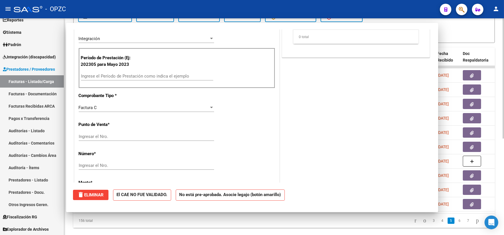
scroll to position [123, 0]
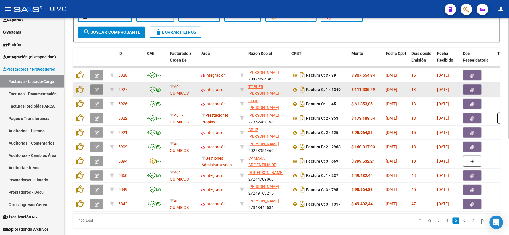
click at [99, 90] on button "button" at bounding box center [96, 89] width 13 height 10
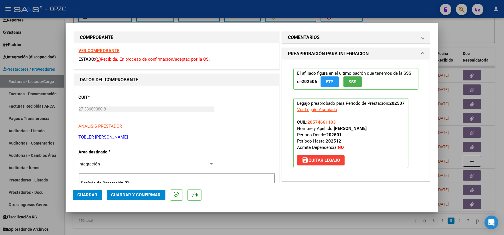
scroll to position [0, 0]
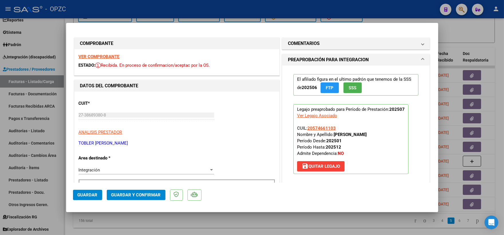
click at [97, 54] on strong "VER COMPROBANTE" at bounding box center [99, 56] width 41 height 5
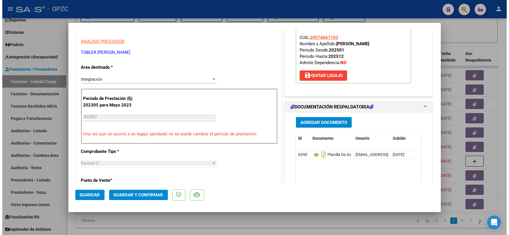
scroll to position [159, 0]
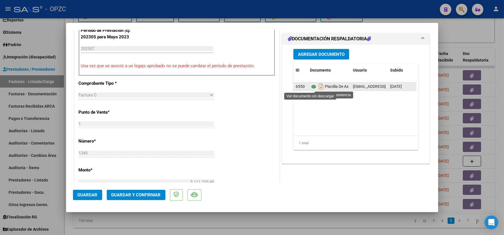
click at [311, 87] on icon at bounding box center [313, 86] width 7 height 7
click at [150, 196] on span "Guardar y Confirmar" at bounding box center [136, 194] width 50 height 5
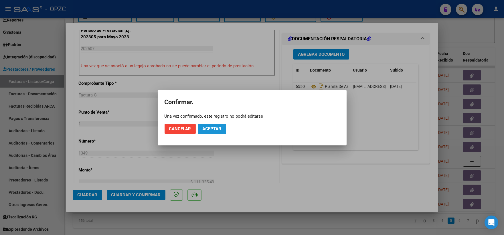
click at [217, 129] on span "Aceptar" at bounding box center [212, 128] width 19 height 5
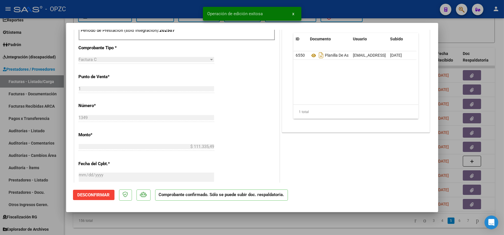
click at [482, 36] on div at bounding box center [252, 117] width 504 height 235
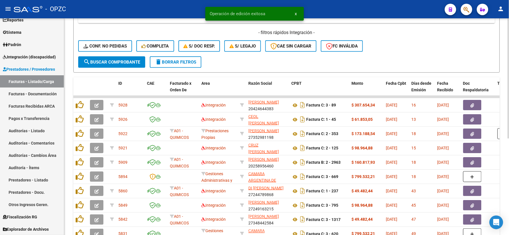
scroll to position [95, 0]
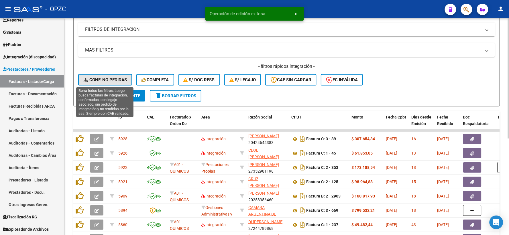
click at [103, 78] on span "Conf. no pedidas" at bounding box center [105, 79] width 44 height 5
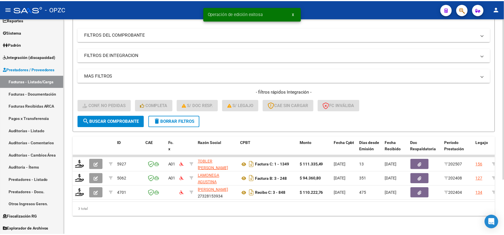
scroll to position [74, 0]
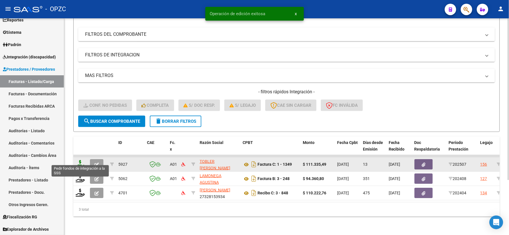
click at [78, 160] on icon at bounding box center [80, 164] width 9 height 8
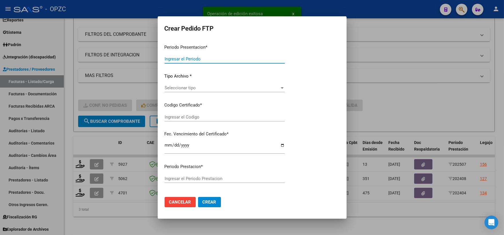
type input "202507"
type input "$ 111.335,49"
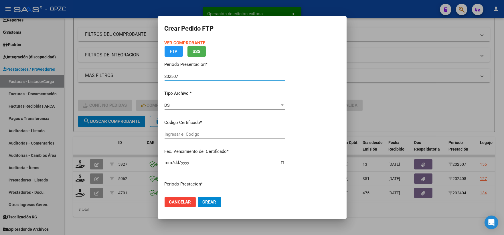
type input "ARG02000574661102022041820260418BS455"
type input "[DATE]"
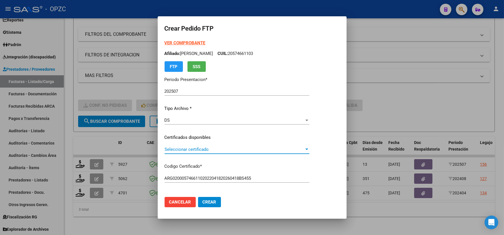
click at [310, 150] on div at bounding box center [306, 149] width 5 height 5
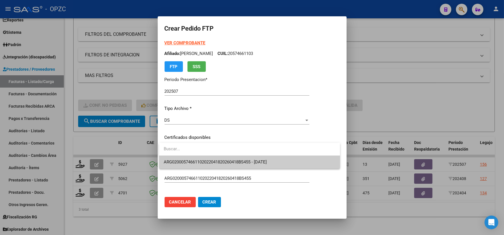
click at [286, 162] on span "ARG02000574661102022041820260418BS455 - [DATE]" at bounding box center [250, 162] width 172 height 13
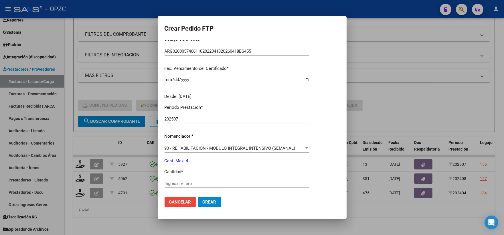
scroll to position [159, 0]
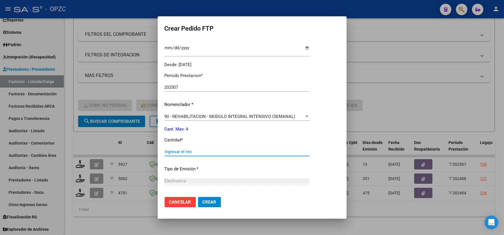
click at [196, 149] on input "Ingresar el nro" at bounding box center [237, 151] width 145 height 5
type input "4"
click at [204, 202] on span "Crear" at bounding box center [210, 202] width 14 height 5
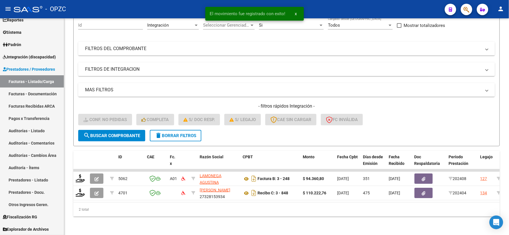
scroll to position [60, 0]
click at [25, 56] on span "Integración (discapacidad)" at bounding box center [29, 57] width 53 height 6
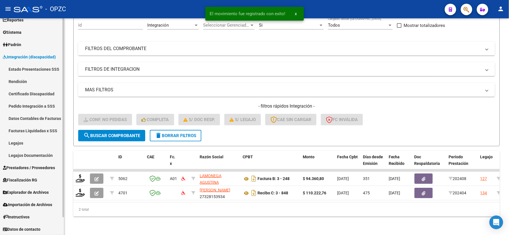
click at [29, 107] on link "Pedido Integración a SSS" at bounding box center [32, 106] width 64 height 12
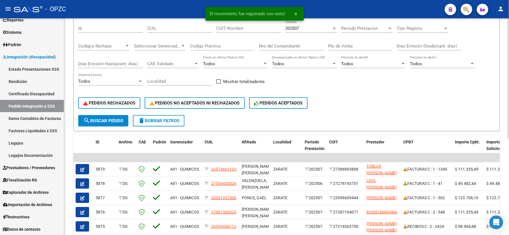
scroll to position [95, 0]
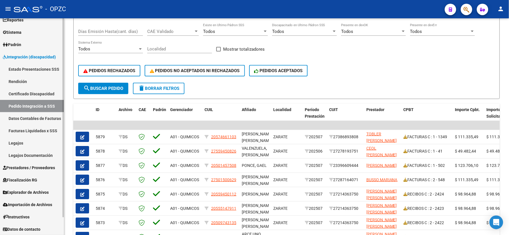
click at [23, 167] on span "Prestadores / Proveedores" at bounding box center [29, 168] width 52 height 6
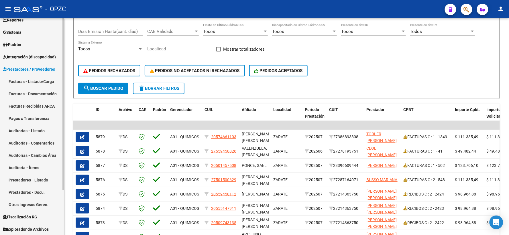
click at [42, 82] on link "Facturas - Listado/Carga" at bounding box center [32, 81] width 64 height 12
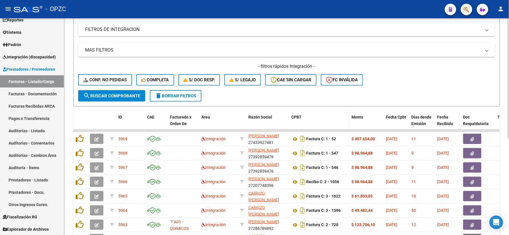
scroll to position [174, 0]
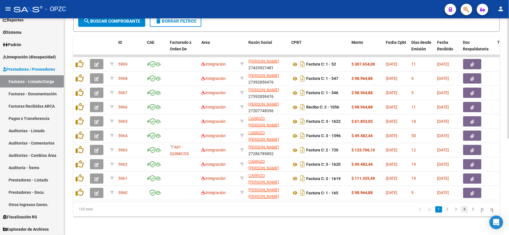
click at [461, 210] on link "4" at bounding box center [464, 209] width 7 height 6
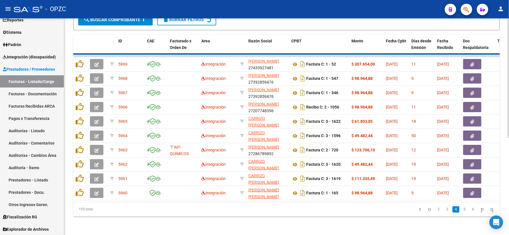
scroll to position [174, 0]
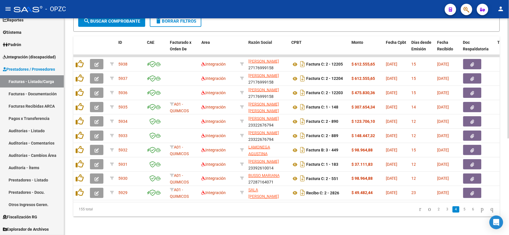
click at [461, 210] on link "5" at bounding box center [464, 209] width 7 height 6
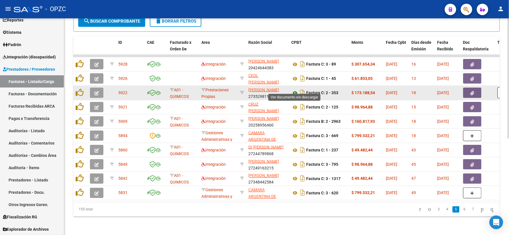
click at [296, 90] on icon at bounding box center [294, 93] width 7 height 7
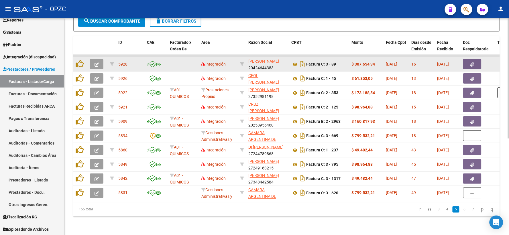
click at [96, 62] on icon "button" at bounding box center [97, 64] width 4 height 4
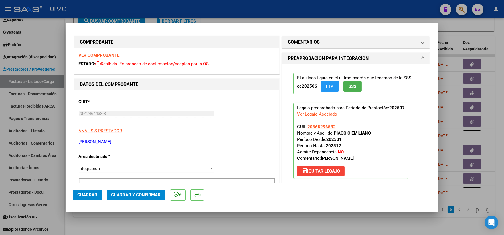
scroll to position [0, 0]
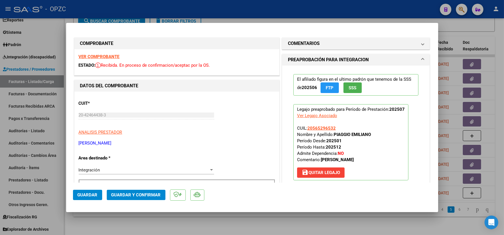
click at [101, 57] on strong "VER COMPROBANTE" at bounding box center [99, 56] width 41 height 5
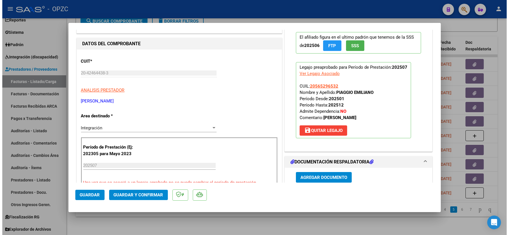
scroll to position [95, 0]
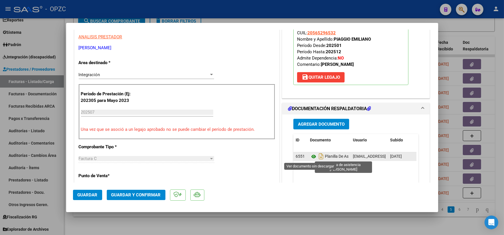
click at [311, 156] on icon at bounding box center [313, 156] width 7 height 7
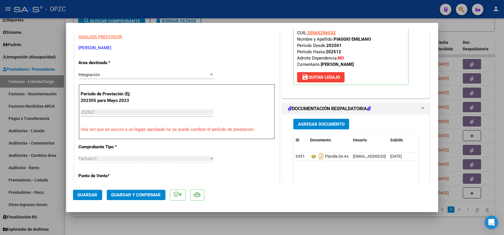
click at [140, 194] on span "Guardar y Confirmar" at bounding box center [136, 194] width 50 height 5
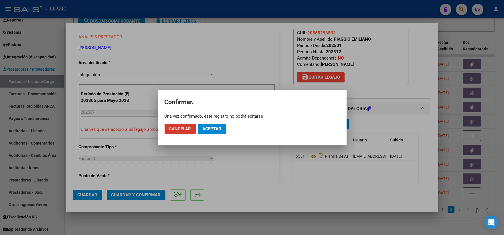
click at [215, 129] on span "Aceptar" at bounding box center [212, 128] width 19 height 5
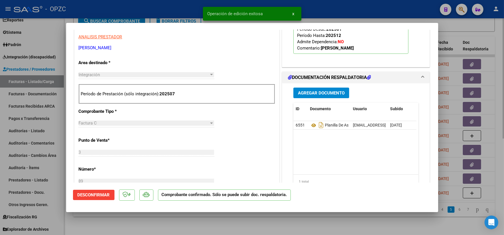
click at [474, 28] on div at bounding box center [252, 117] width 504 height 235
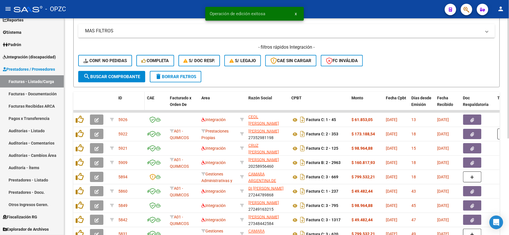
scroll to position [111, 0]
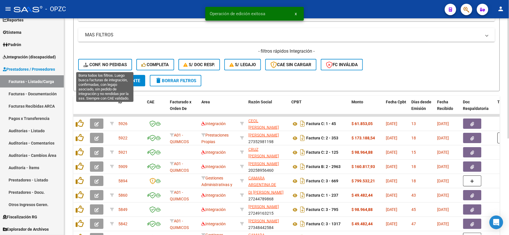
click at [101, 65] on span "Conf. no pedidas" at bounding box center [105, 64] width 44 height 5
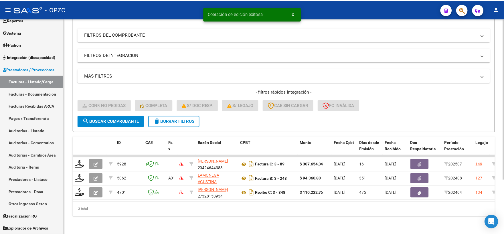
scroll to position [74, 0]
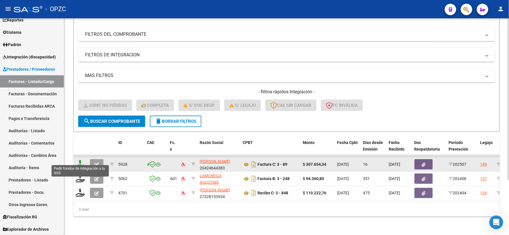
click at [78, 160] on icon at bounding box center [80, 164] width 9 height 8
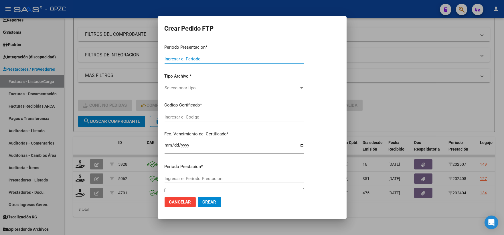
type input "202507"
type input "$ 307.654,34"
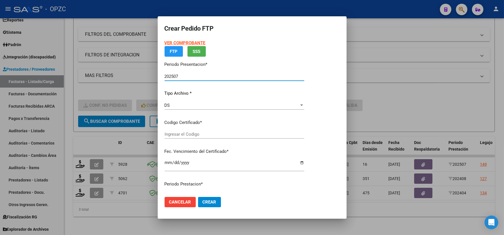
type input "arg02000565296532022112320271123"
type input "[DATE]"
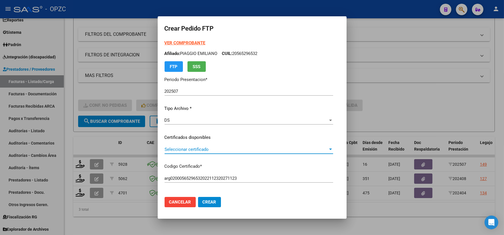
click at [328, 149] on span "Seleccionar certificado" at bounding box center [247, 149] width 164 height 5
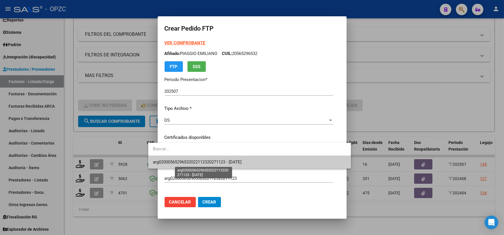
click at [242, 161] on span "arg02000565296532022112320271123 - [DATE]" at bounding box center [197, 162] width 89 height 5
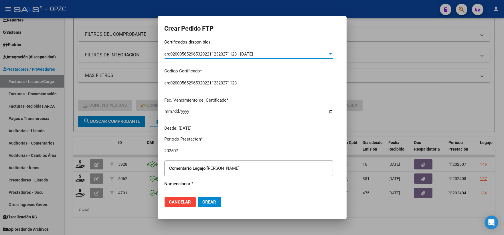
scroll to position [159, 0]
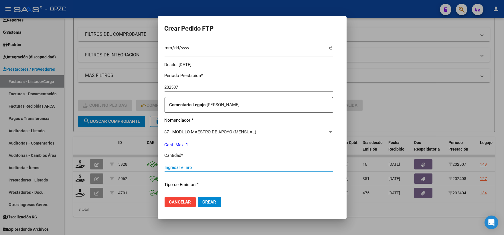
click at [174, 165] on input "Ingresar el nro" at bounding box center [249, 167] width 169 height 5
type input "1"
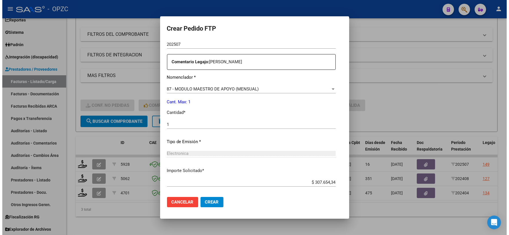
scroll to position [231, 0]
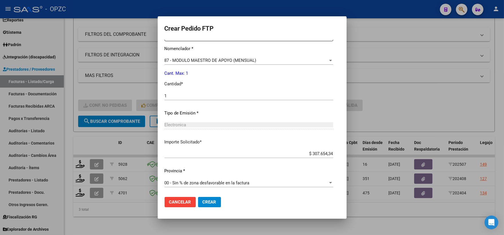
click at [205, 202] on button "Crear" at bounding box center [209, 202] width 23 height 10
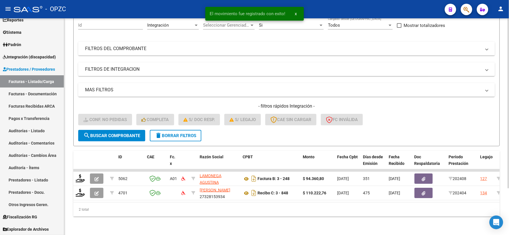
scroll to position [60, 0]
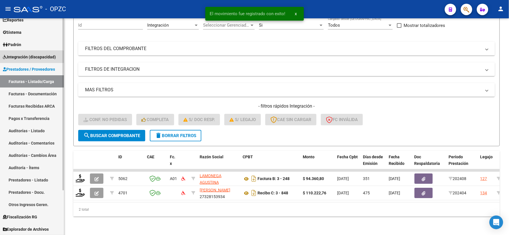
click at [41, 58] on span "Integración (discapacidad)" at bounding box center [29, 57] width 53 height 6
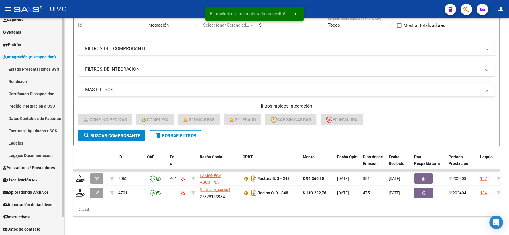
click at [34, 103] on link "Pedido Integración a SSS" at bounding box center [32, 106] width 64 height 12
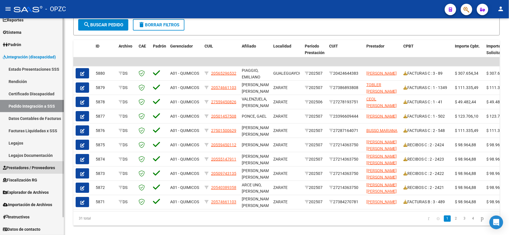
click at [17, 167] on span "Prestadores / Proveedores" at bounding box center [29, 168] width 52 height 6
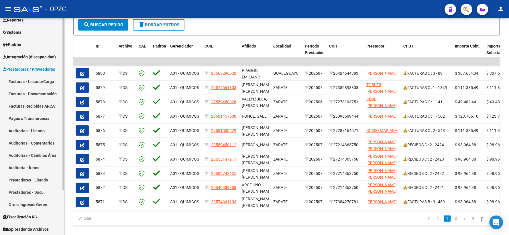
click at [30, 79] on link "Facturas - Listado/Carga" at bounding box center [32, 81] width 64 height 12
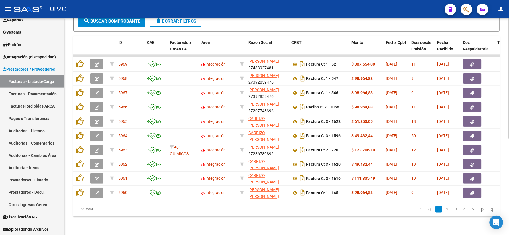
scroll to position [174, 0]
click at [470, 210] on link "5" at bounding box center [473, 209] width 7 height 6
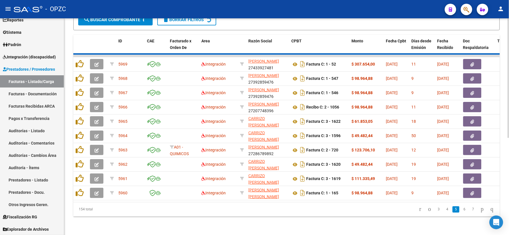
scroll to position [174, 0]
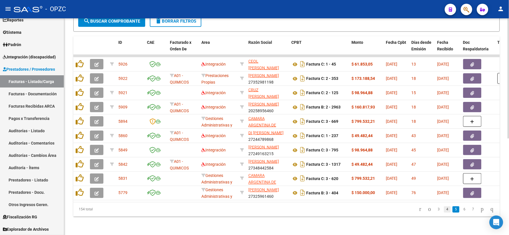
click at [444, 208] on link "4" at bounding box center [447, 209] width 7 height 6
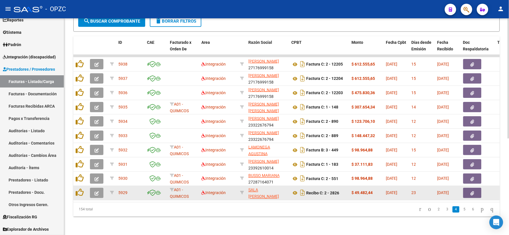
click at [97, 191] on icon "button" at bounding box center [97, 193] width 4 height 4
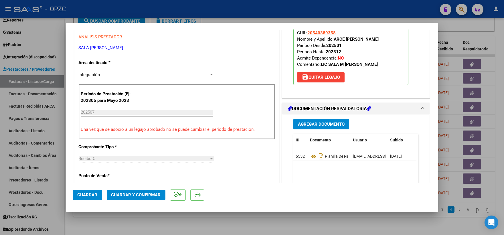
scroll to position [0, 0]
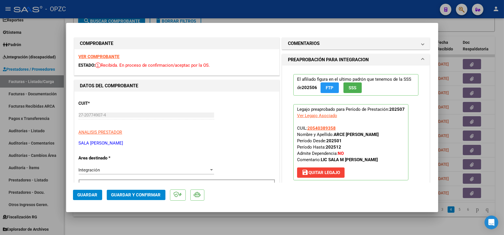
click at [111, 56] on strong "VER COMPROBANTE" at bounding box center [99, 56] width 41 height 5
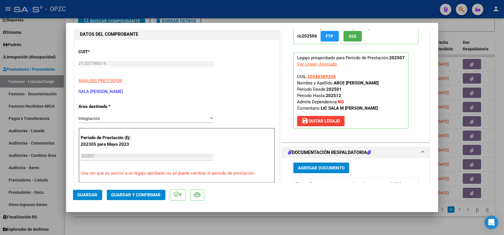
scroll to position [95, 0]
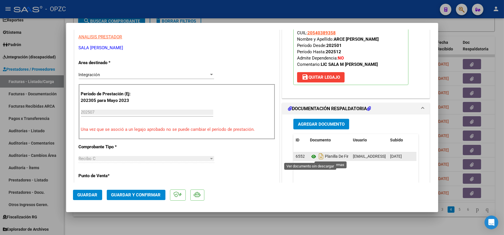
click at [312, 156] on icon at bounding box center [313, 156] width 7 height 7
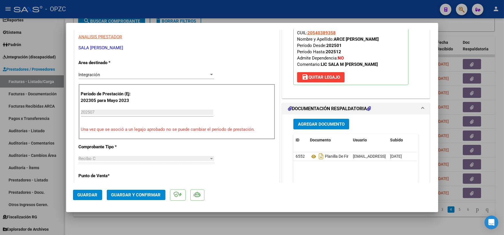
click at [143, 193] on span "Guardar y Confirmar" at bounding box center [136, 194] width 50 height 5
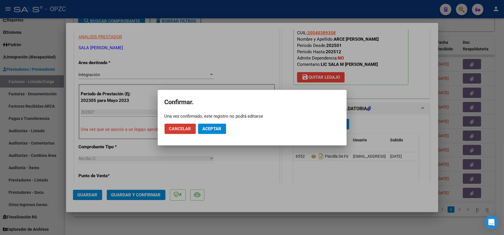
click at [214, 125] on button "Aceptar" at bounding box center [212, 129] width 28 height 10
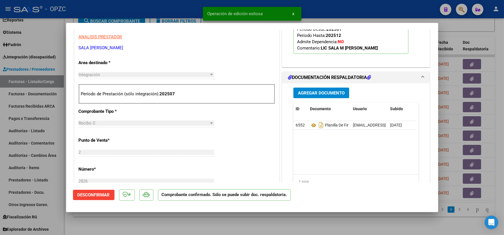
click at [481, 31] on div at bounding box center [252, 117] width 504 height 235
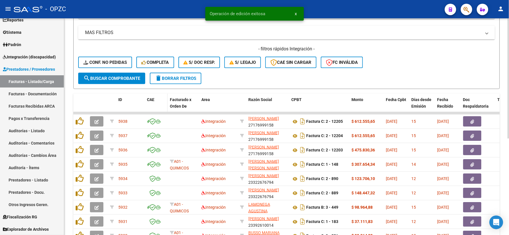
scroll to position [111, 0]
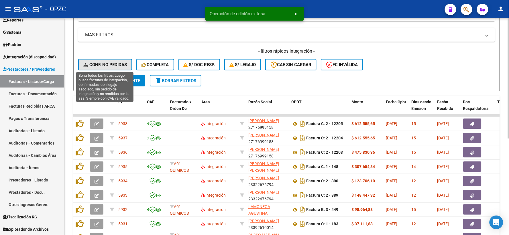
click at [108, 63] on span "Conf. no pedidas" at bounding box center [105, 64] width 44 height 5
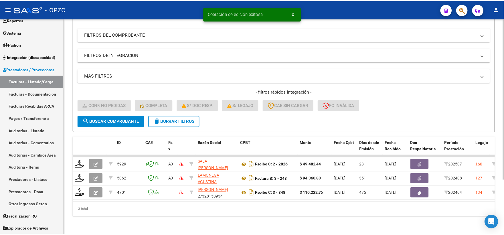
scroll to position [74, 0]
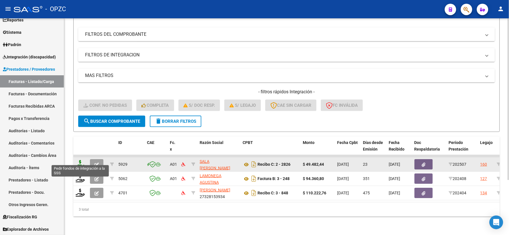
click at [78, 162] on icon at bounding box center [80, 164] width 9 height 8
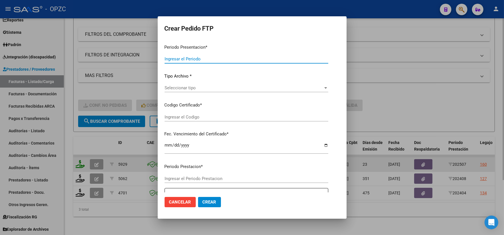
type input "202507"
type input "$ 49.482,44"
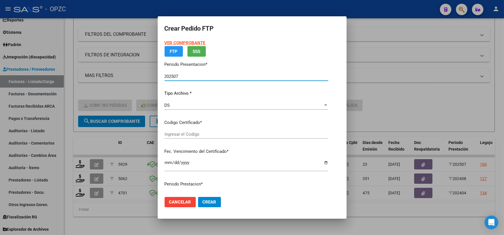
type input "ARG02000540389352019100920251009BS455"
type input "[DATE]"
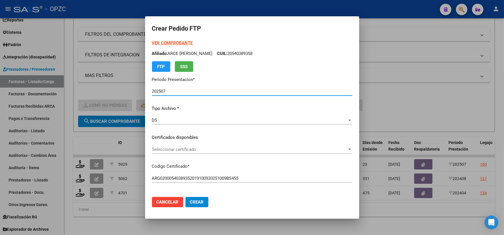
click at [351, 149] on app-drop-down-list "Certificados disponibles Seleccionar certificado Seleccionar certificado" at bounding box center [254, 143] width 205 height 18
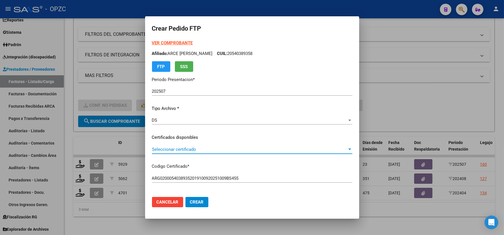
click at [349, 149] on div at bounding box center [350, 149] width 3 height 1
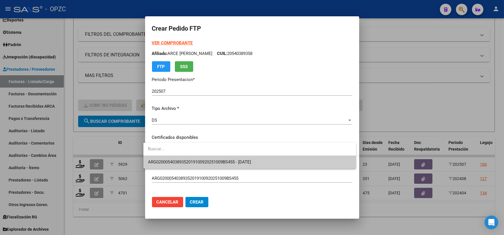
click at [273, 161] on span "ARG02000540389352019100920251009BS455 - [DATE]" at bounding box center [250, 162] width 204 height 13
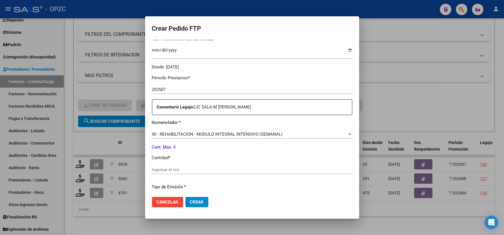
scroll to position [159, 0]
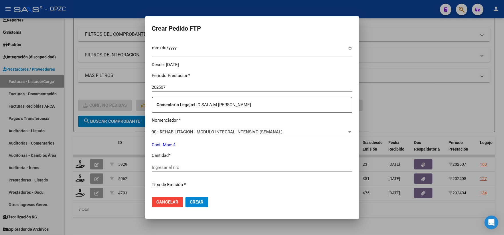
click at [168, 162] on div "Periodo Prestacion * 202507 Ingresar el Periodo Prestacion Comentario Legajo: L…" at bounding box center [252, 166] width 200 height 196
click at [168, 164] on div "Ingresar el nro" at bounding box center [252, 167] width 200 height 9
type input "4"
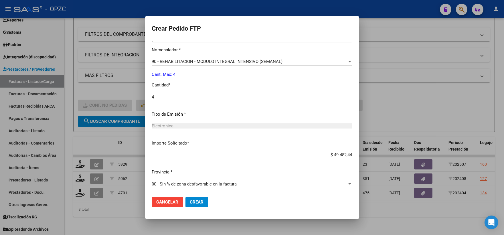
scroll to position [231, 0]
click at [193, 200] on span "Crear" at bounding box center [197, 202] width 14 height 5
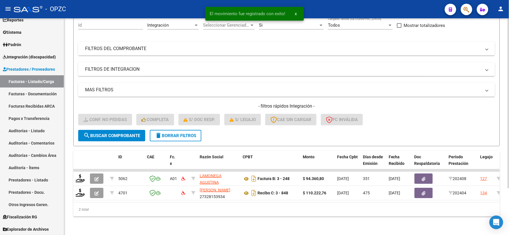
scroll to position [60, 0]
click at [25, 57] on span "Integración (discapacidad)" at bounding box center [29, 57] width 53 height 6
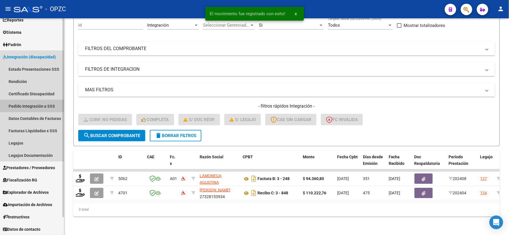
click at [38, 107] on link "Pedido Integración a SSS" at bounding box center [32, 106] width 64 height 12
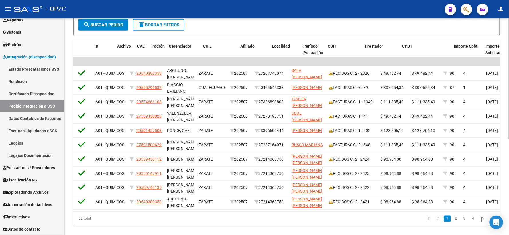
scroll to position [0, 1]
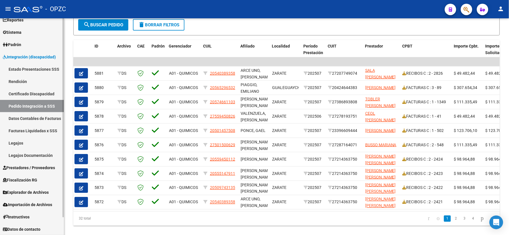
click at [27, 167] on span "Prestadores / Proveedores" at bounding box center [29, 168] width 52 height 6
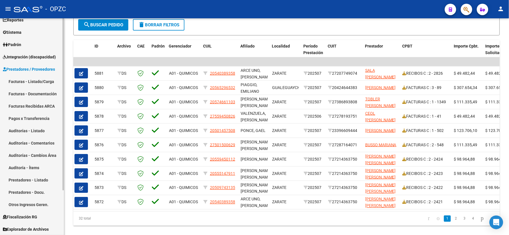
click at [34, 81] on link "Facturas - Listado/Carga" at bounding box center [32, 81] width 64 height 12
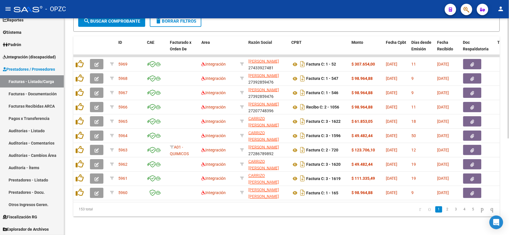
scroll to position [174, 0]
click at [461, 209] on link "4" at bounding box center [464, 209] width 7 height 6
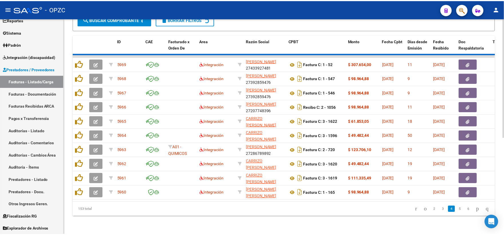
scroll to position [174, 0]
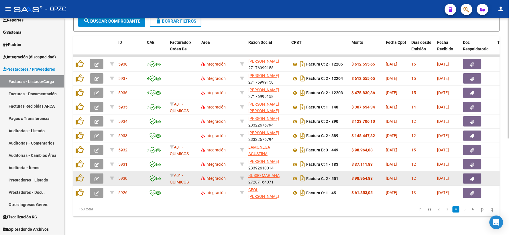
click at [97, 177] on icon "button" at bounding box center [97, 179] width 4 height 4
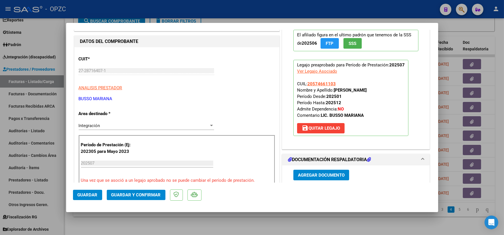
scroll to position [0, 0]
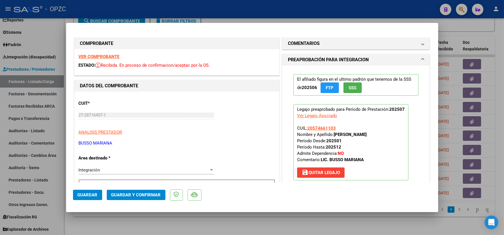
click at [110, 56] on strong "VER COMPROBANTE" at bounding box center [99, 56] width 41 height 5
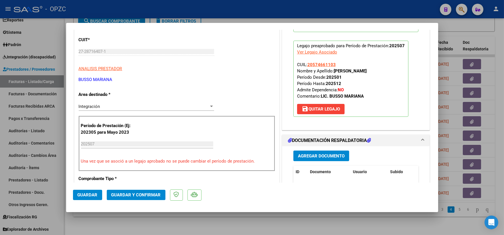
scroll to position [127, 0]
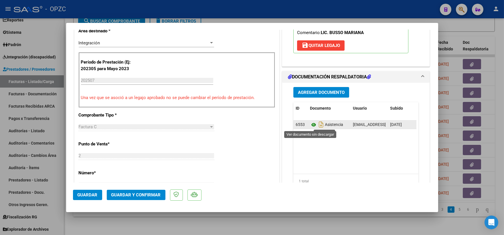
click at [310, 125] on icon at bounding box center [313, 124] width 7 height 7
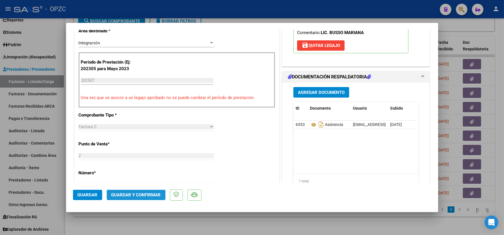
click at [136, 193] on span "Guardar y Confirmar" at bounding box center [136, 194] width 50 height 5
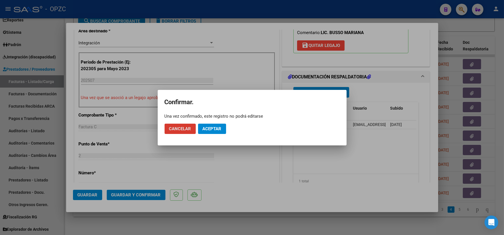
click at [218, 126] on span "Aceptar" at bounding box center [212, 128] width 19 height 5
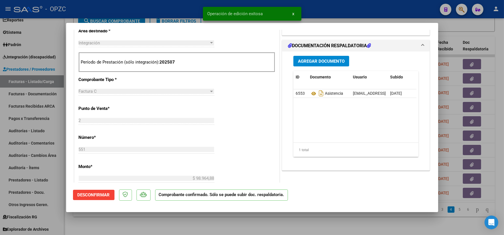
click at [478, 23] on div at bounding box center [252, 117] width 504 height 235
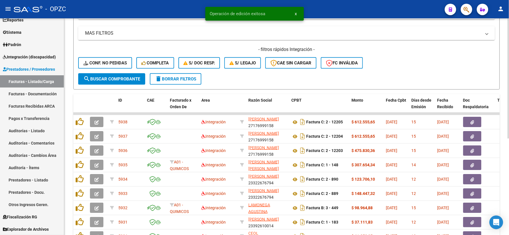
scroll to position [111, 0]
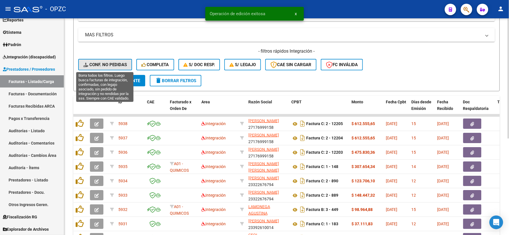
click at [113, 65] on span "Conf. no pedidas" at bounding box center [105, 64] width 44 height 5
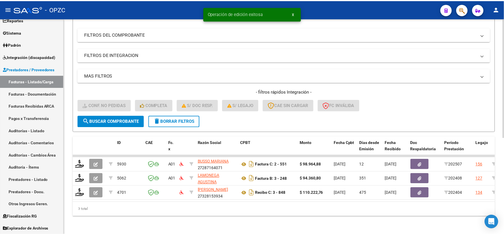
scroll to position [74, 0]
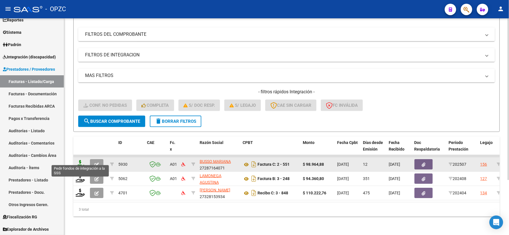
click at [82, 160] on icon at bounding box center [80, 164] width 9 height 8
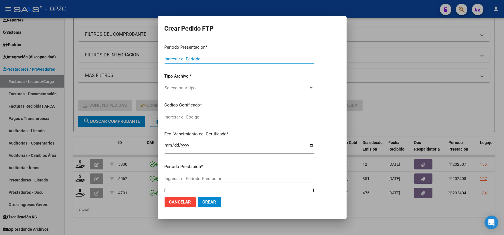
type input "202507"
type input "$ 98.964,88"
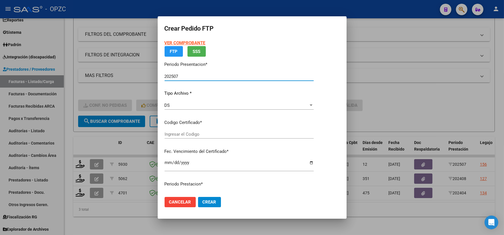
type input "ARG02000574661102022041820260418BS455"
type input "[DATE]"
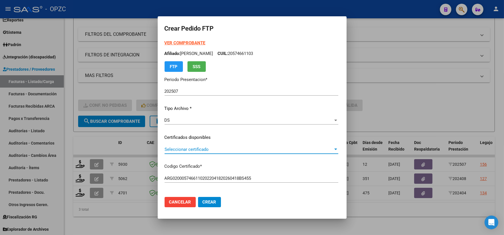
click at [338, 148] on div at bounding box center [335, 149] width 5 height 5
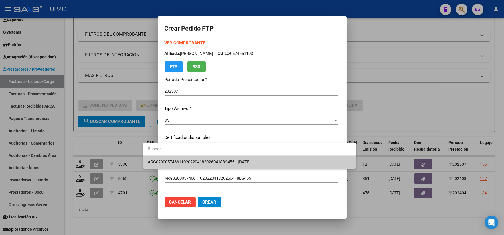
click at [291, 164] on span "ARG02000574661102022041820260418BS455 - [DATE]" at bounding box center [250, 162] width 204 height 13
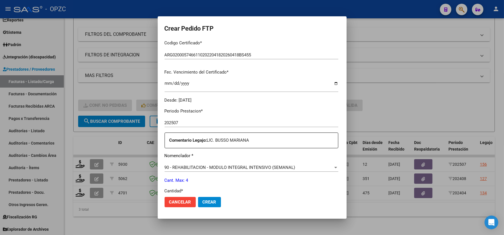
scroll to position [159, 0]
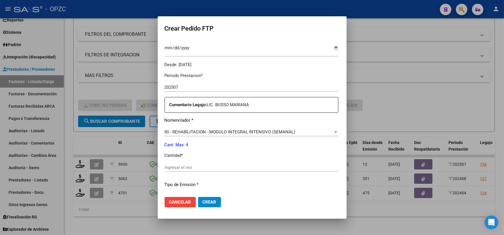
click at [165, 168] on input "Ingresar el nro" at bounding box center [252, 167] width 174 height 5
type input "4"
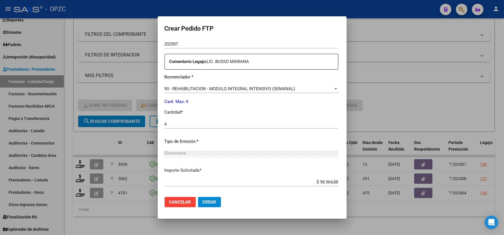
scroll to position [231, 0]
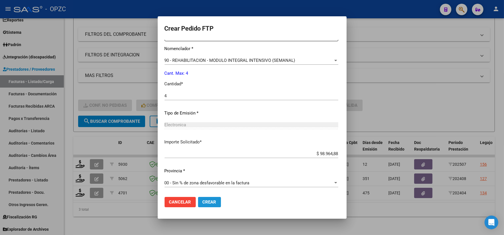
click at [199, 204] on button "Crear" at bounding box center [209, 202] width 23 height 10
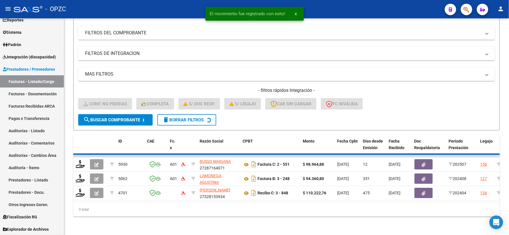
scroll to position [60, 0]
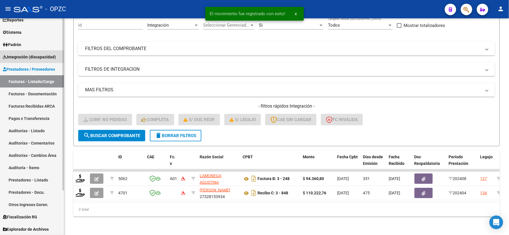
click at [36, 59] on span "Integración (discapacidad)" at bounding box center [29, 57] width 53 height 6
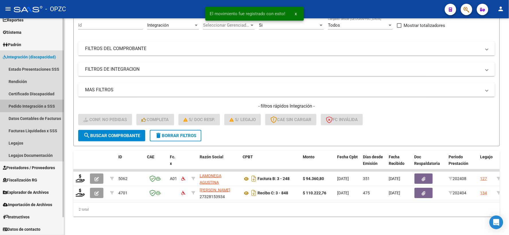
click at [29, 105] on link "Pedido Integración a SSS" at bounding box center [32, 106] width 64 height 12
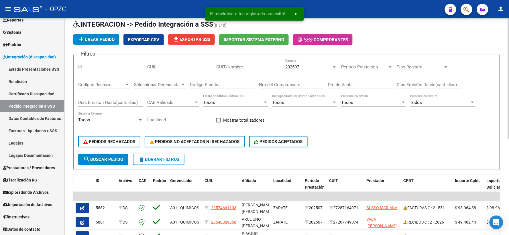
scroll to position [64, 0]
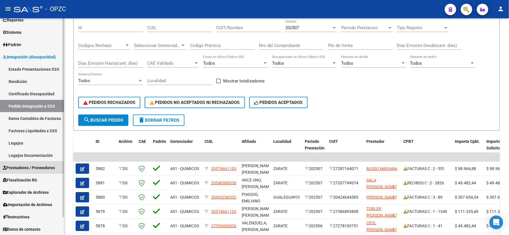
click at [37, 168] on span "Prestadores / Proveedores" at bounding box center [29, 168] width 52 height 6
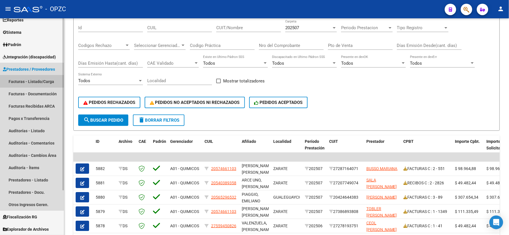
click at [35, 82] on link "Facturas - Listado/Carga" at bounding box center [32, 81] width 64 height 12
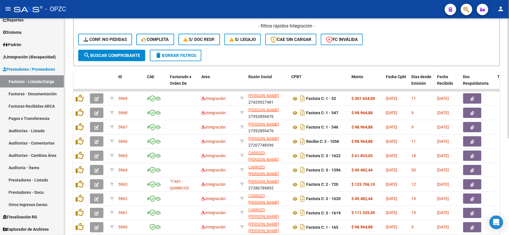
scroll to position [174, 0]
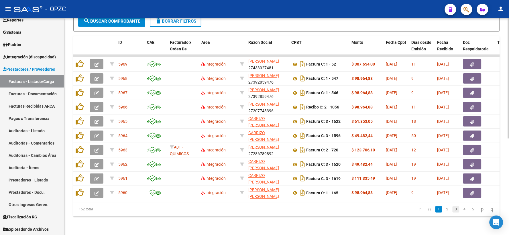
click at [452, 208] on link "3" at bounding box center [455, 209] width 7 height 6
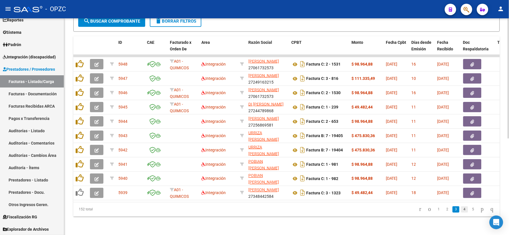
click at [461, 209] on link "4" at bounding box center [464, 209] width 7 height 6
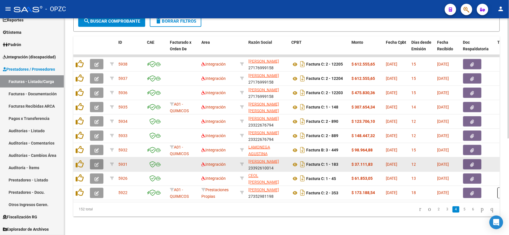
click at [98, 163] on icon "button" at bounding box center [97, 165] width 4 height 4
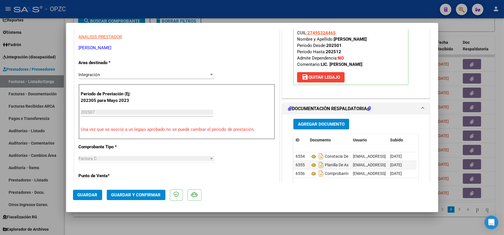
scroll to position [0, 0]
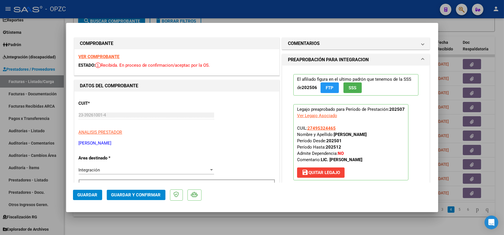
click at [109, 57] on strong "VER COMPROBANTE" at bounding box center [99, 56] width 41 height 5
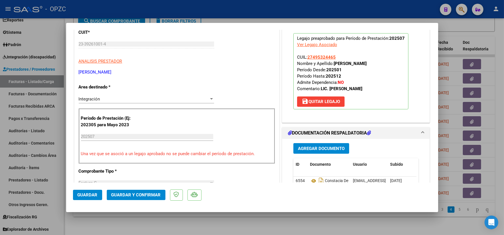
scroll to position [95, 0]
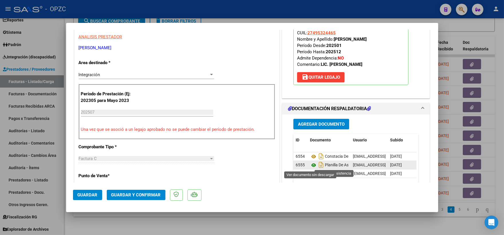
click at [310, 165] on icon at bounding box center [313, 165] width 7 height 7
click at [144, 195] on span "Guardar y Confirmar" at bounding box center [136, 194] width 50 height 5
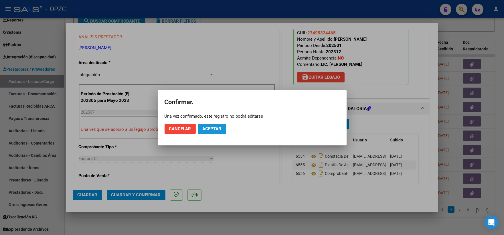
click at [213, 127] on span "Aceptar" at bounding box center [212, 128] width 19 height 5
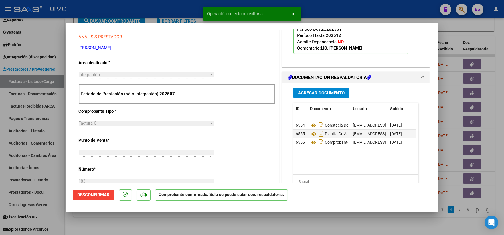
click at [491, 29] on div at bounding box center [252, 117] width 504 height 235
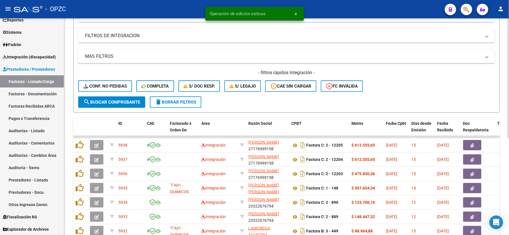
scroll to position [79, 0]
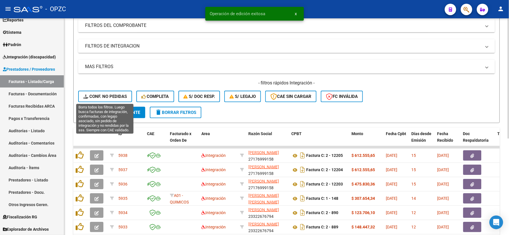
click at [106, 97] on span "Conf. no pedidas" at bounding box center [105, 96] width 44 height 5
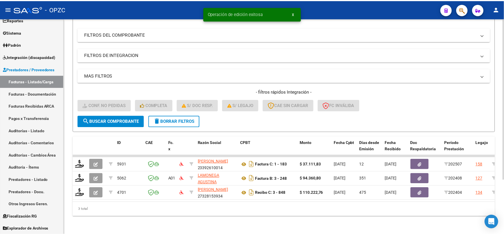
scroll to position [74, 0]
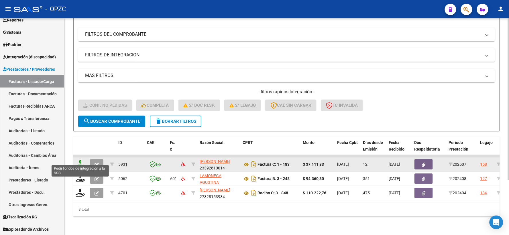
click at [80, 160] on icon at bounding box center [80, 164] width 9 height 8
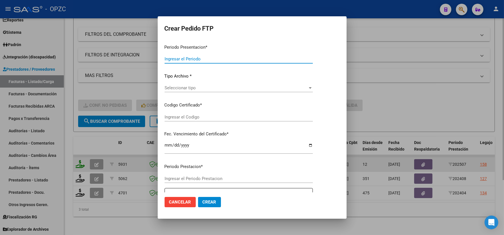
type input "202507"
type input "$ 37.111,83"
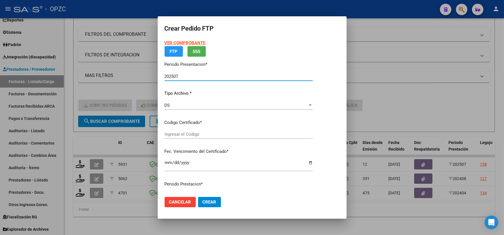
type input "ARG01000495324462016031720210317BS455"
type input "[DATE]"
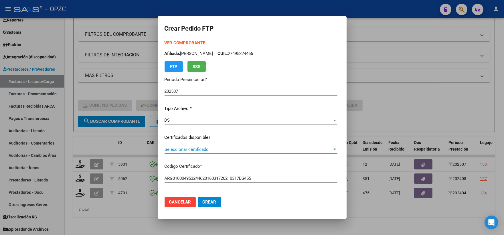
click at [336, 149] on div at bounding box center [335, 149] width 3 height 1
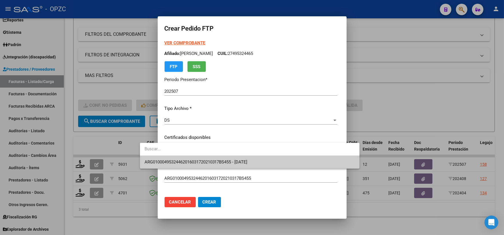
click at [276, 159] on span "ARG01000495324462016031720210317BS455 - [DATE]" at bounding box center [250, 162] width 210 height 13
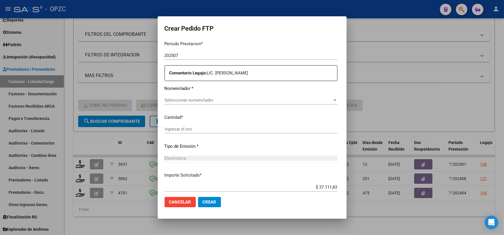
scroll to position [159, 0]
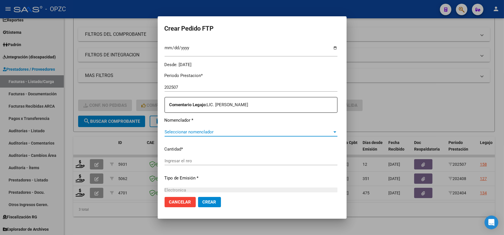
click at [332, 131] on span "Seleccionar nomenclador" at bounding box center [249, 131] width 168 height 5
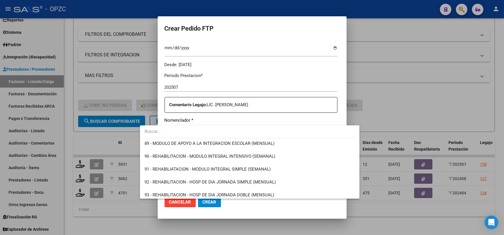
scroll to position [1146, 0]
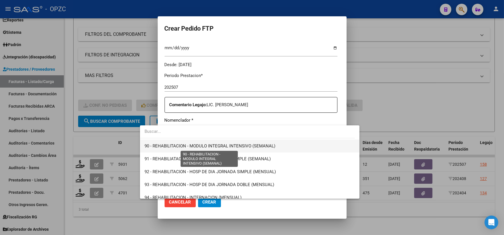
click at [197, 147] on span "90 - REHABILITACION - MODULO INTEGRAL INTENSIVO (SEMANAL)" at bounding box center [210, 145] width 131 height 5
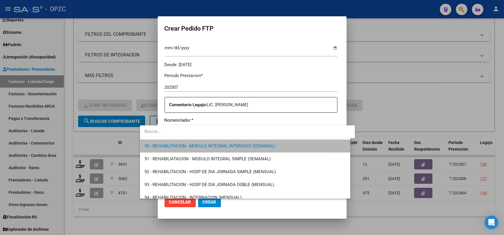
scroll to position [1147, 0]
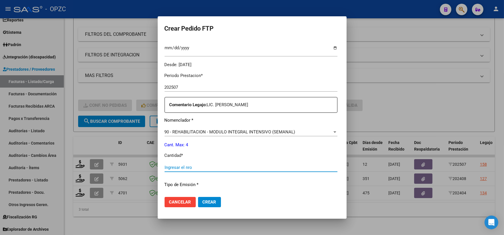
click at [180, 165] on input "Ingresar el nro" at bounding box center [251, 167] width 173 height 5
type input "4"
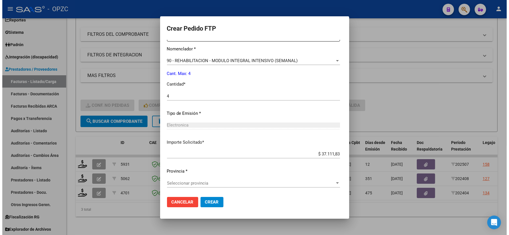
scroll to position [231, 0]
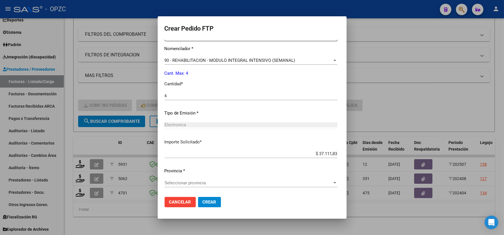
click at [332, 184] on span "Seleccionar provincia" at bounding box center [249, 182] width 168 height 5
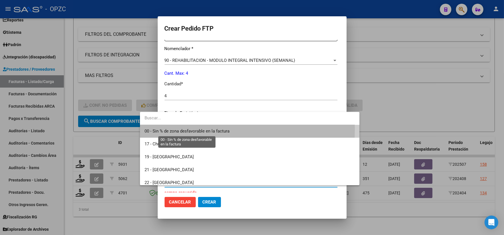
click at [186, 129] on span "00 - Sin % de zona desfavorable en la factura" at bounding box center [187, 131] width 85 height 5
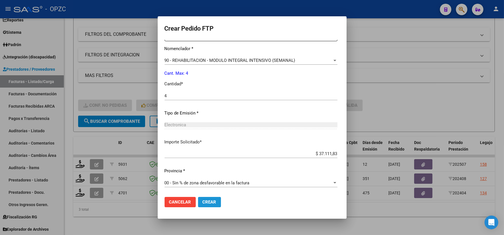
click at [203, 204] on span "Crear" at bounding box center [210, 202] width 14 height 5
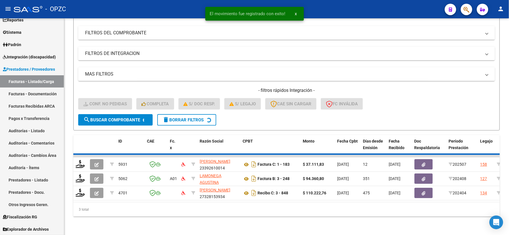
scroll to position [60, 0]
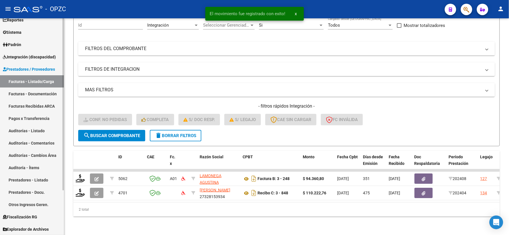
click at [23, 54] on span "Integración (discapacidad)" at bounding box center [29, 57] width 53 height 6
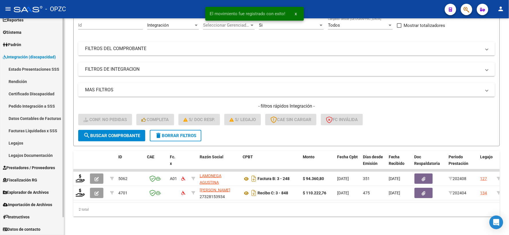
click at [33, 107] on link "Pedido Integración a SSS" at bounding box center [32, 106] width 64 height 12
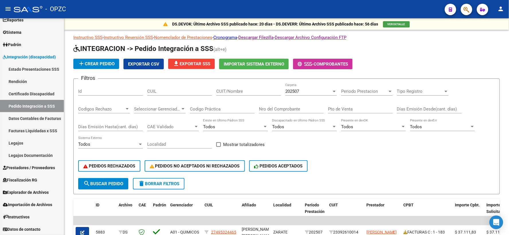
click at [501, 8] on mat-icon "person" at bounding box center [500, 8] width 7 height 7
click at [497, 38] on button "exit_to_app Salir" at bounding box center [489, 38] width 35 height 14
